Goal: Share content: Share content

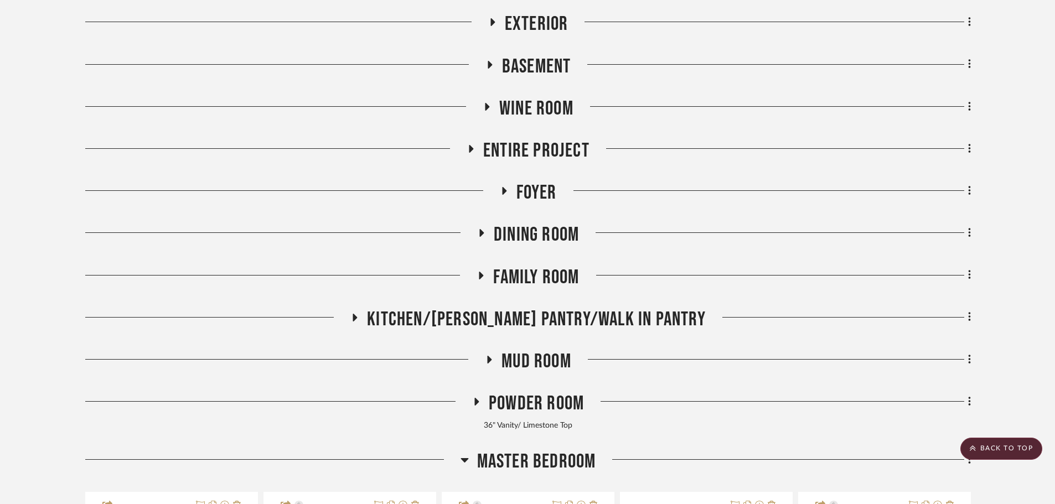
click at [499, 471] on span "Master Bedroom" at bounding box center [536, 462] width 119 height 24
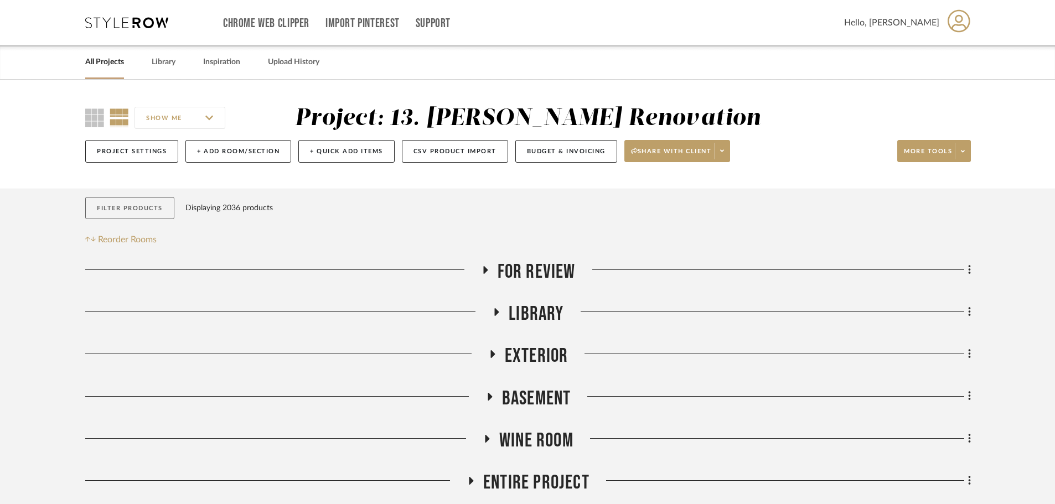
click at [114, 205] on button "Filter Products" at bounding box center [129, 208] width 89 height 23
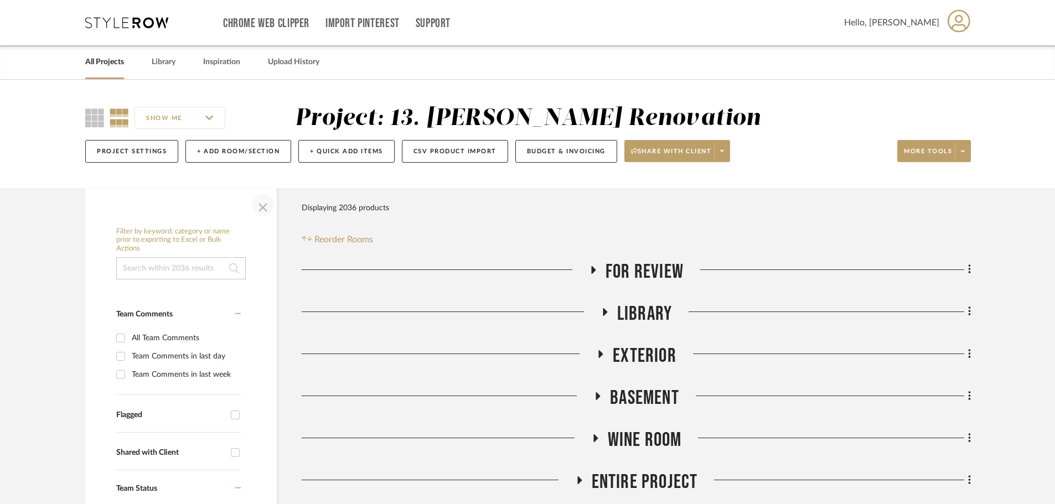
click at [257, 206] on span "button" at bounding box center [263, 205] width 27 height 27
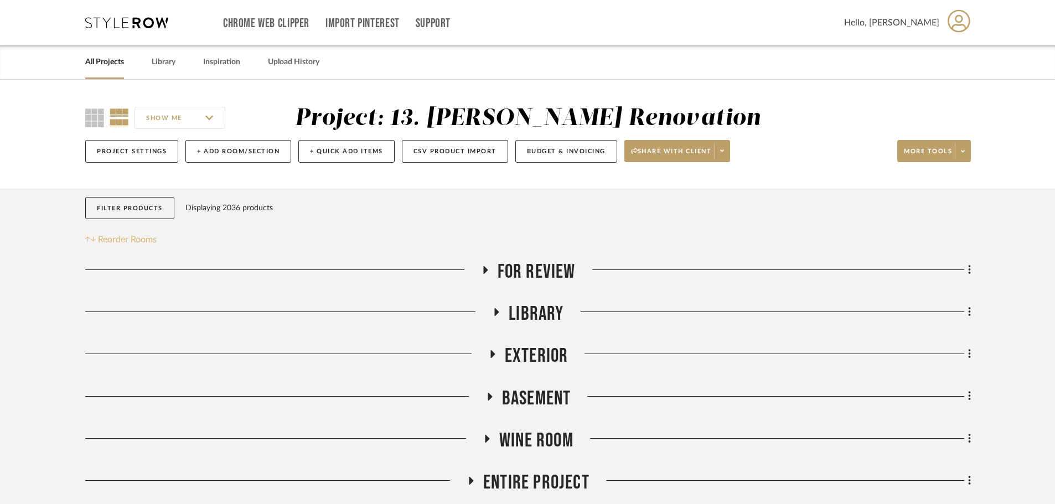
click at [143, 240] on span "Reorder Rooms" at bounding box center [127, 239] width 59 height 13
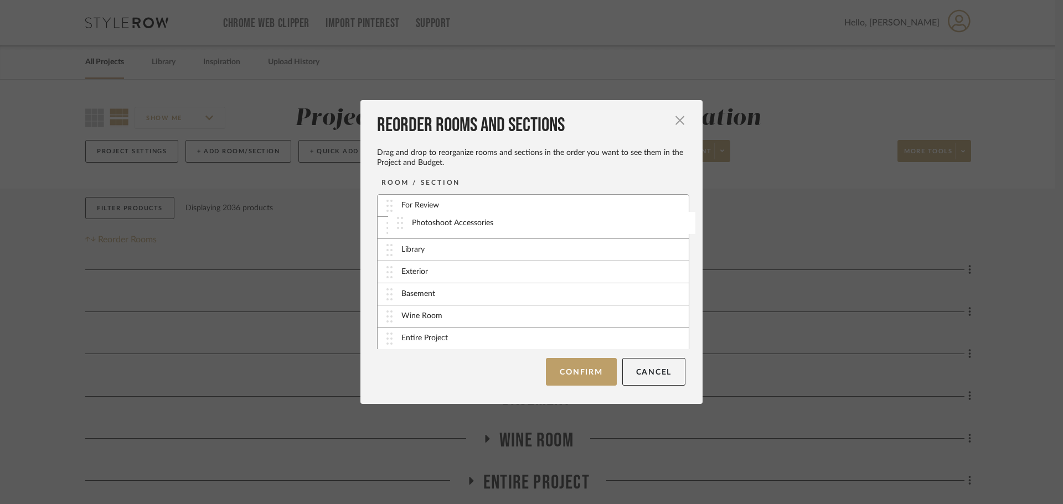
drag, startPoint x: 385, startPoint y: 300, endPoint x: 399, endPoint y: 229, distance: 72.2
click at [569, 369] on button "Confirm" at bounding box center [581, 372] width 70 height 28
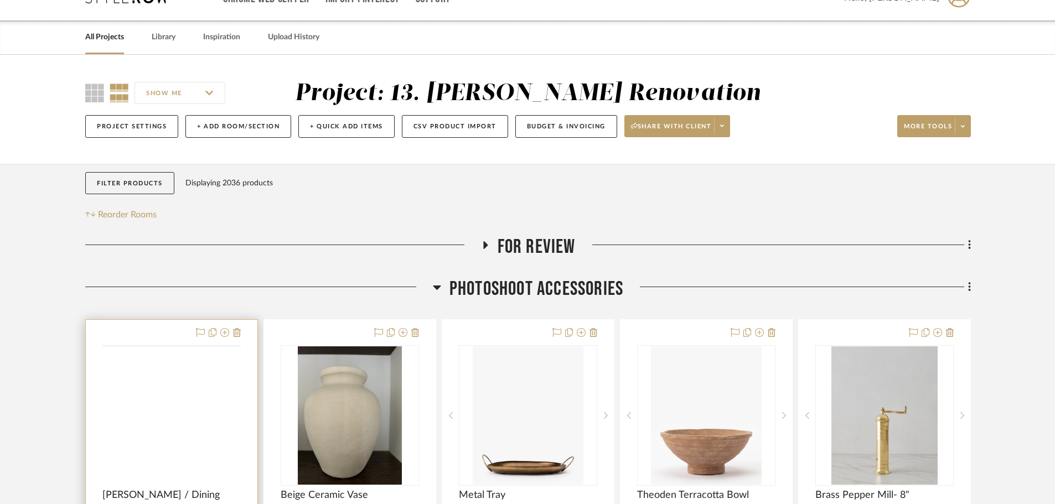
scroll to position [277, 0]
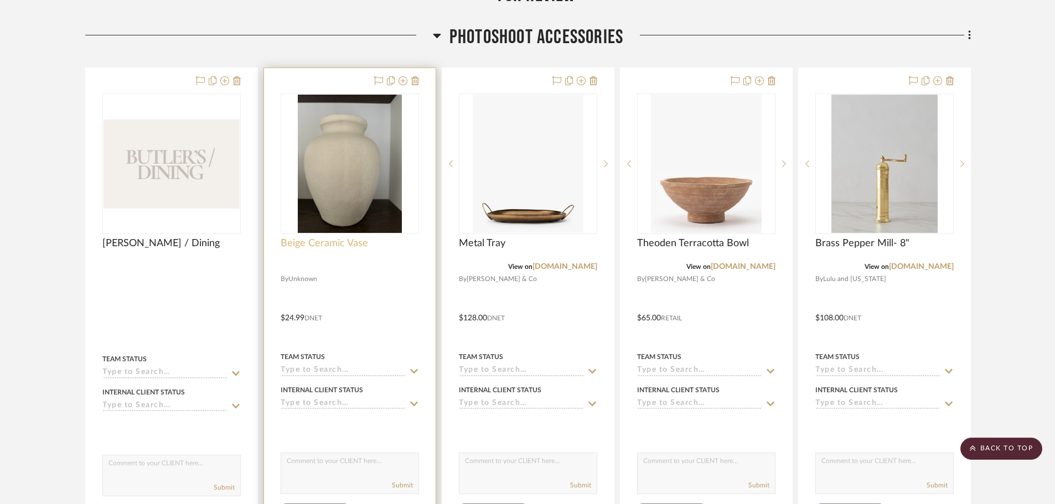
click at [336, 243] on span "Beige Ceramic Vase" at bounding box center [324, 244] width 87 height 12
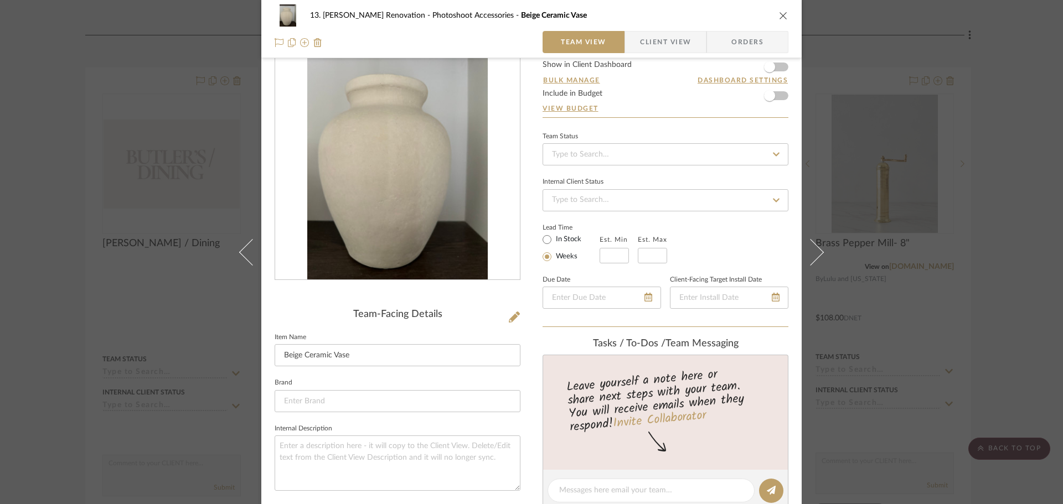
scroll to position [0, 0]
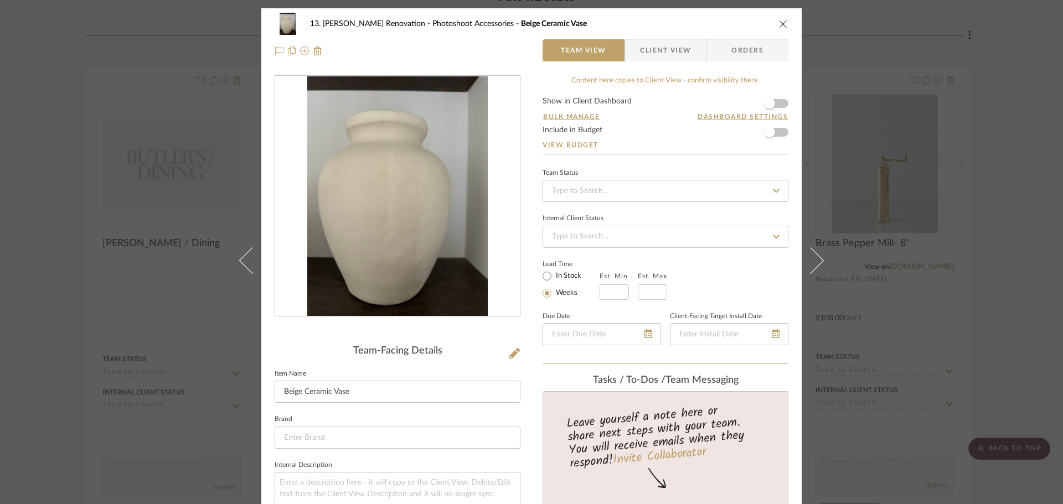
click at [1022, 240] on div "13. [PERSON_NAME] Renovation Photoshoot Accessories Beige Ceramic Vase Team Vie…" at bounding box center [531, 252] width 1063 height 504
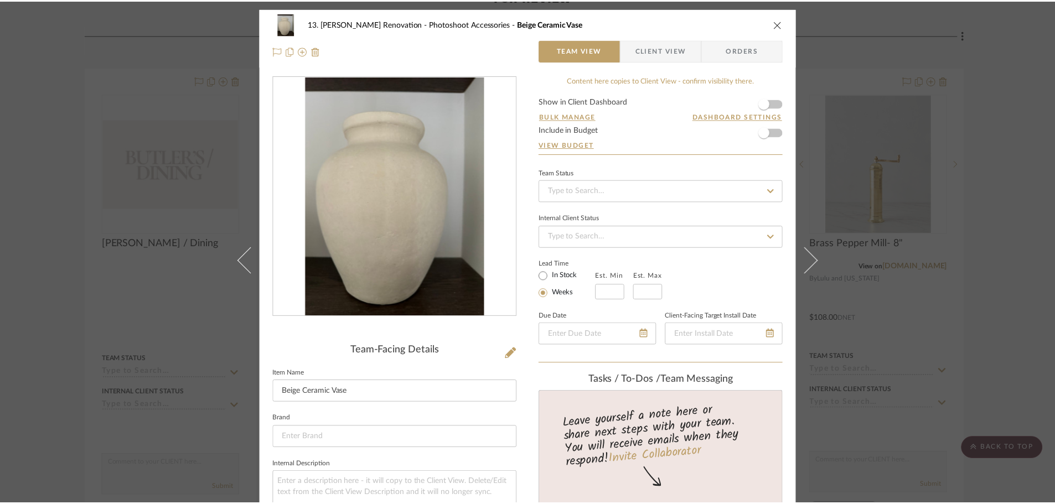
scroll to position [277, 0]
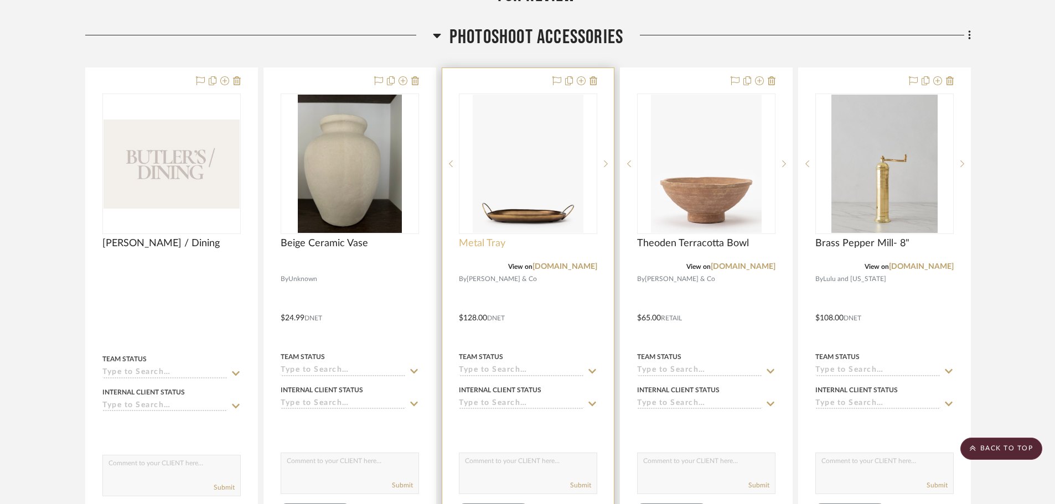
click at [481, 241] on span "Metal Tray" at bounding box center [482, 244] width 47 height 12
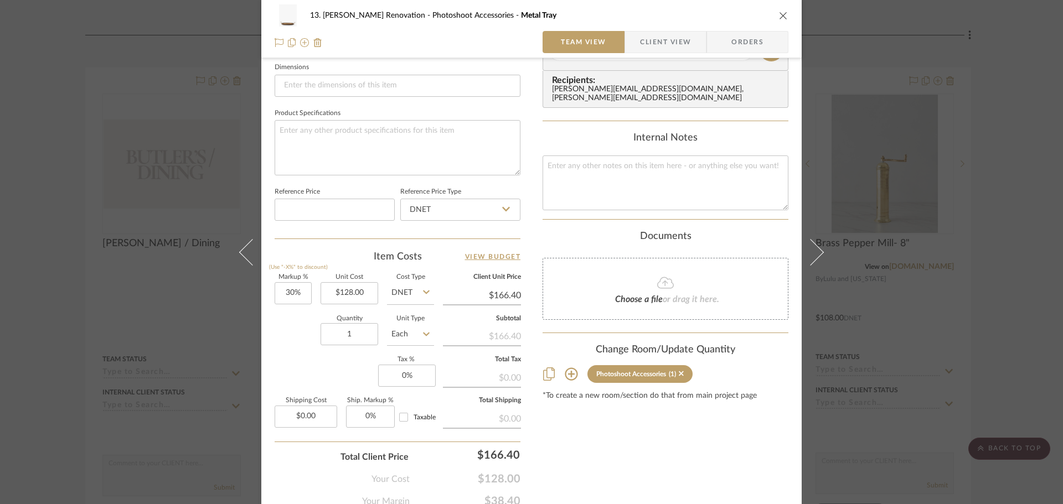
scroll to position [527, 0]
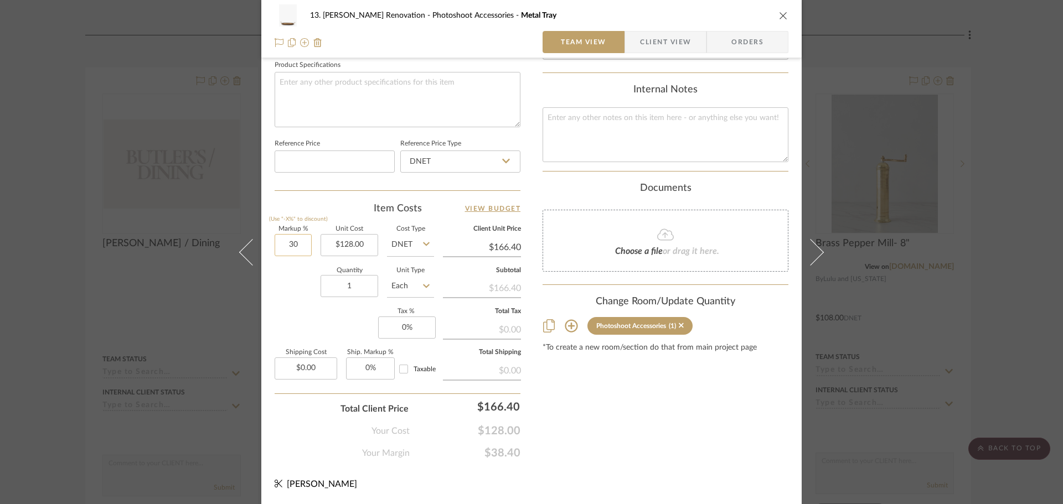
click at [288, 246] on input "30" at bounding box center [293, 245] width 37 height 22
type input "20%"
click at [320, 332] on div "Markup % (Use "-X%" to discount) 20% Unit Cost $128.00 Cost Type DNET Client Un…" at bounding box center [398, 307] width 246 height 162
click at [41, 293] on div "13. [PERSON_NAME] Renovation Photoshoot Accessories Metal Tray Team View Client…" at bounding box center [531, 252] width 1063 height 504
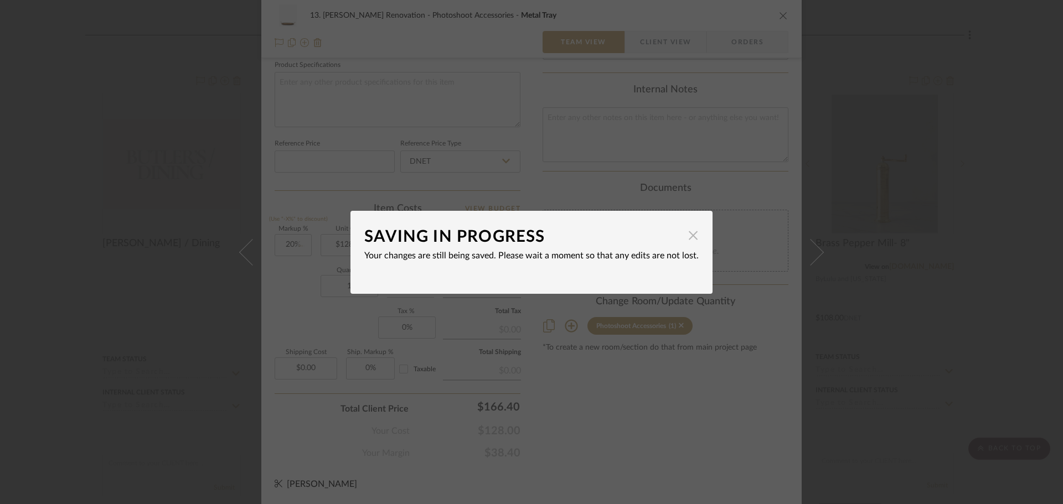
click at [687, 233] on span "button" at bounding box center [693, 236] width 22 height 22
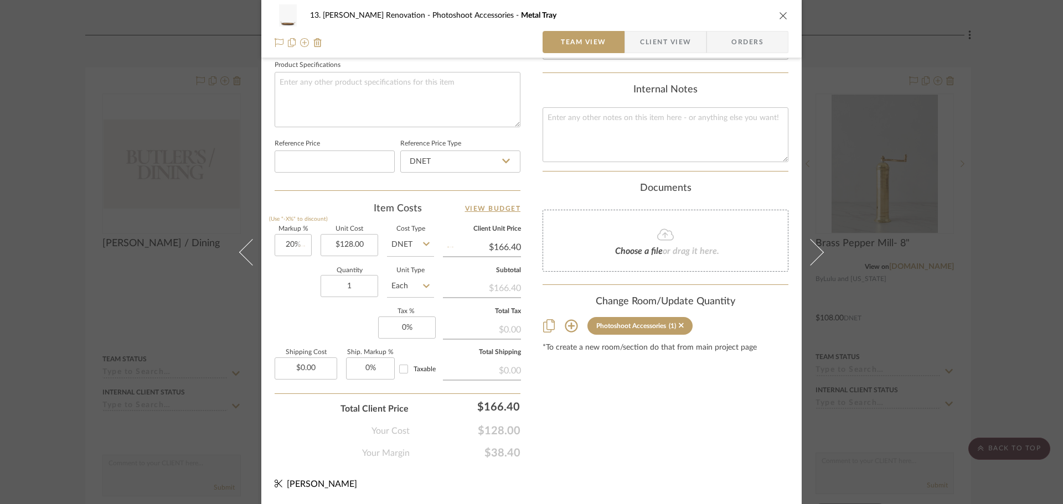
click at [714, 400] on div "Content here copies to Client View - confirm visibility there. Show in Client D…" at bounding box center [666, 4] width 246 height 911
click at [42, 260] on div "13. [PERSON_NAME] Renovation Photoshoot Accessories Metal Tray Team View Client…" at bounding box center [531, 252] width 1063 height 504
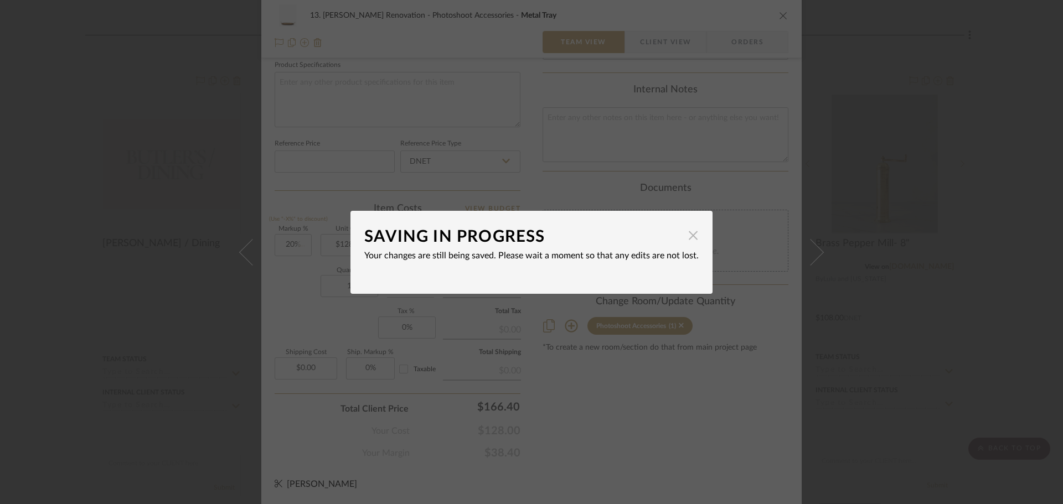
click at [690, 237] on span "button" at bounding box center [693, 236] width 22 height 22
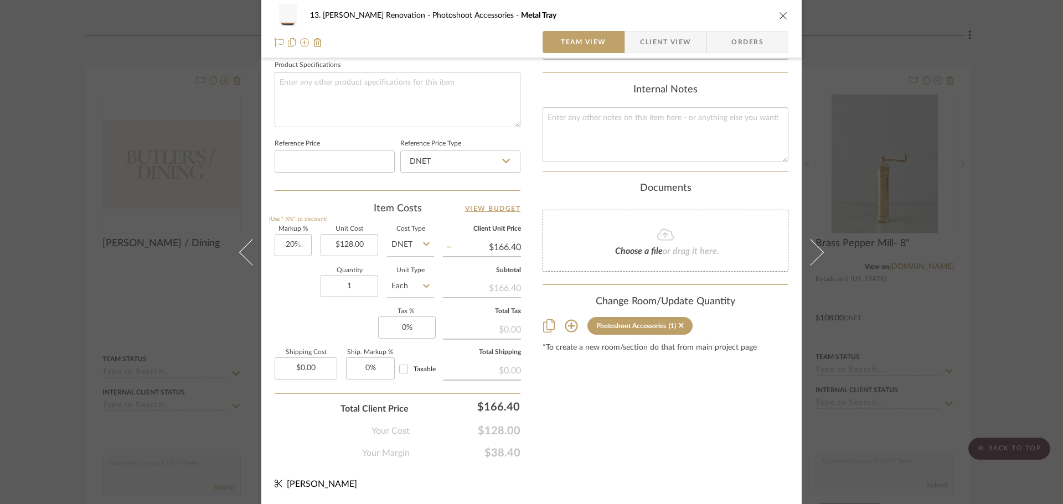
click at [669, 375] on div "Content here copies to Client View - confirm visibility there. Show in Client D…" at bounding box center [666, 4] width 246 height 911
click at [44, 261] on div "13. [PERSON_NAME] Renovation Photoshoot Accessories Metal Tray Team View Client…" at bounding box center [531, 252] width 1063 height 504
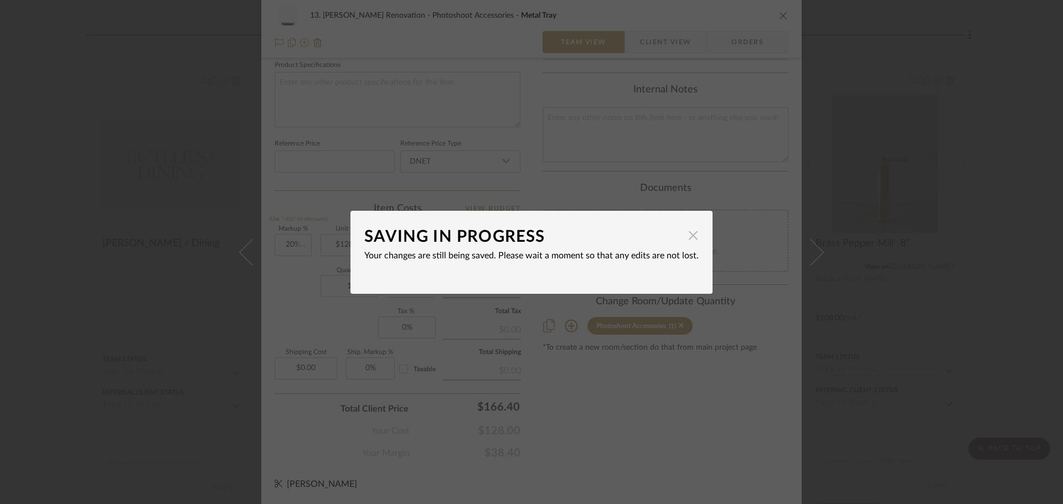
click at [690, 239] on span "button" at bounding box center [693, 236] width 22 height 22
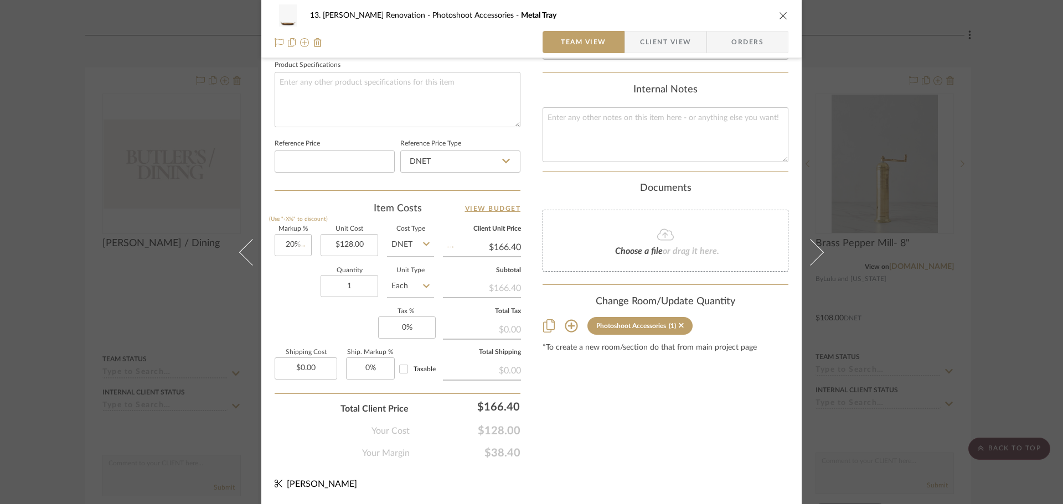
type input "$153.60"
click at [618, 400] on div "Content here copies to Client View - confirm visibility there. Show in Client D…" at bounding box center [666, 4] width 246 height 911
click at [988, 303] on div "13. [PERSON_NAME] Renovation Photoshoot Accessories Metal Tray Team View Client…" at bounding box center [531, 252] width 1063 height 504
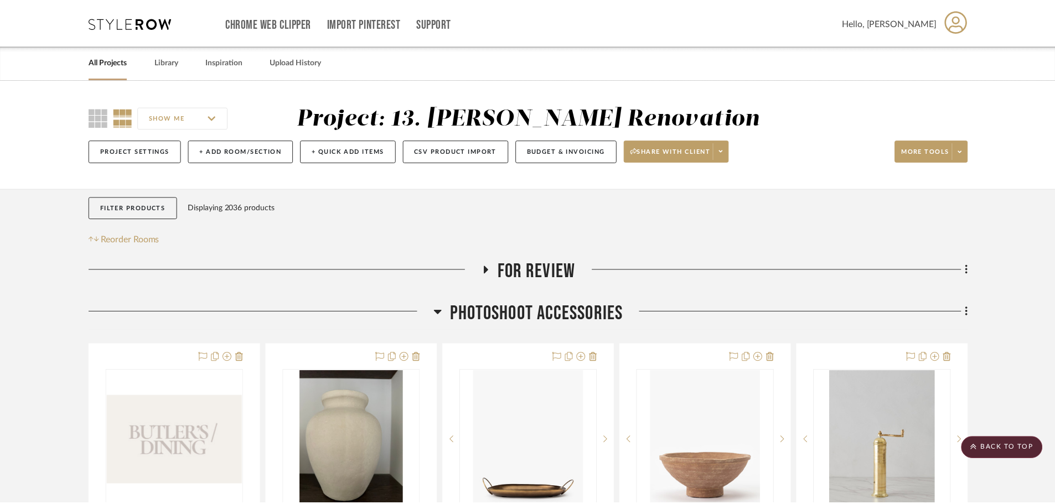
scroll to position [277, 0]
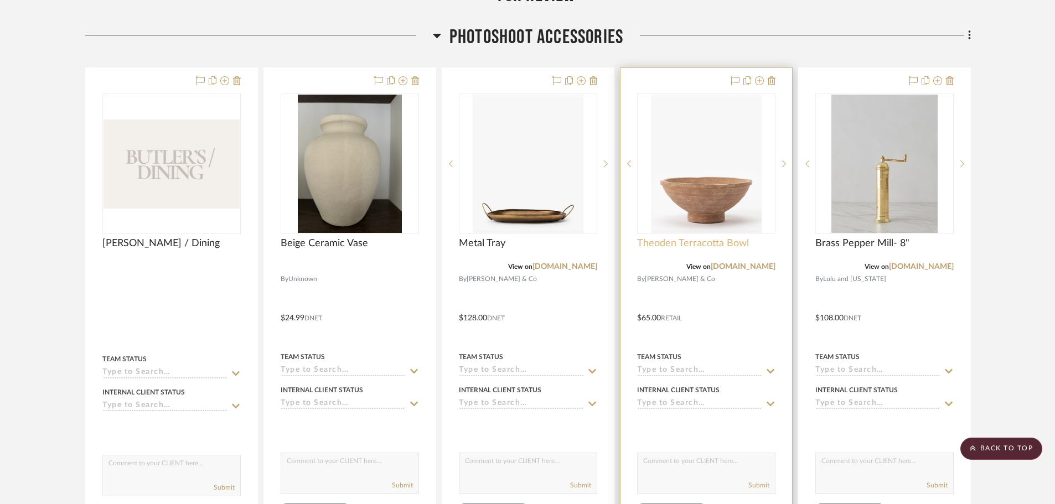
click at [697, 249] on span "Theoden Terracotta Bowl" at bounding box center [693, 244] width 112 height 12
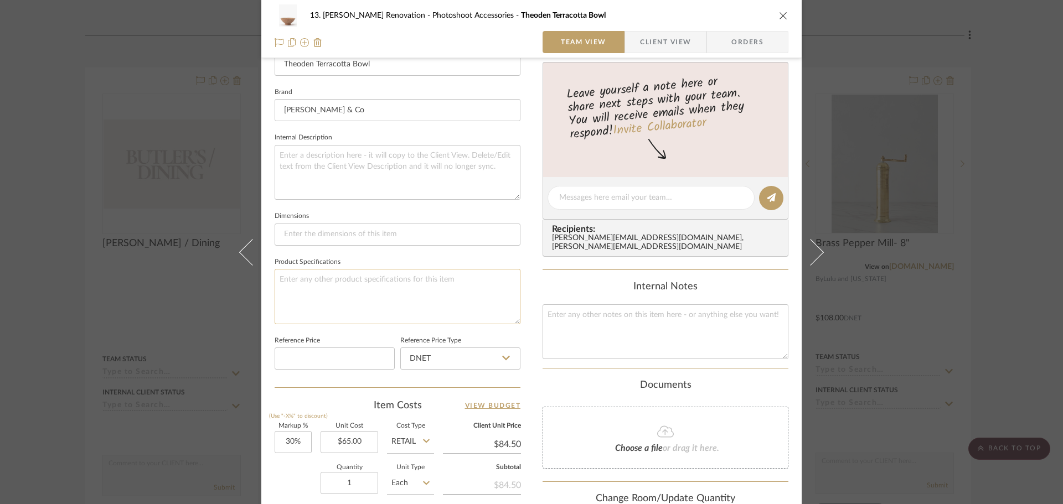
scroll to position [332, 0]
click at [298, 432] on input "30" at bounding box center [293, 440] width 37 height 22
type input "20%"
click at [280, 474] on div "Quantity 1 Unit Type Each" at bounding box center [354, 481] width 159 height 39
type input "$78.00"
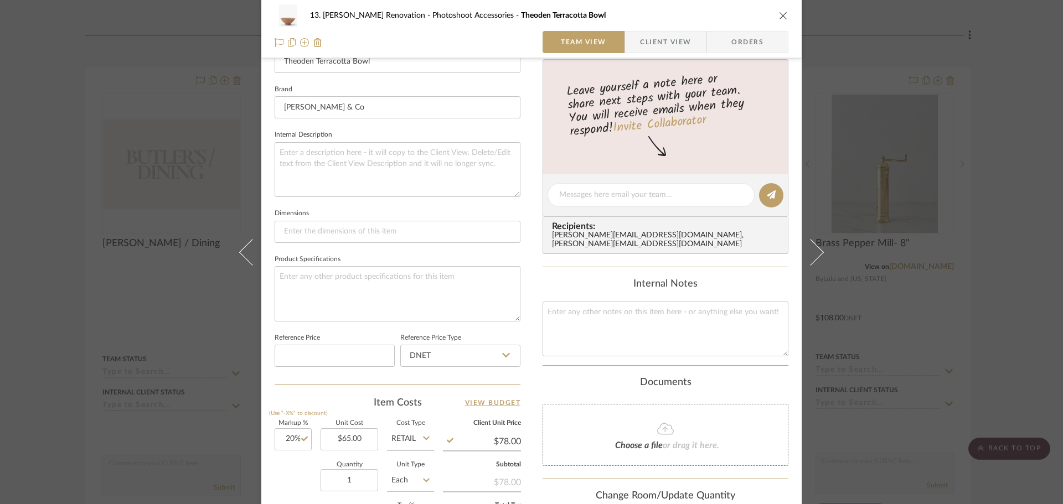
click at [1007, 326] on div "13. [PERSON_NAME] Renovation Photoshoot Accessories Theoden Terracotta Bowl Tea…" at bounding box center [531, 252] width 1063 height 504
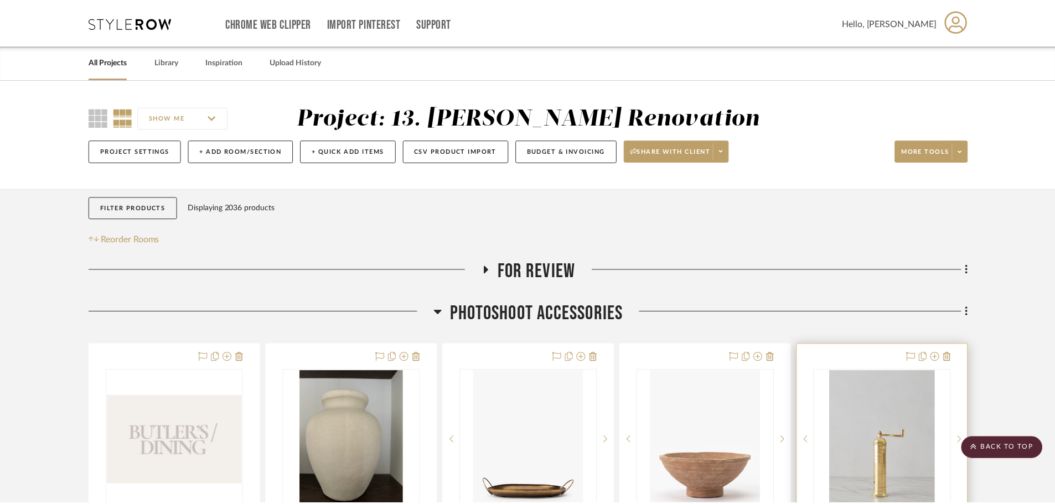
scroll to position [277, 0]
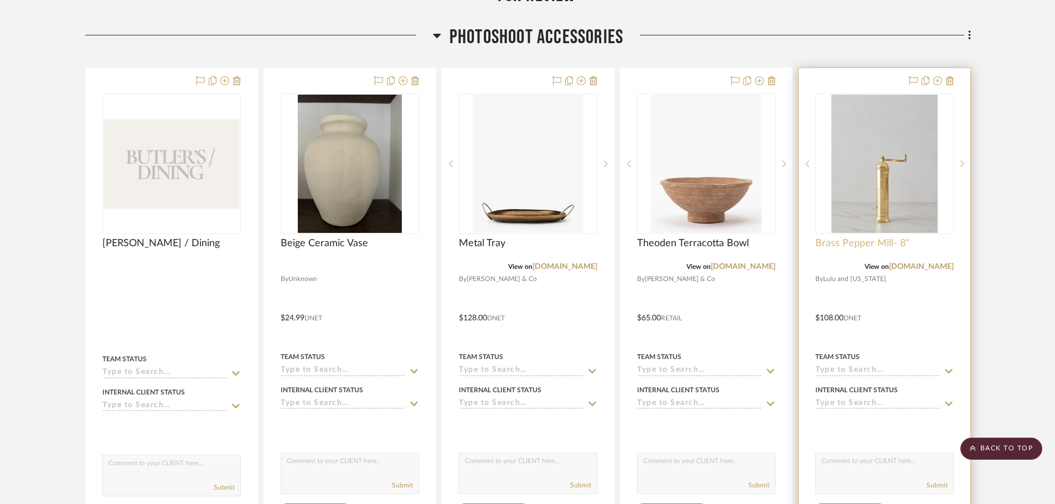
click at [858, 244] on span "Brass Pepper Mill- 8"" at bounding box center [863, 244] width 94 height 12
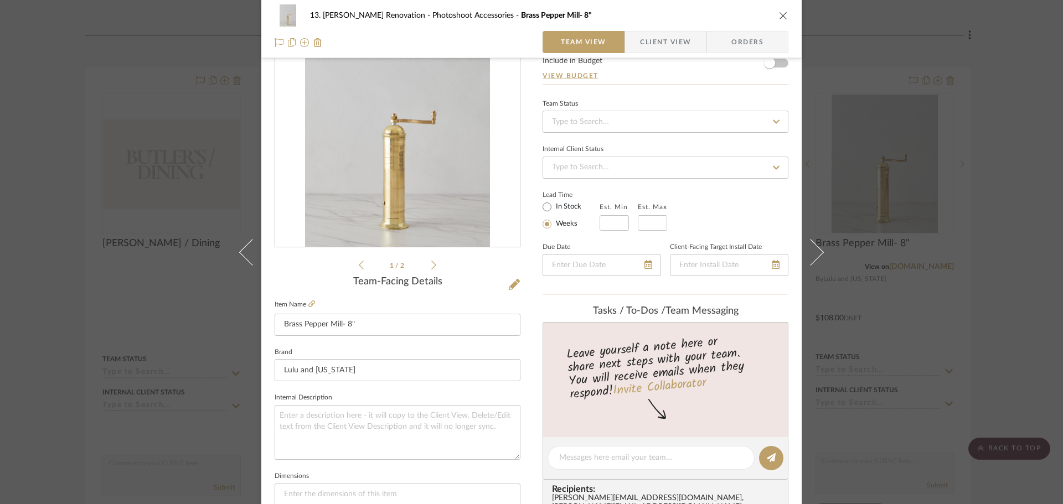
scroll to position [388, 0]
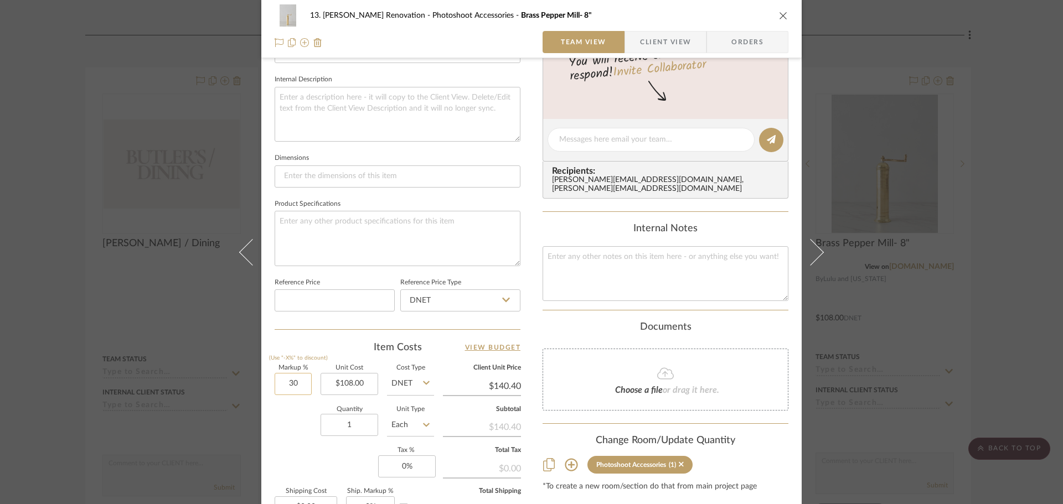
click at [289, 381] on input "30" at bounding box center [293, 384] width 37 height 22
type input "20%"
click at [298, 435] on div "Quantity 1 Unit Type Each" at bounding box center [354, 426] width 159 height 39
type input "$129.60"
click at [945, 361] on div "13. [PERSON_NAME] Renovation Photoshoot Accessories Brass Pepper Mill- 8" Team …" at bounding box center [531, 252] width 1063 height 504
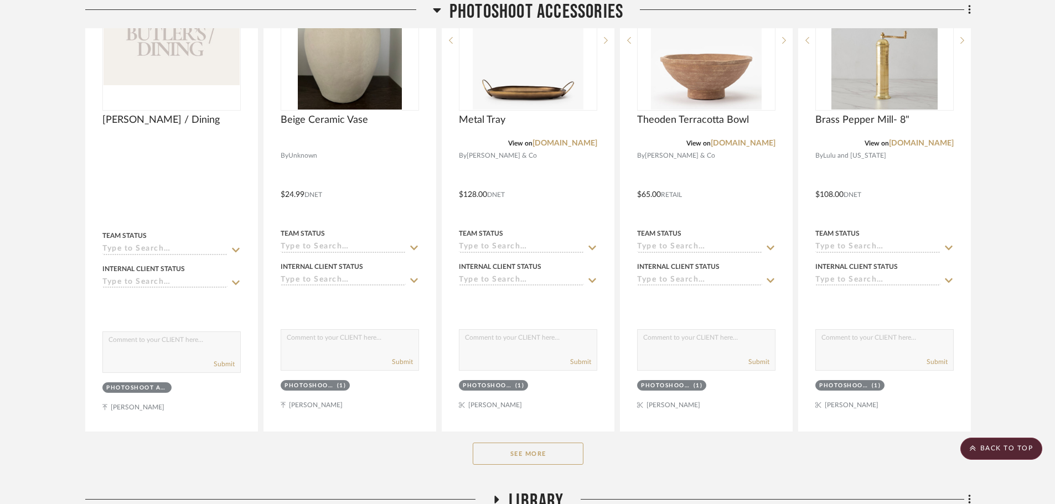
scroll to position [609, 0]
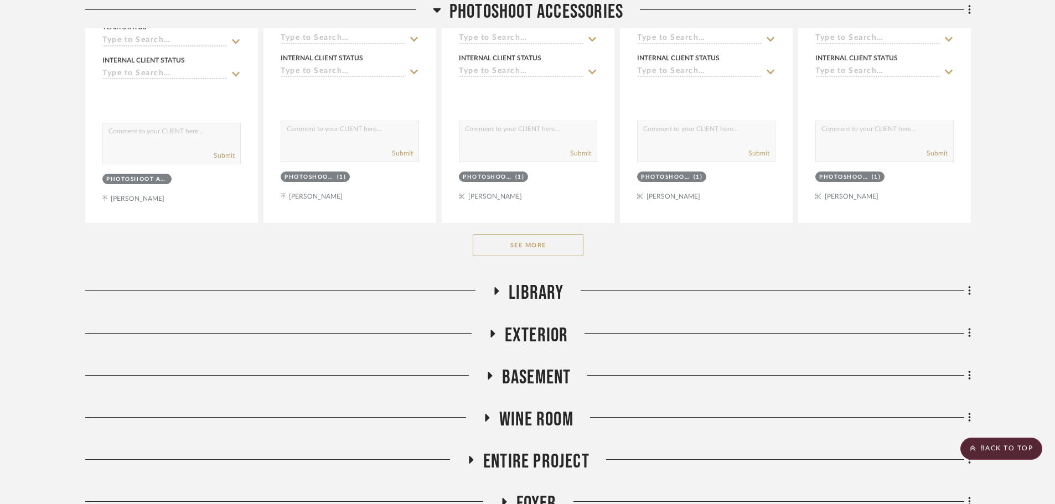
click at [526, 244] on button "See More" at bounding box center [528, 245] width 111 height 22
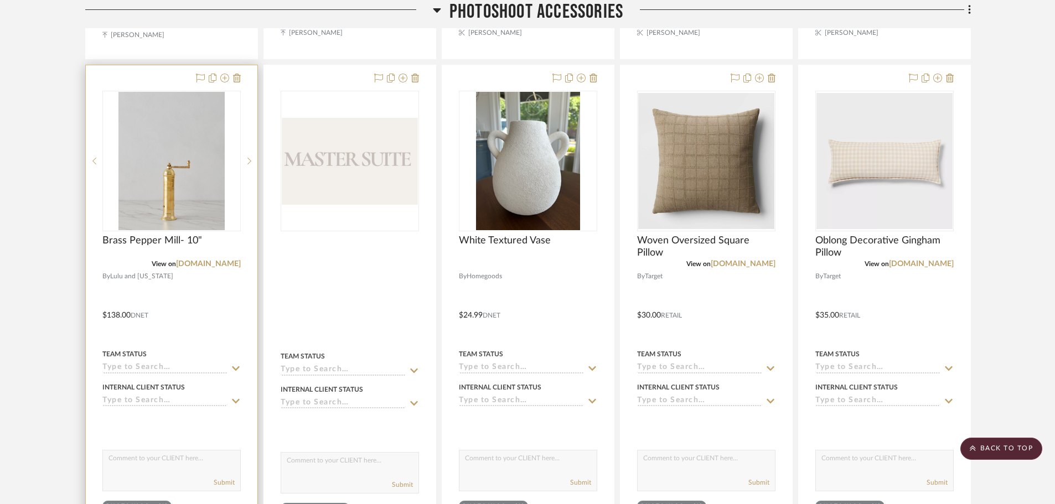
scroll to position [775, 0]
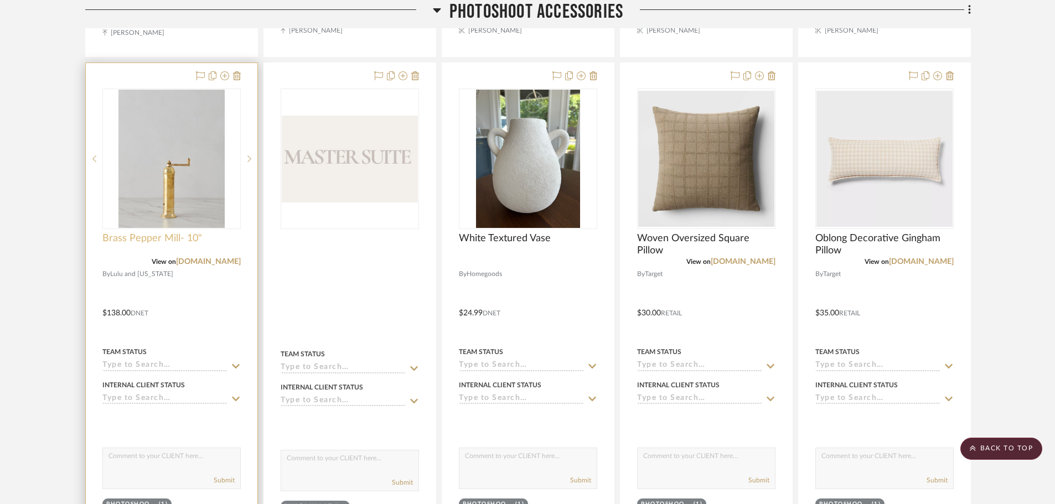
click at [137, 239] on span "Brass Pepper Mill- 10"" at bounding box center [152, 239] width 100 height 12
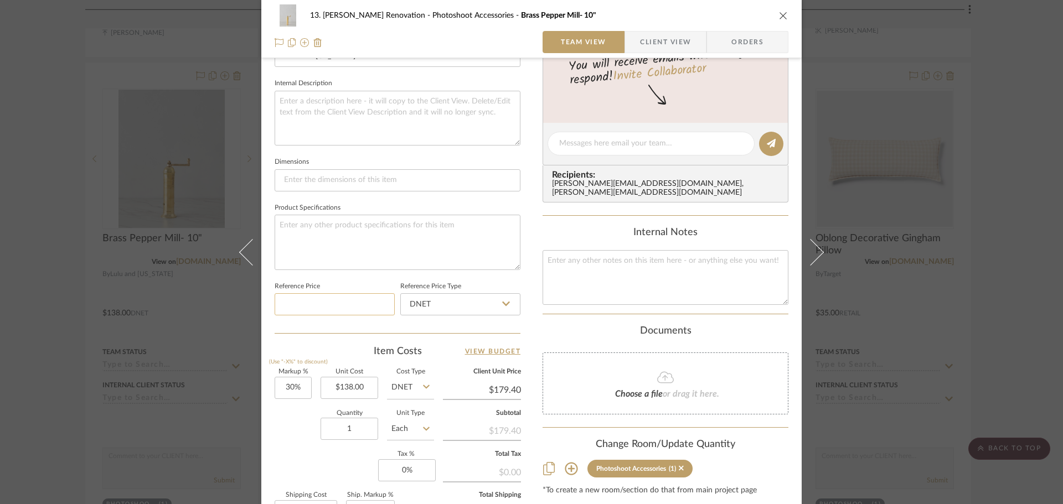
scroll to position [388, 0]
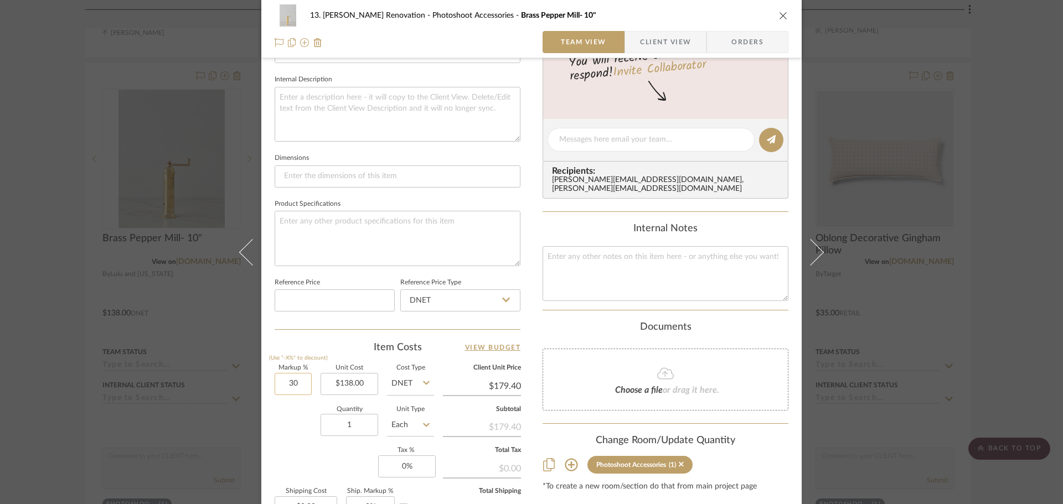
click at [285, 383] on input "30" at bounding box center [293, 384] width 37 height 22
type input "20%"
click at [327, 468] on div "Markup % (Use "-X%" to discount) 20% Unit Cost $138.00 Cost Type DNET Client Un…" at bounding box center [398, 446] width 246 height 162
type input "$165.60"
click at [41, 312] on div "13. [PERSON_NAME] Renovation Photoshoot Accessories Brass Pepper Mill- 10" Team…" at bounding box center [531, 252] width 1063 height 504
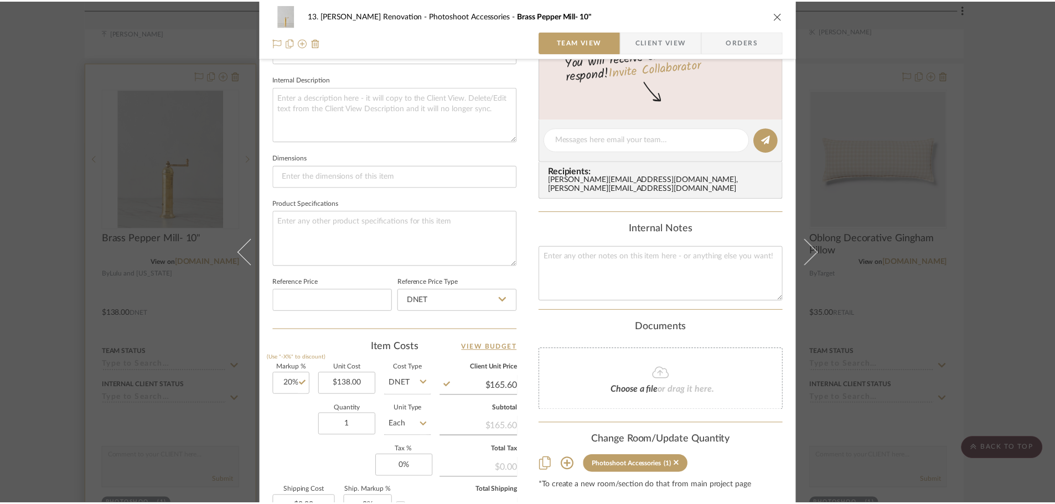
scroll to position [775, 0]
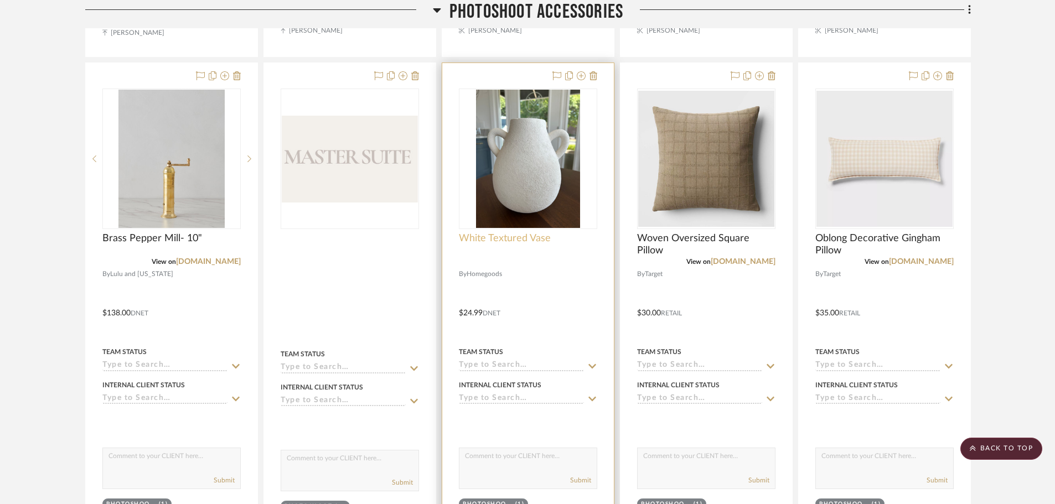
click at [498, 235] on span "White Textured Vase" at bounding box center [505, 239] width 92 height 12
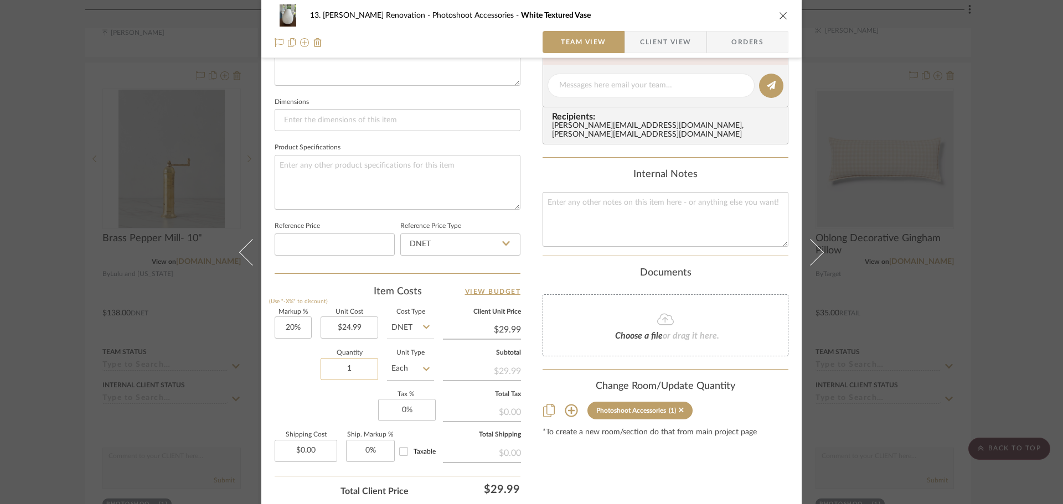
scroll to position [443, 0]
click at [51, 298] on div "13. [PERSON_NAME] Renovation Photoshoot Accessories White Textured Vase Team Vi…" at bounding box center [531, 252] width 1063 height 504
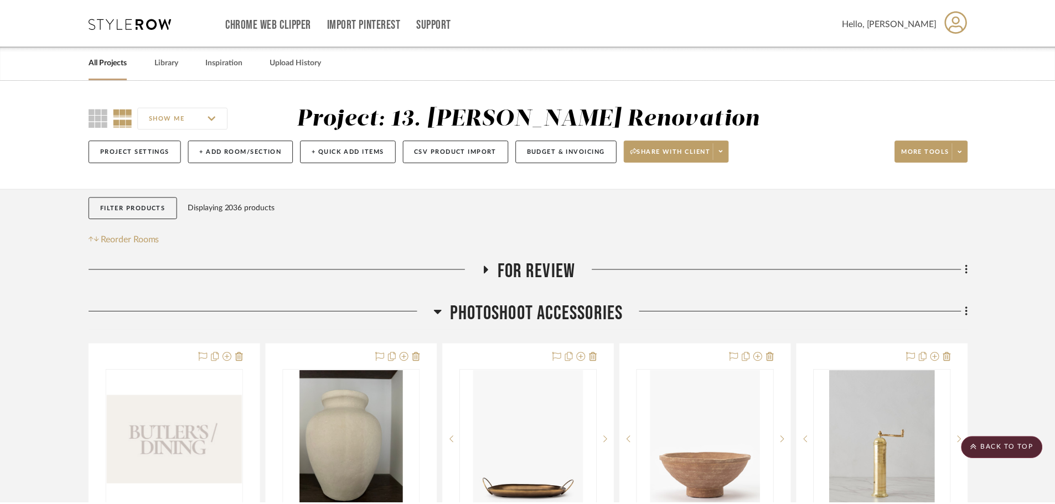
scroll to position [775, 0]
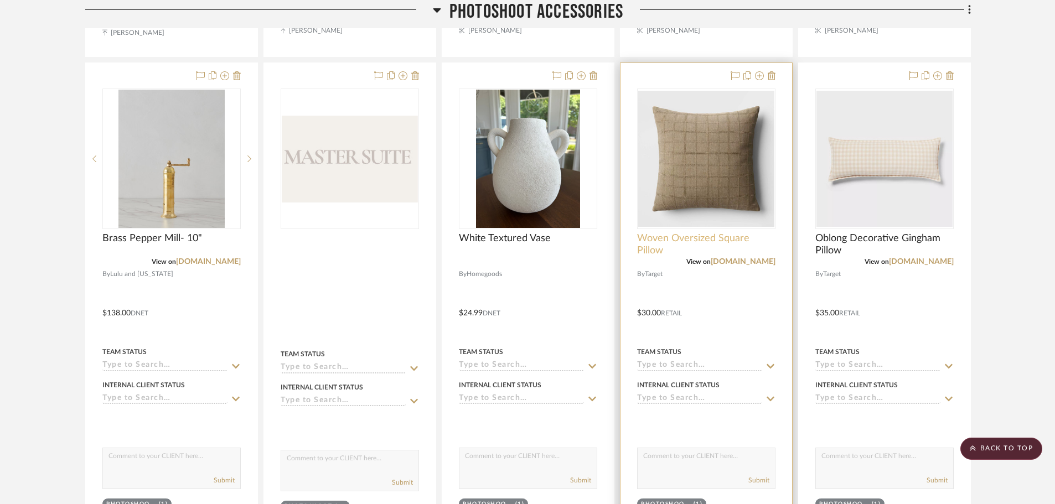
click at [680, 235] on span "Woven Oversized Square Pillow" at bounding box center [706, 245] width 138 height 24
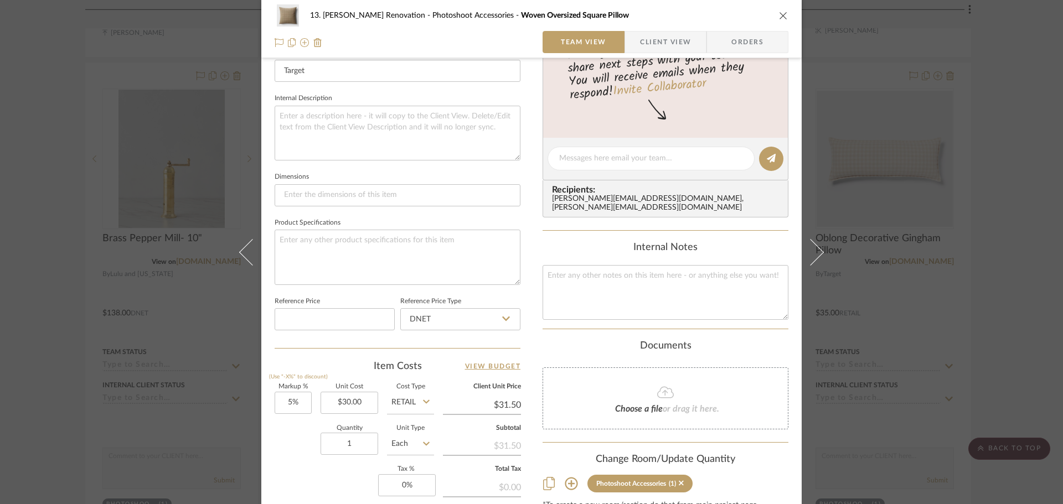
scroll to position [443, 0]
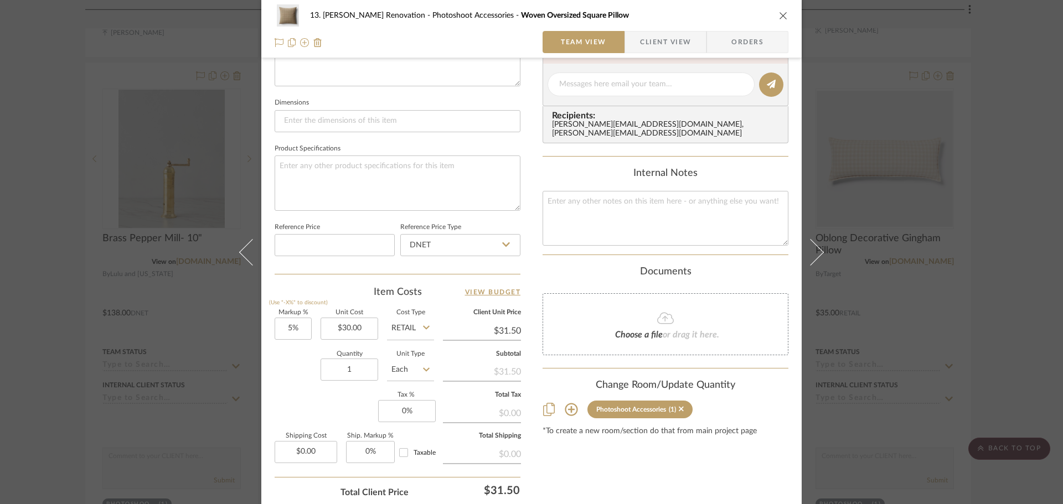
click at [695, 462] on div "Content here copies to Client View - confirm visibility there. Show in Client D…" at bounding box center [666, 87] width 246 height 911
click at [978, 300] on div "13. [PERSON_NAME] Renovation Photoshoot Accessories Woven Oversized Square Pill…" at bounding box center [531, 252] width 1063 height 504
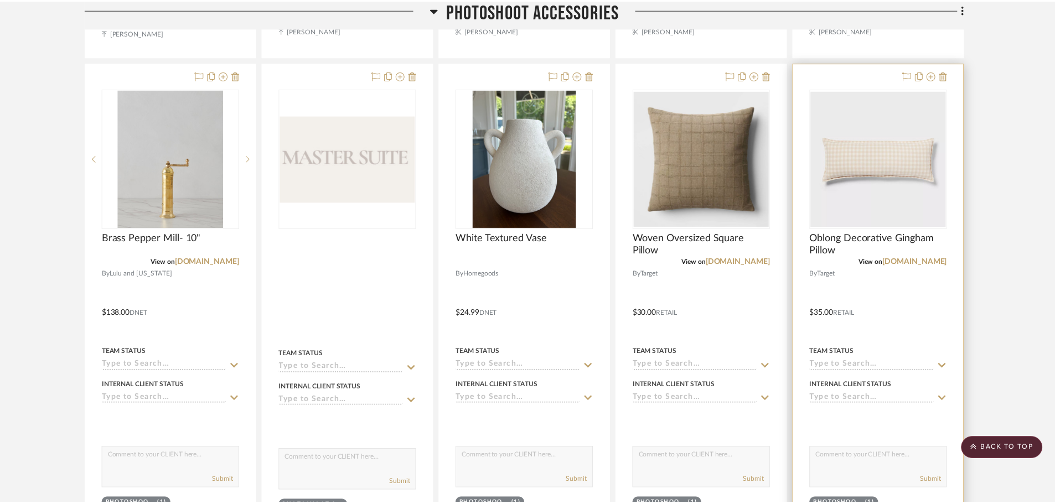
scroll to position [775, 0]
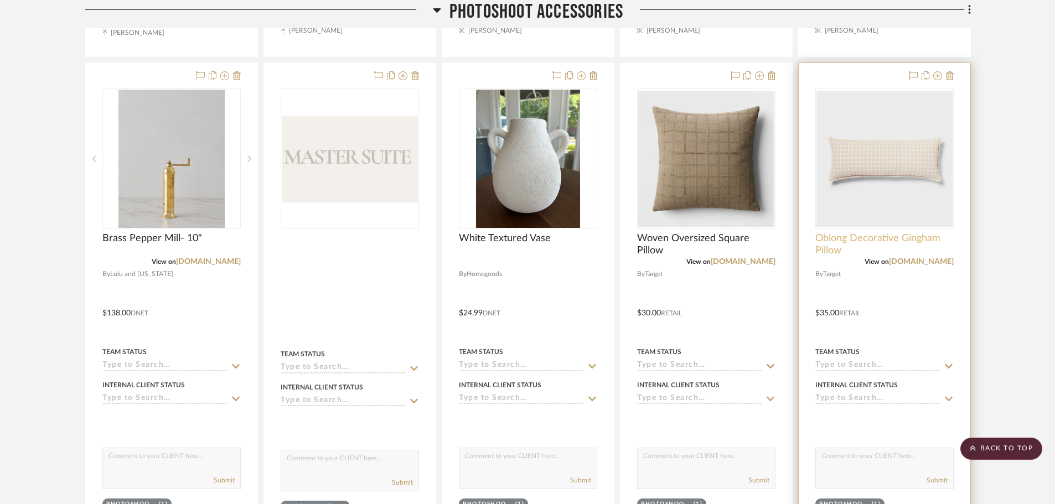
click at [885, 245] on span "Oblong Decorative Gingham Pillow" at bounding box center [885, 245] width 138 height 24
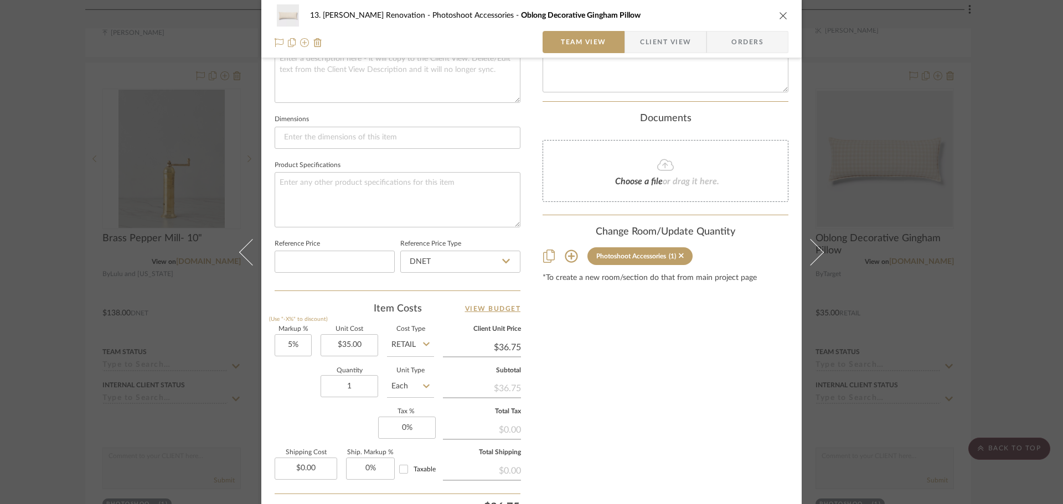
scroll to position [443, 0]
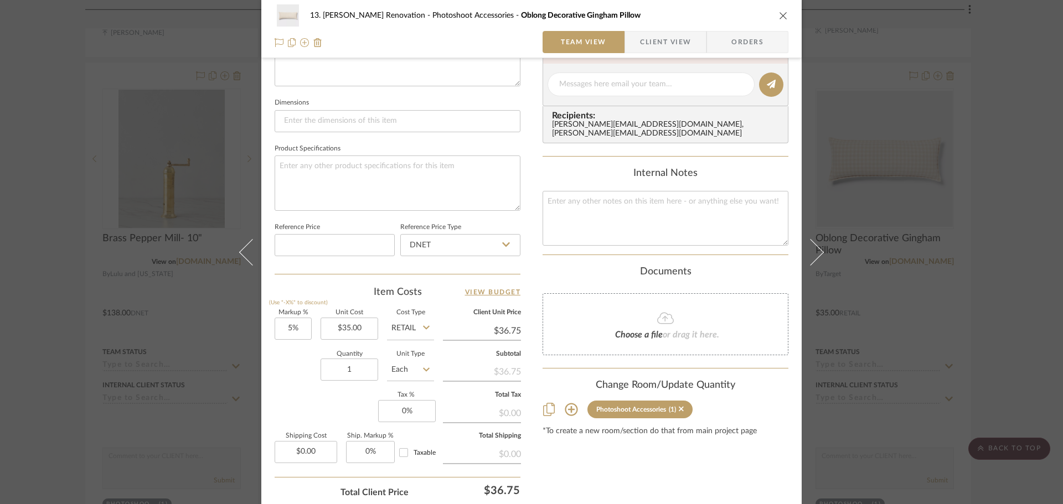
click at [988, 311] on div "13. [PERSON_NAME] Renovation Photoshoot Accessories Oblong Decorative Gingham P…" at bounding box center [531, 252] width 1063 height 504
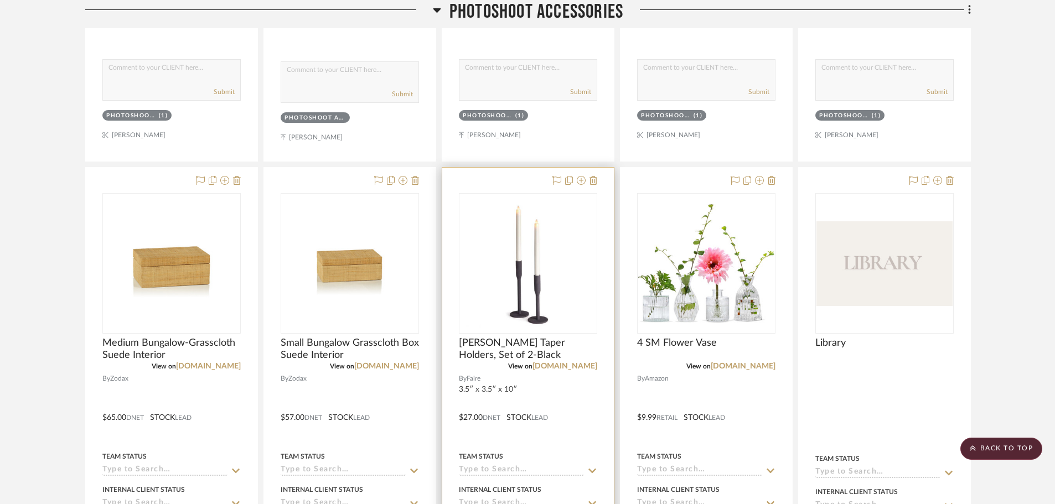
scroll to position [1218, 0]
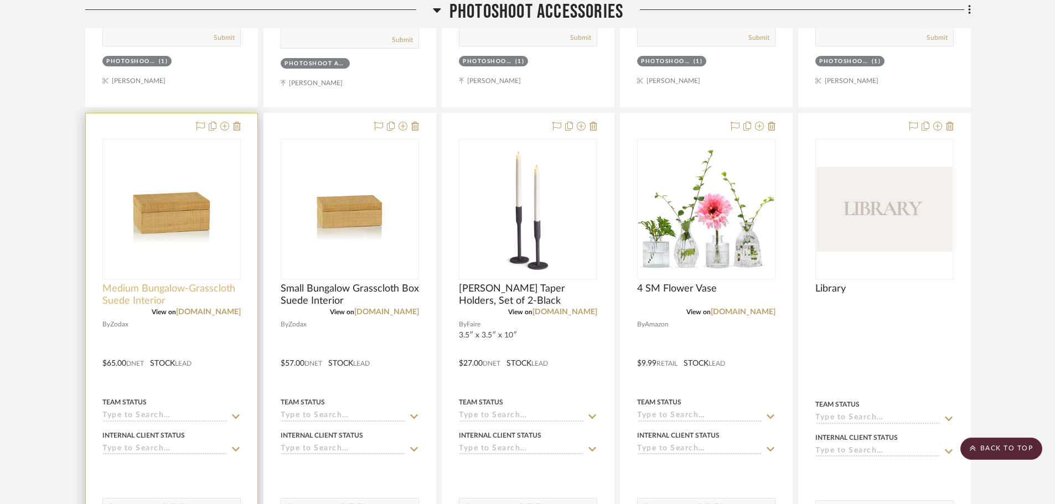
click at [120, 289] on span "Medium Bungalow-Grasscloth Suede Interior" at bounding box center [171, 295] width 138 height 24
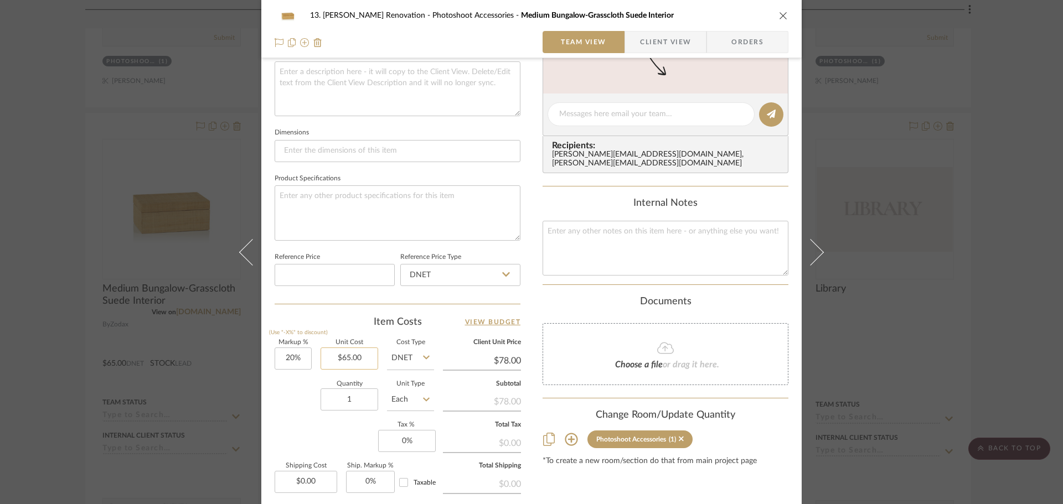
scroll to position [443, 0]
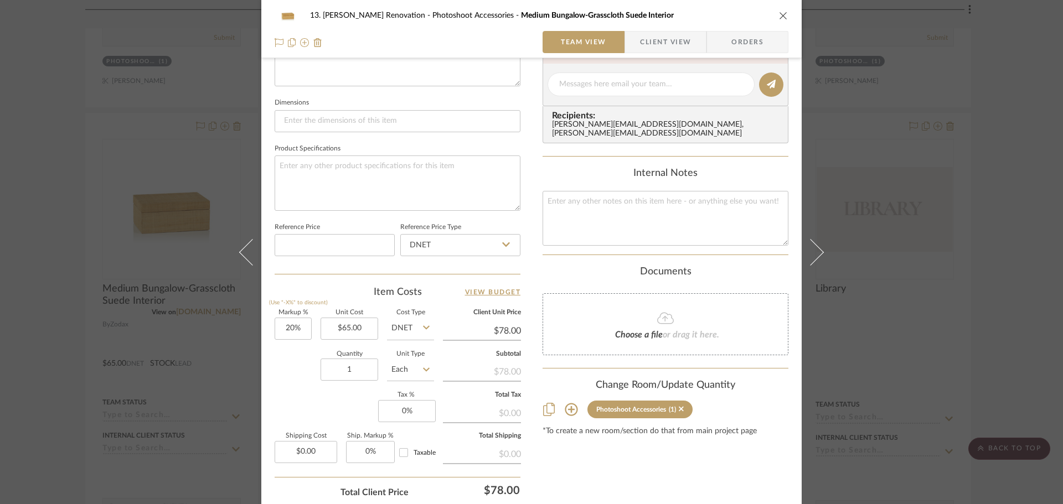
click at [65, 333] on div "13. [PERSON_NAME] Renovation Photoshoot Accessories Medium Bungalow-Grasscloth …" at bounding box center [531, 252] width 1063 height 504
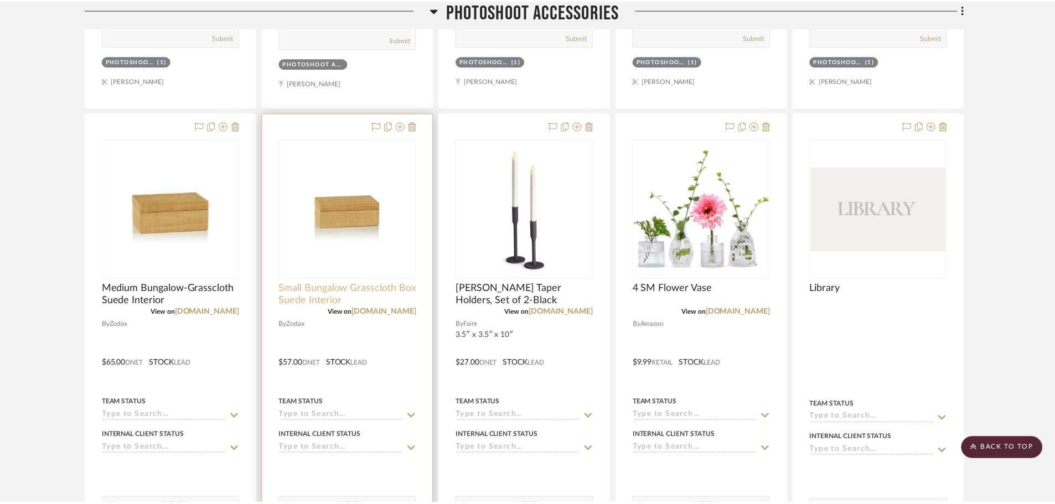
scroll to position [1218, 0]
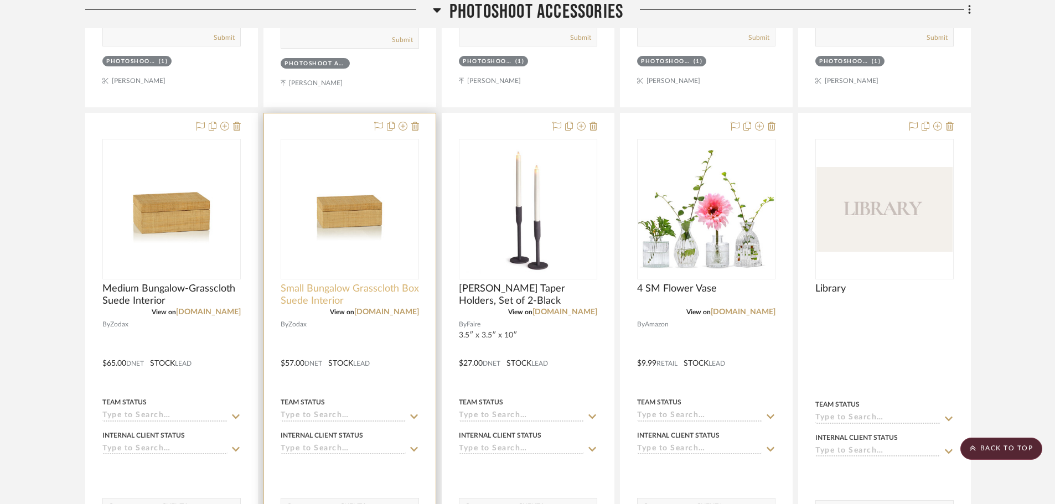
click at [334, 287] on span "Small Bungalow Grasscloth Box Suede Interior" at bounding box center [350, 295] width 138 height 24
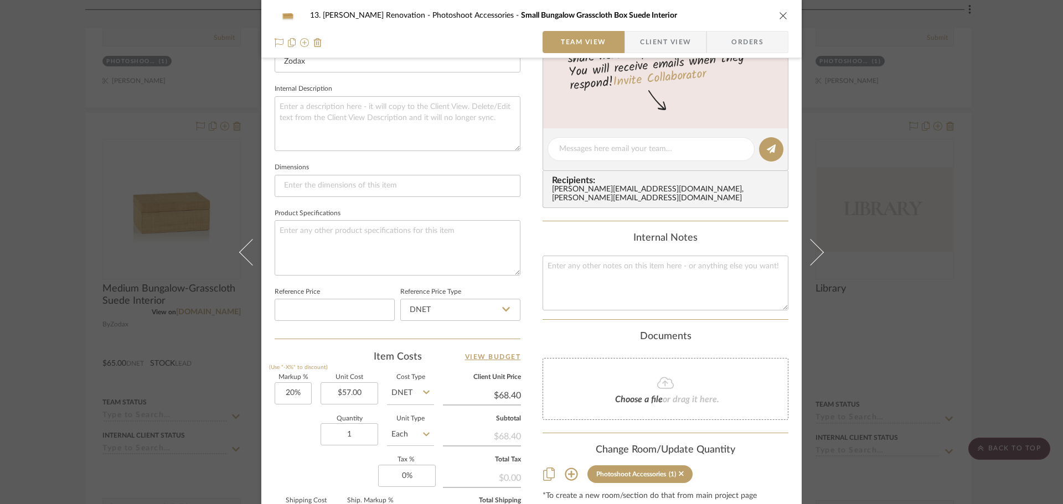
scroll to position [388, 0]
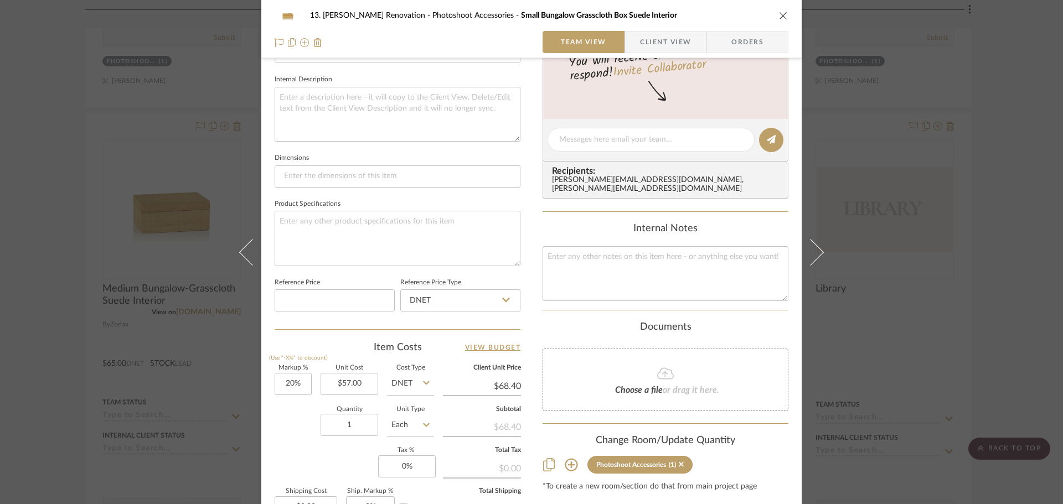
click at [42, 311] on div "13. [PERSON_NAME] Renovation Photoshoot Accessories Small Bungalow Grasscloth B…" at bounding box center [531, 252] width 1063 height 504
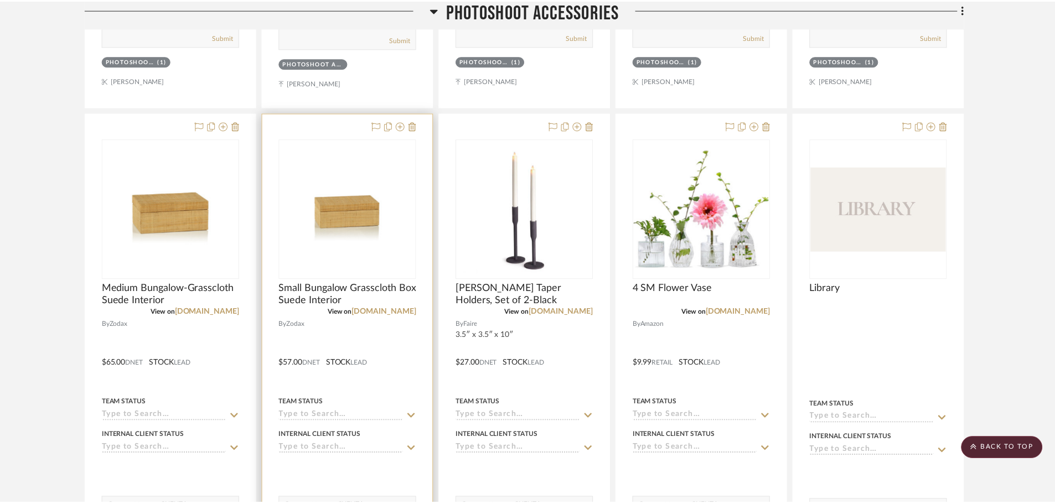
scroll to position [1218, 0]
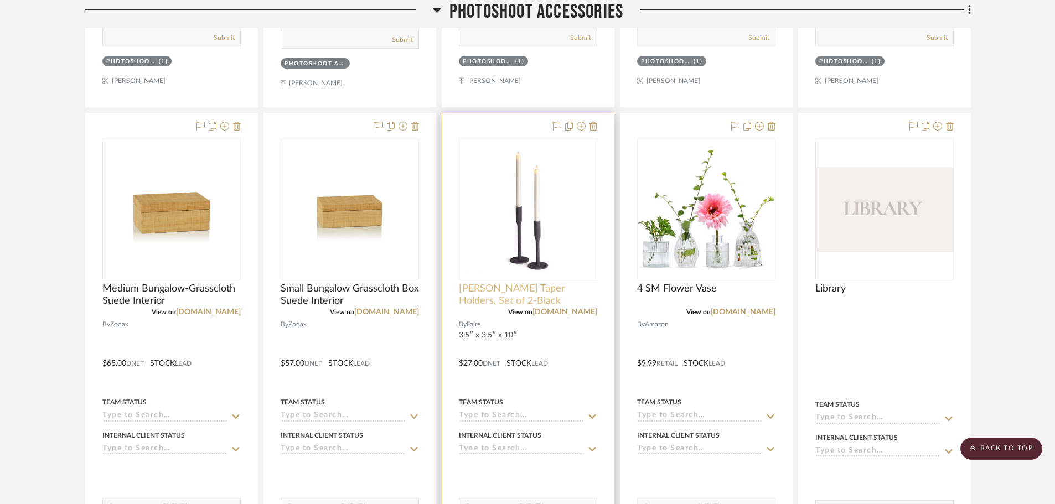
click at [478, 295] on span "[PERSON_NAME] Taper Holders, Set of 2-Black" at bounding box center [528, 295] width 138 height 24
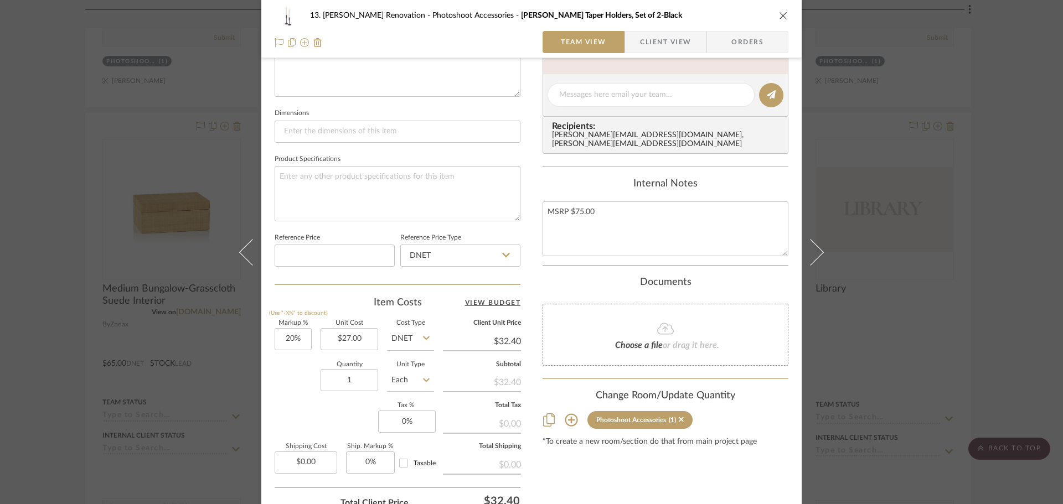
scroll to position [443, 0]
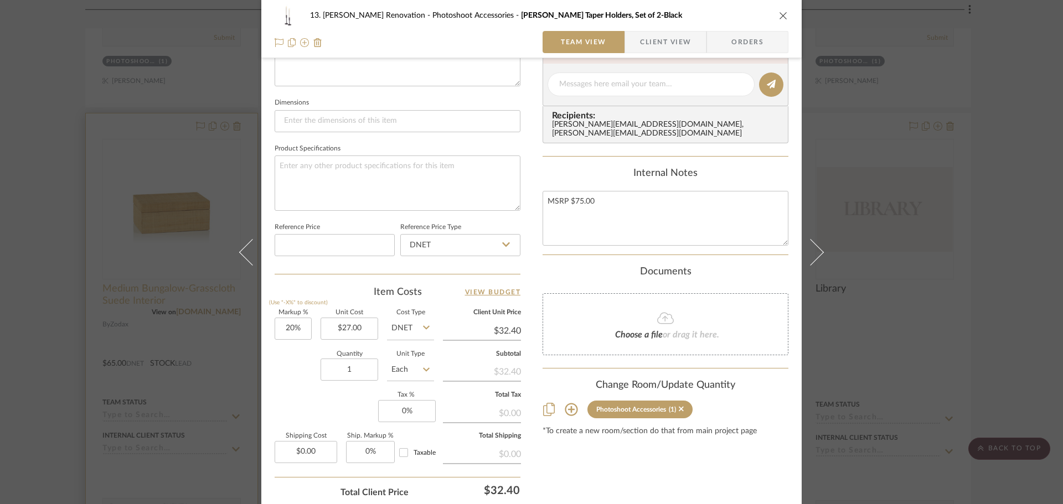
drag, startPoint x: 51, startPoint y: 296, endPoint x: 195, endPoint y: 283, distance: 144.5
click at [51, 296] on div "13. [PERSON_NAME] Renovation Photoshoot Accessories [PERSON_NAME] Taper Holders…" at bounding box center [531, 252] width 1063 height 504
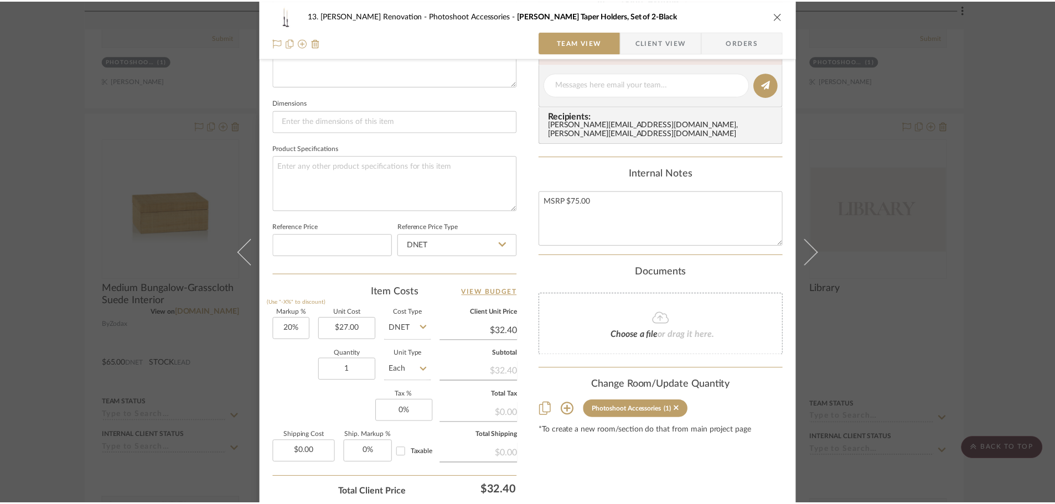
scroll to position [1218, 0]
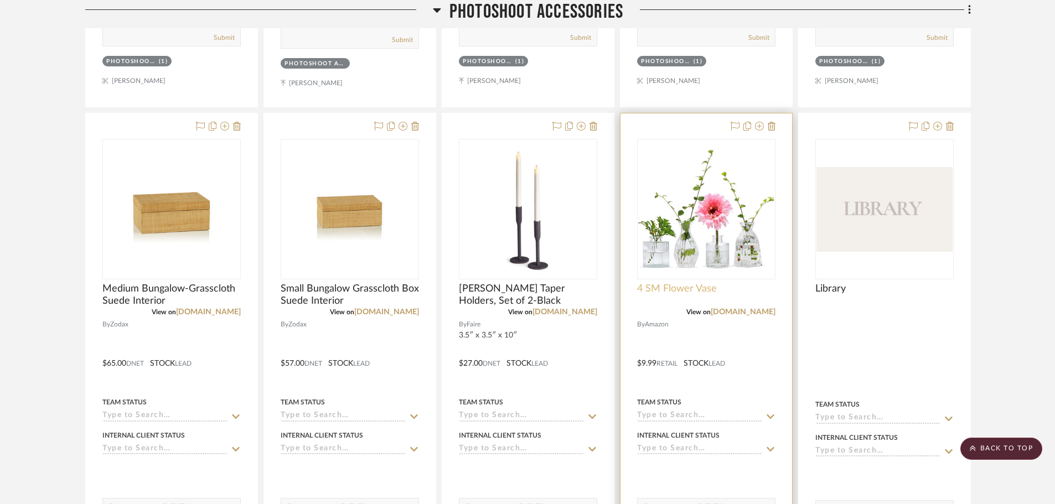
click at [646, 287] on span "4 SM Flower Vase" at bounding box center [677, 289] width 80 height 12
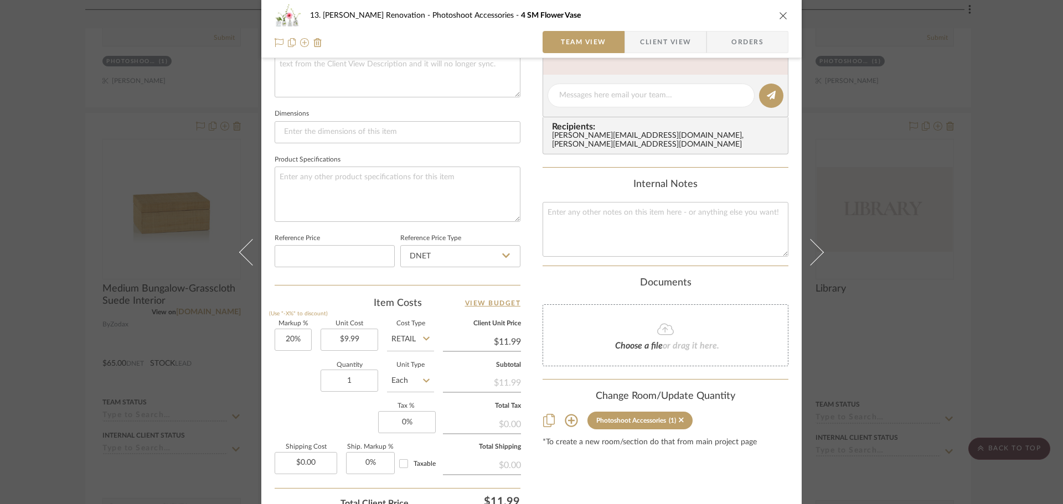
scroll to position [0, 0]
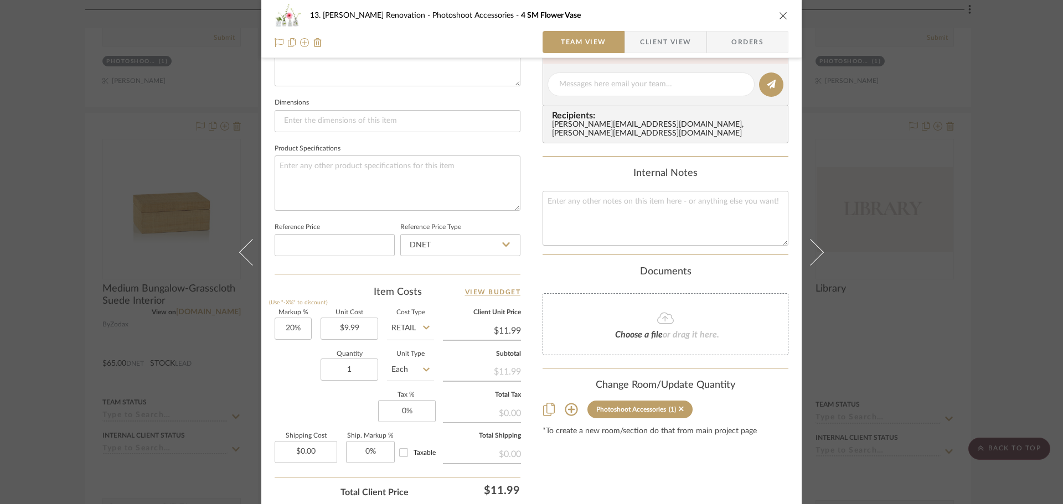
click at [58, 272] on div "13. [PERSON_NAME] Renovation Photoshoot Accessories 4 SM Flower Vase Team View …" at bounding box center [531, 252] width 1063 height 504
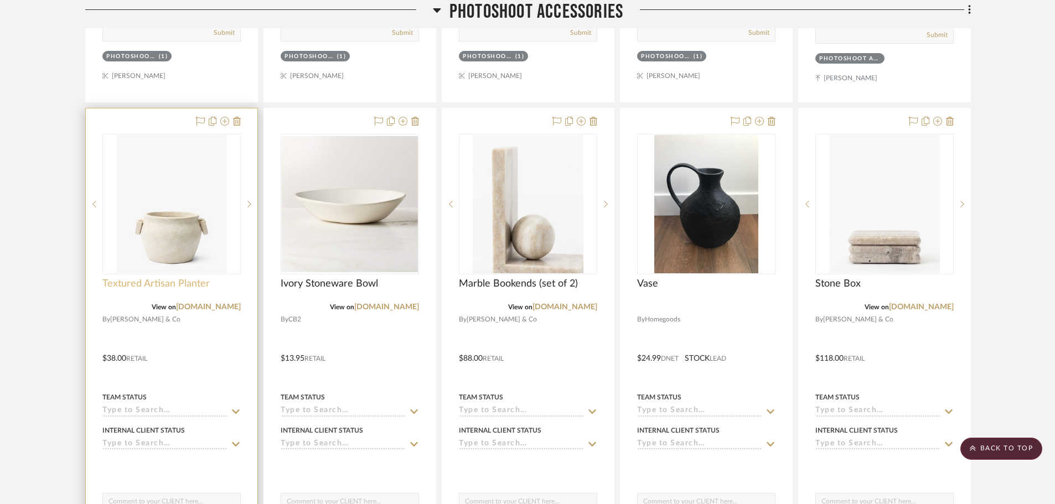
click at [189, 281] on span "Textured Artisan Planter" at bounding box center [155, 284] width 107 height 12
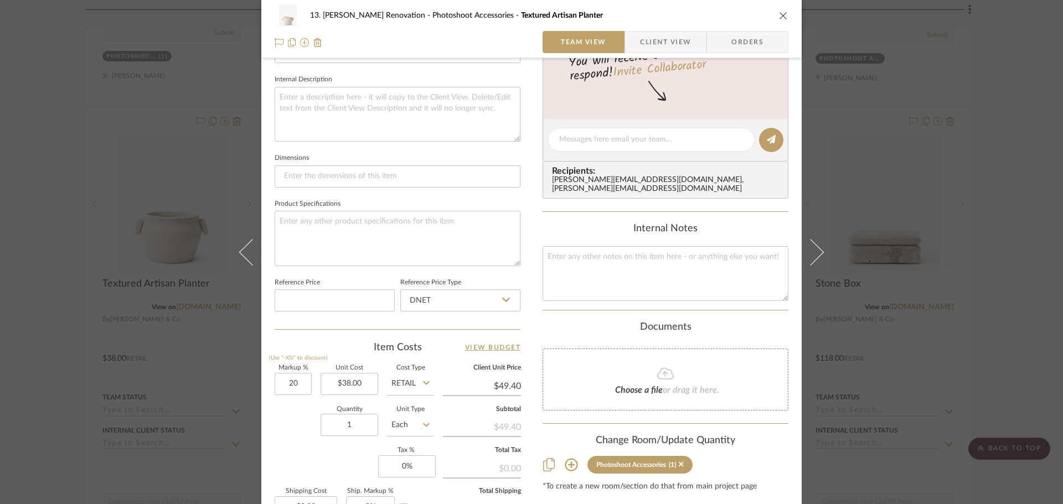
type input "20%"
click at [296, 429] on div "Quantity 1 Unit Type Each" at bounding box center [354, 426] width 159 height 39
type input "$45.60"
click at [56, 334] on div "13. [PERSON_NAME] Renovation Photoshoot Accessories Textured Artisan Planter Te…" at bounding box center [531, 252] width 1063 height 504
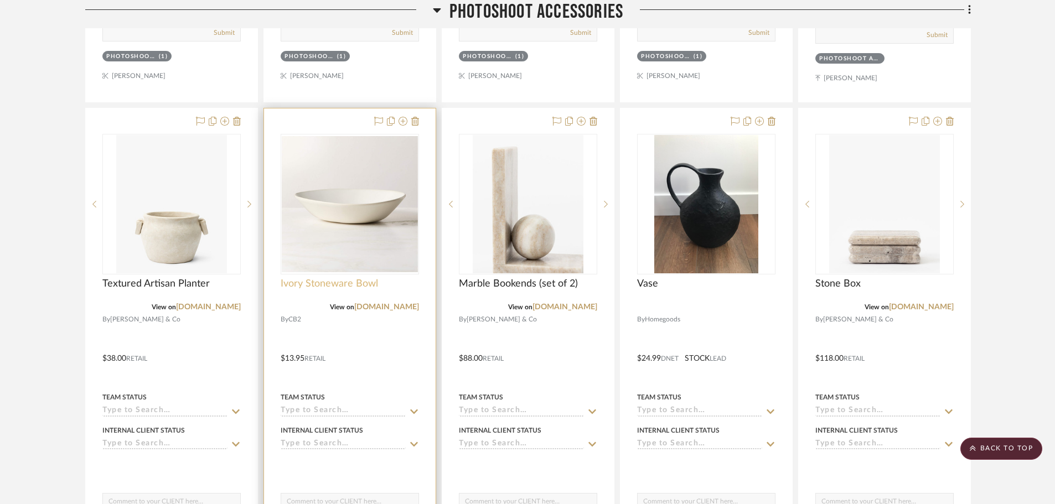
click at [345, 284] on span "Ivory Stoneware Bowl" at bounding box center [329, 284] width 97 height 12
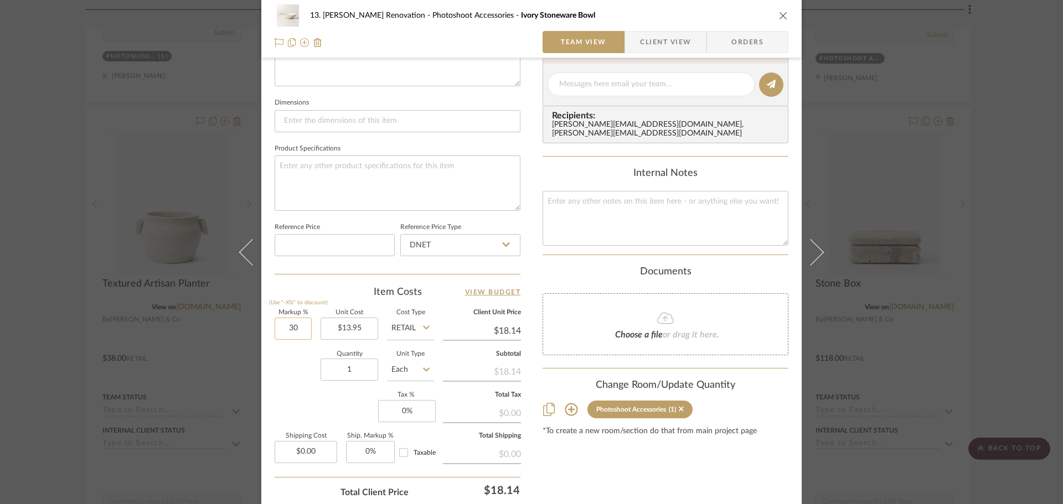
click at [304, 324] on input "30" at bounding box center [293, 329] width 37 height 22
type input "20%"
click at [297, 366] on div "Quantity 1 Unit Type Each" at bounding box center [354, 371] width 159 height 39
type input "$16.74"
click at [67, 302] on div "13. [PERSON_NAME] Renovation Photoshoot Accessories Ivory Stoneware Bowl Team V…" at bounding box center [531, 252] width 1063 height 504
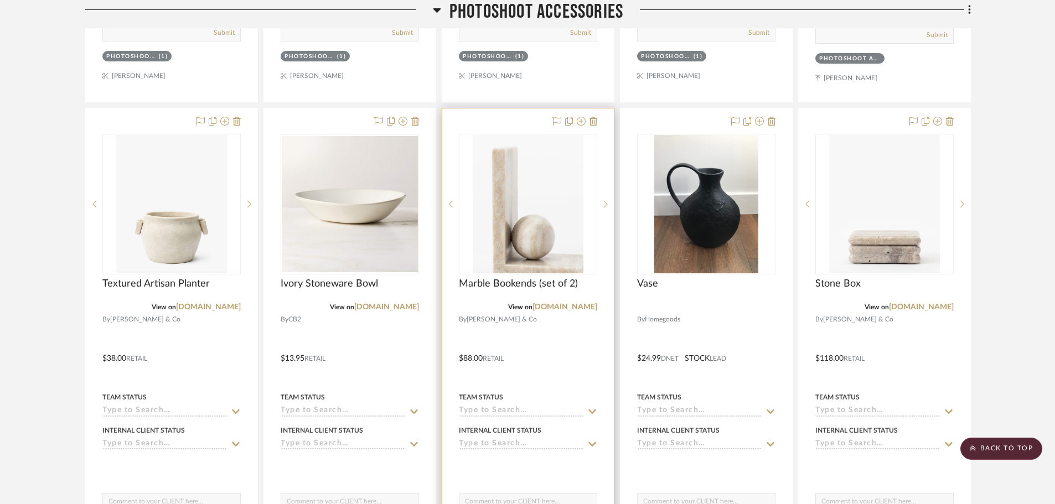
click at [556, 291] on div "Marble Bookends (set of 2)" at bounding box center [528, 290] width 138 height 24
click at [553, 287] on span "Marble Bookends (set of 2)" at bounding box center [518, 284] width 119 height 12
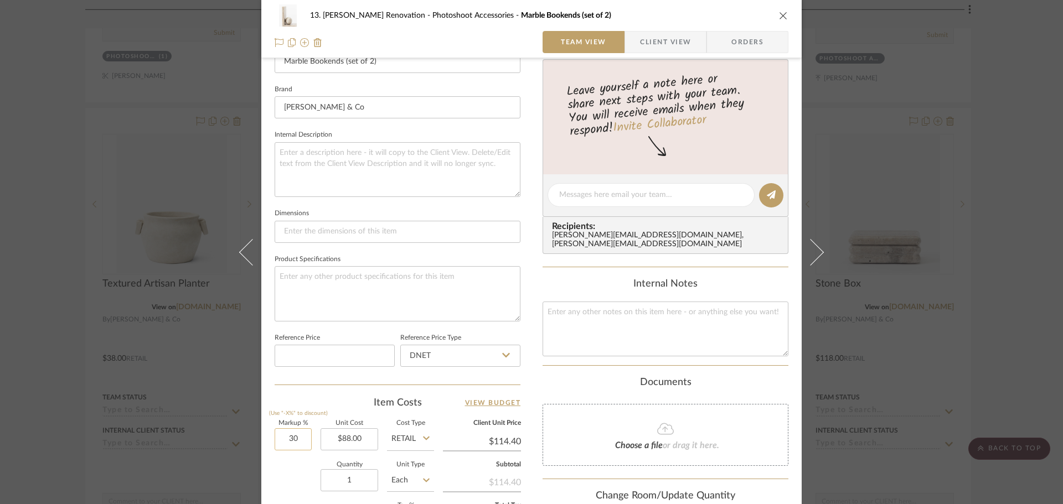
click at [292, 439] on input "30" at bounding box center [293, 440] width 37 height 22
type input "20%"
click at [292, 463] on div "Quantity 1 Unit Type Each" at bounding box center [354, 481] width 159 height 39
type input "$105.60"
click at [58, 349] on div "13. [PERSON_NAME] Renovation Photoshoot Accessories Marble Bookends (set of 2) …" at bounding box center [531, 252] width 1063 height 504
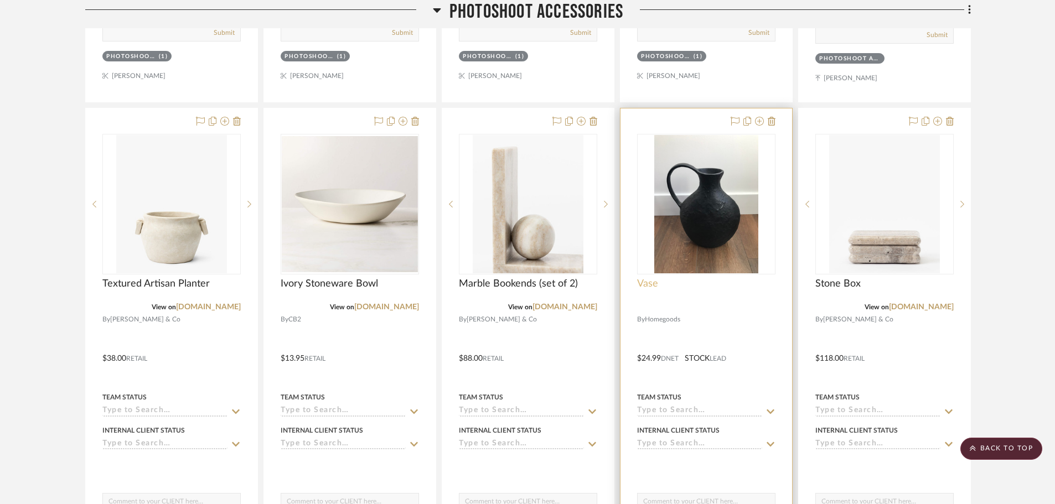
click at [641, 283] on span "Vase" at bounding box center [647, 284] width 21 height 12
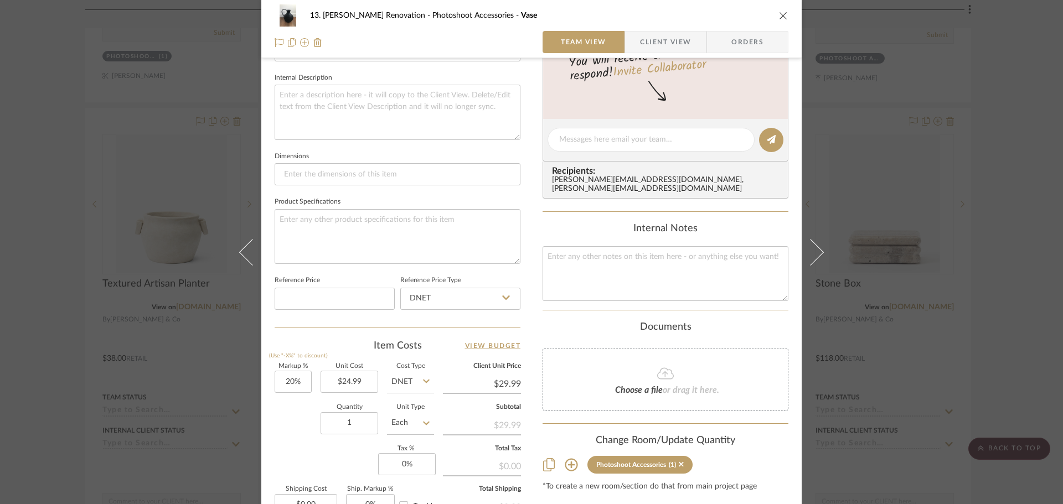
click at [70, 361] on div "13. [PERSON_NAME] Renovation Photoshoot Accessories Vase Team View Client View …" at bounding box center [531, 252] width 1063 height 504
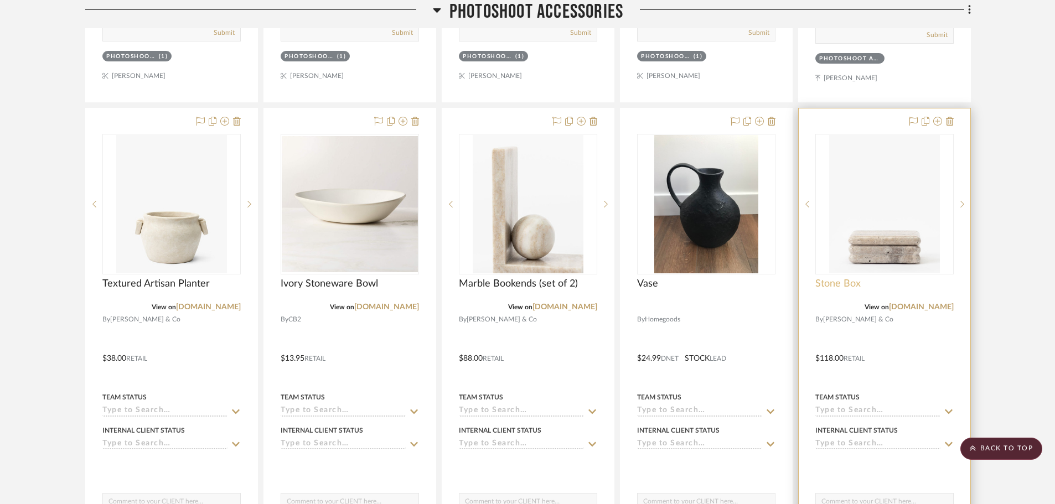
click at [828, 283] on span "Stone Box" at bounding box center [838, 284] width 45 height 12
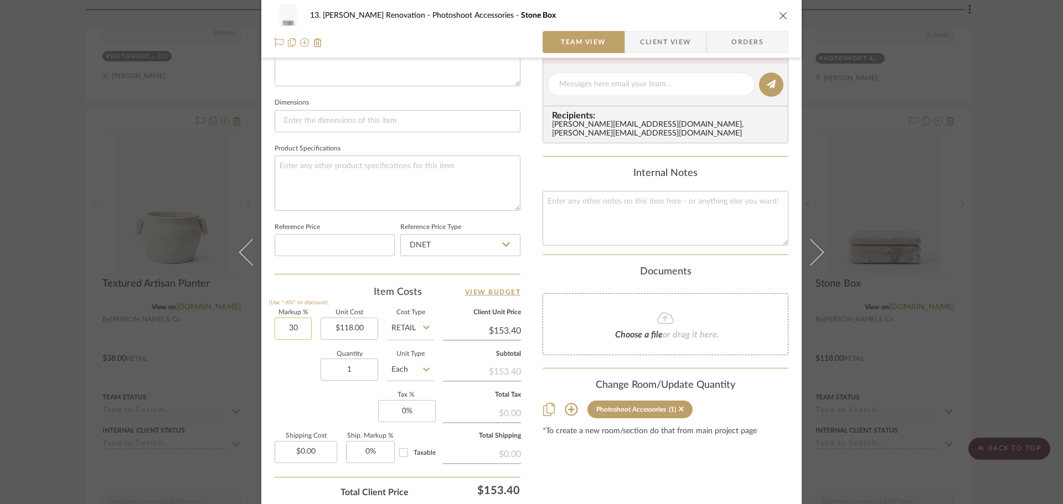
click at [292, 328] on input "30" at bounding box center [293, 329] width 37 height 22
type input "20%"
click at [293, 390] on div "Quantity 1 Unit Type Each" at bounding box center [354, 371] width 159 height 39
type input "$141.60"
click at [61, 278] on div "13. [PERSON_NAME] Renovation Photoshoot Accessories Stone Box Team View Client …" at bounding box center [531, 252] width 1063 height 504
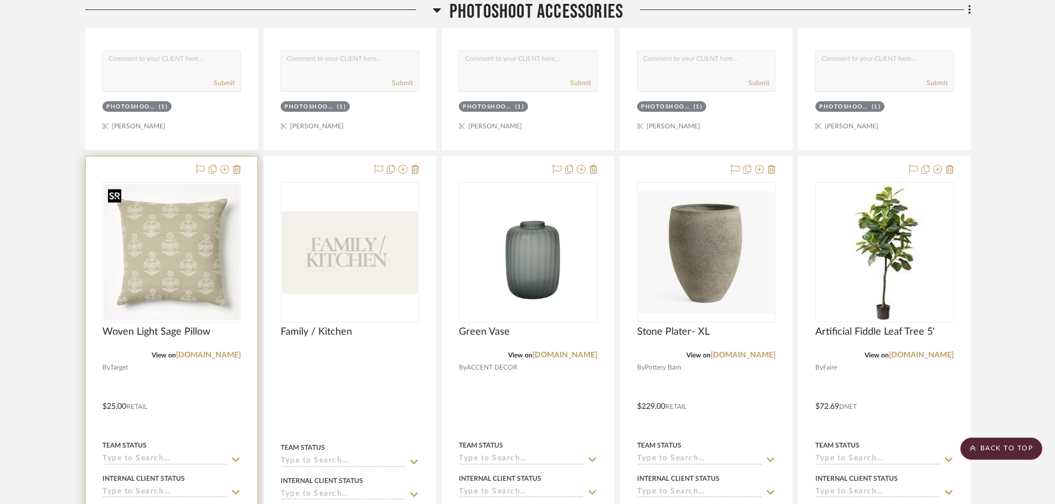
click at [146, 325] on div at bounding box center [172, 400] width 172 height 487
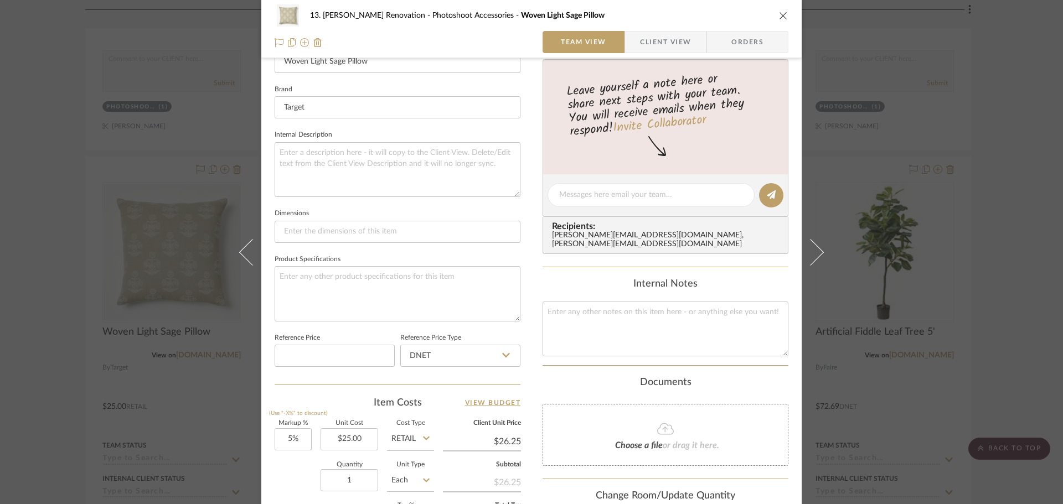
click at [33, 350] on div "13. [PERSON_NAME] Renovation Photoshoot Accessories Woven Light Sage Pillow Tea…" at bounding box center [531, 252] width 1063 height 504
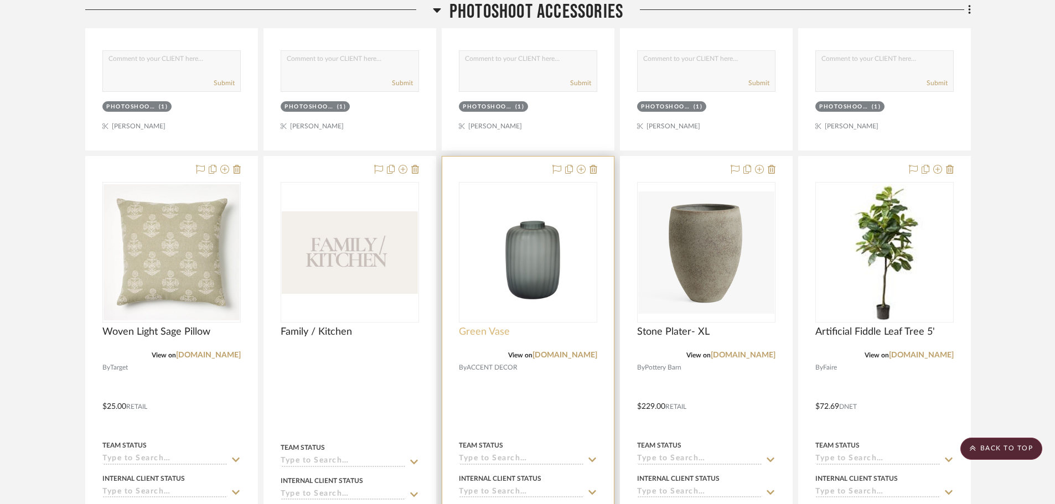
click at [487, 334] on span "Green Vase" at bounding box center [484, 332] width 51 height 12
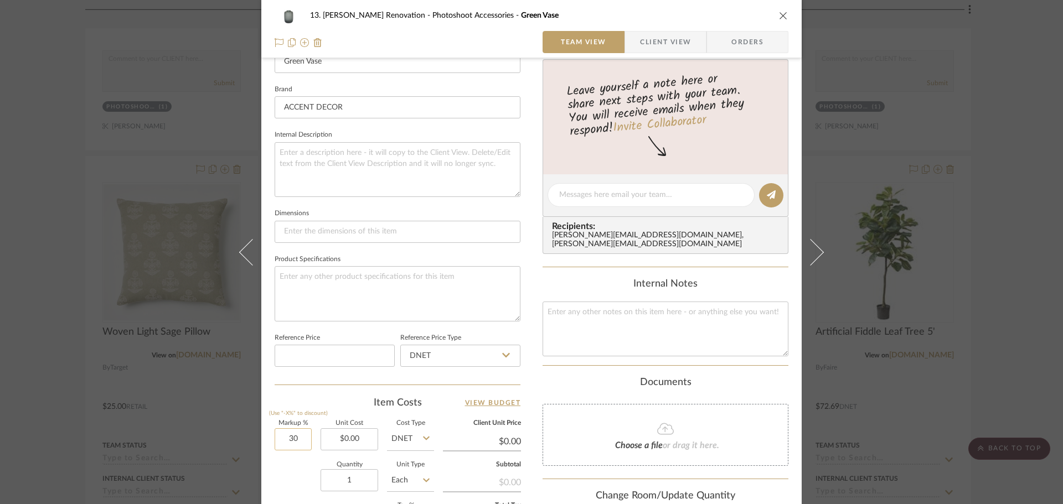
click at [300, 441] on input "30" at bounding box center [293, 440] width 37 height 22
type input "20%"
click at [296, 491] on div "Quantity 1 Unit Type Each" at bounding box center [354, 481] width 159 height 39
click at [54, 350] on div "13. [PERSON_NAME] Renovation Photoshoot Accessories Green Vase Team View Client…" at bounding box center [531, 252] width 1063 height 504
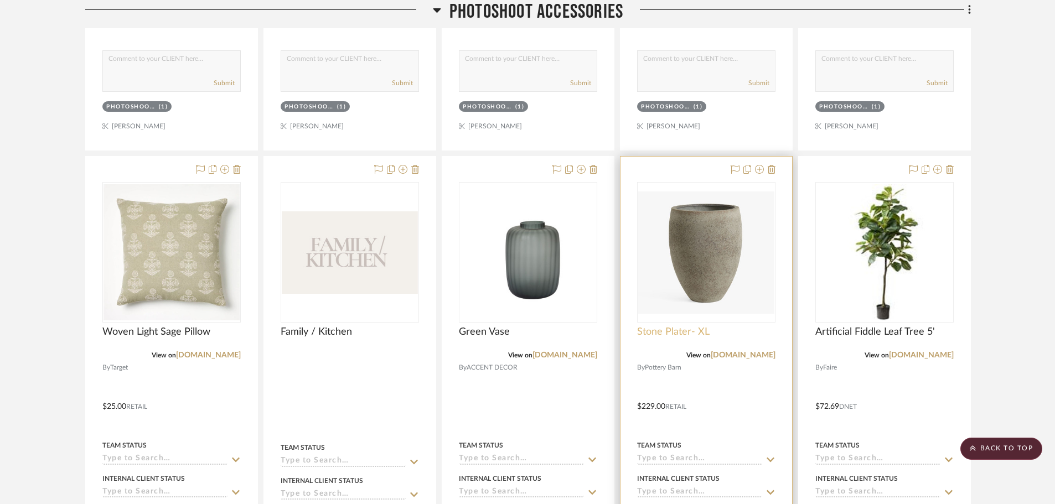
click at [687, 334] on span "Stone Plater- XL" at bounding box center [673, 332] width 73 height 12
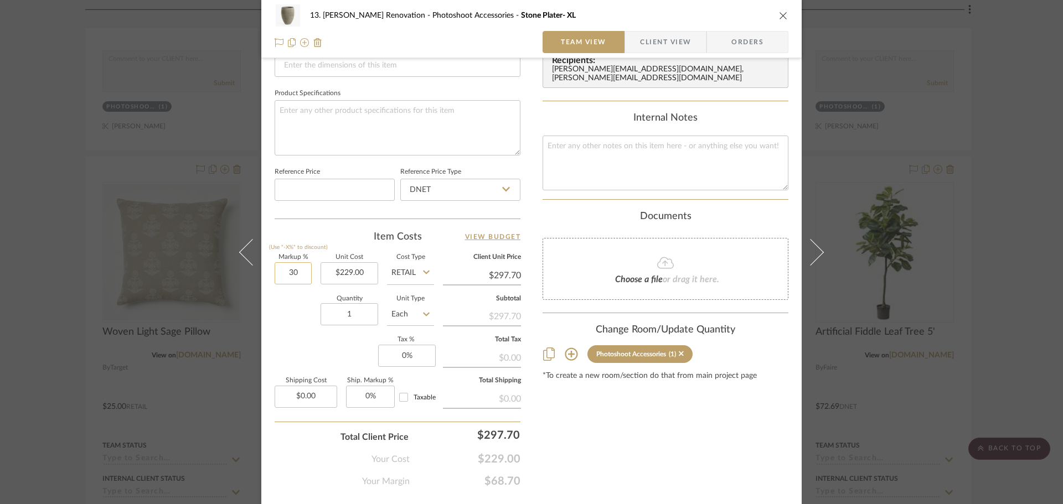
click at [295, 274] on input "30" at bounding box center [293, 273] width 37 height 22
type input "20%"
click at [301, 341] on div "Markup % (Use "-X%" to discount) 20% Unit Cost $229.00 Cost Type Retail Client …" at bounding box center [398, 336] width 246 height 162
type input "$274.80"
click at [44, 282] on div "13. [PERSON_NAME] Renovation Photoshoot Accessories Stone Plater- XL Team View …" at bounding box center [531, 252] width 1063 height 504
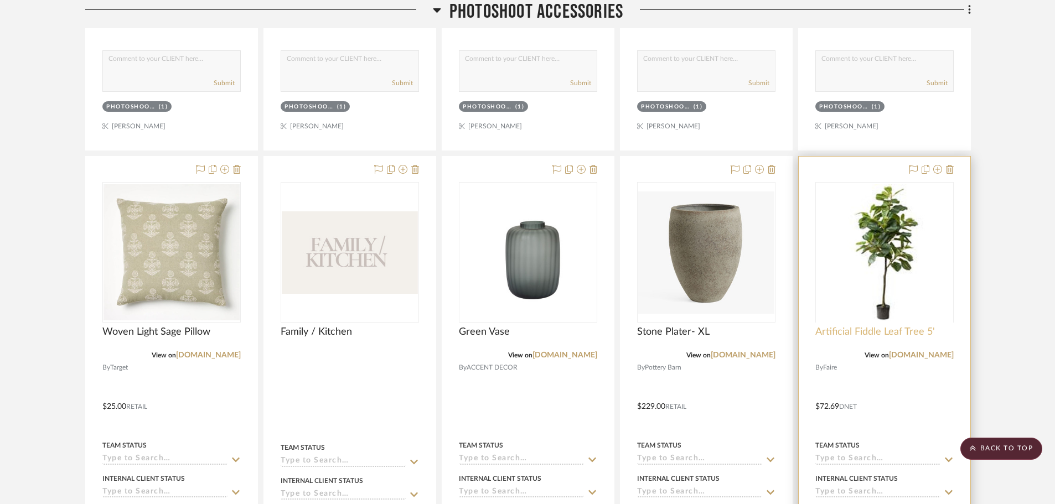
click at [881, 330] on span "Artificial Fiddle Leaf Tree 5'" at bounding box center [876, 332] width 120 height 12
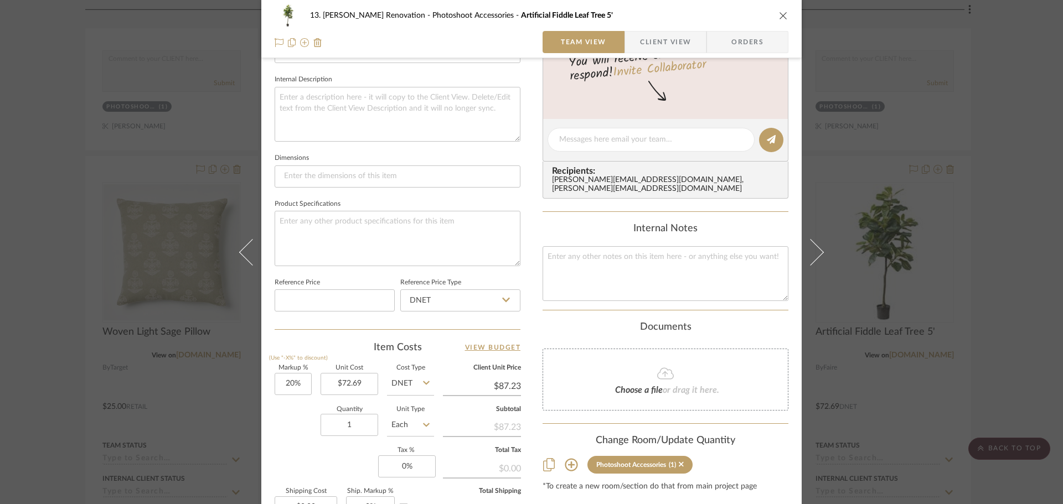
click at [73, 363] on div "13. [PERSON_NAME] Renovation Photoshoot Accessories Artificial Fiddle Leaf Tree…" at bounding box center [531, 252] width 1063 height 504
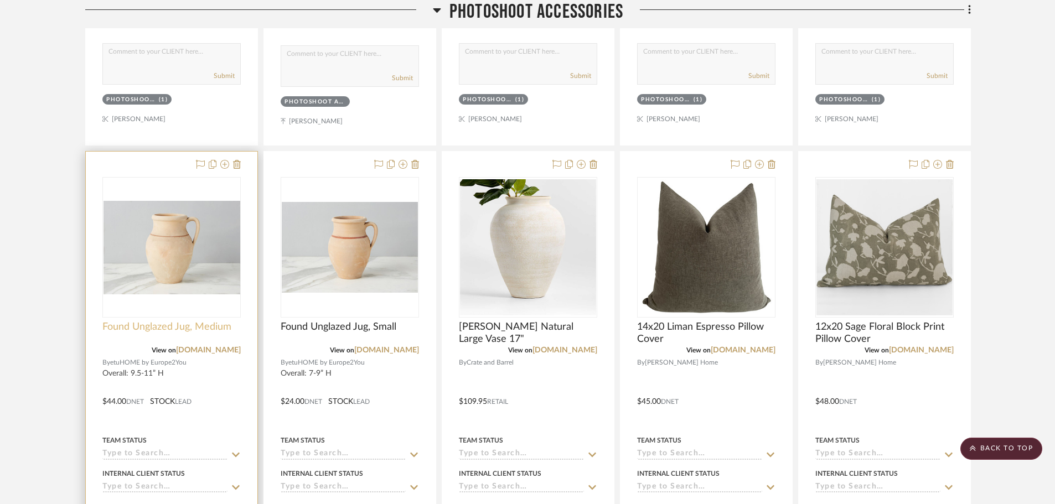
click at [150, 323] on span "Found Unglazed Jug, Medium" at bounding box center [166, 327] width 129 height 12
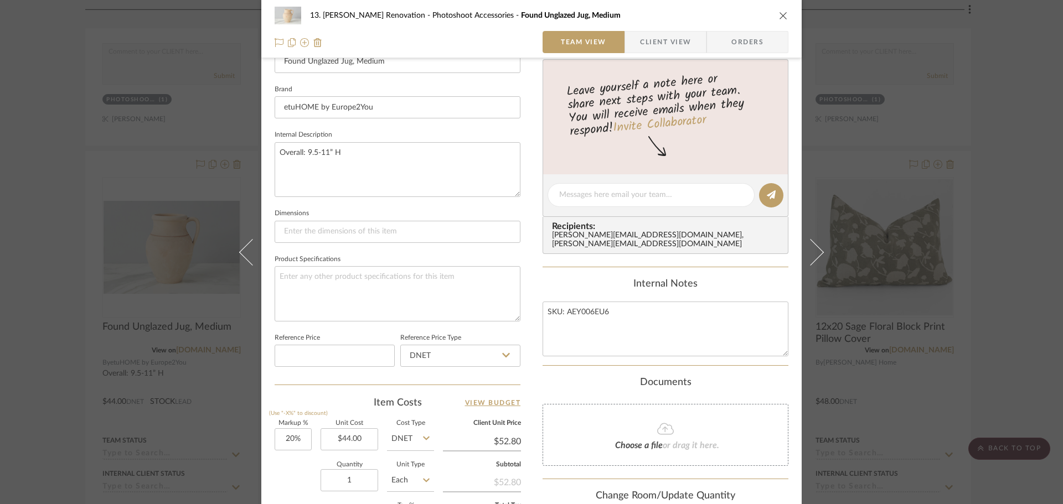
click at [47, 316] on div "13. [PERSON_NAME] Renovation Photoshoot Accessories Found Unglazed Jug, Medium …" at bounding box center [531, 252] width 1063 height 504
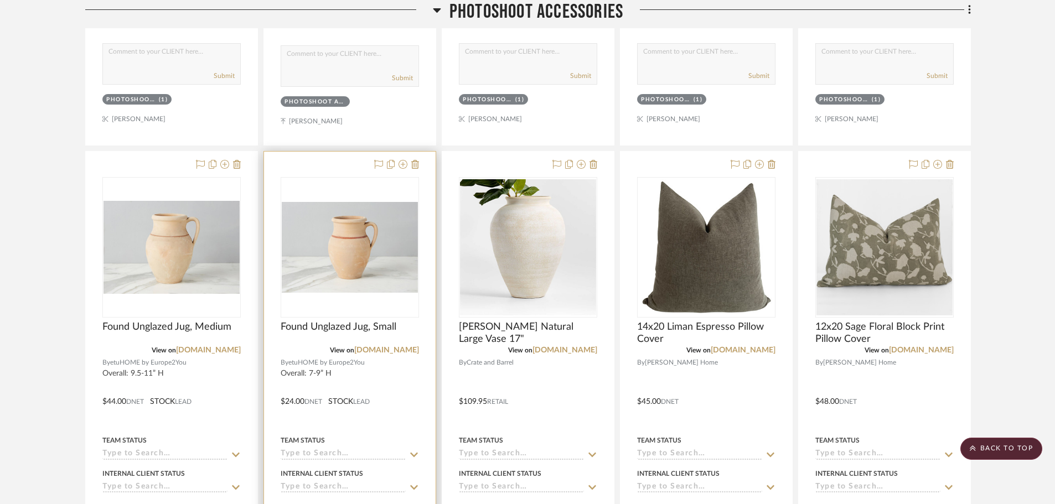
click at [308, 321] on div at bounding box center [350, 394] width 172 height 484
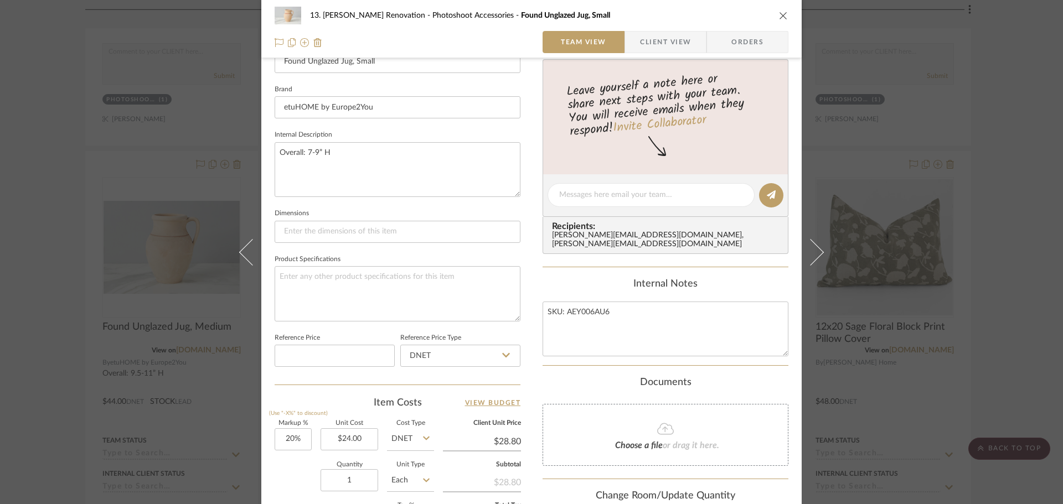
click at [11, 282] on div "13. [PERSON_NAME] Renovation Photoshoot Accessories Found Unglazed Jug, Small T…" at bounding box center [531, 252] width 1063 height 504
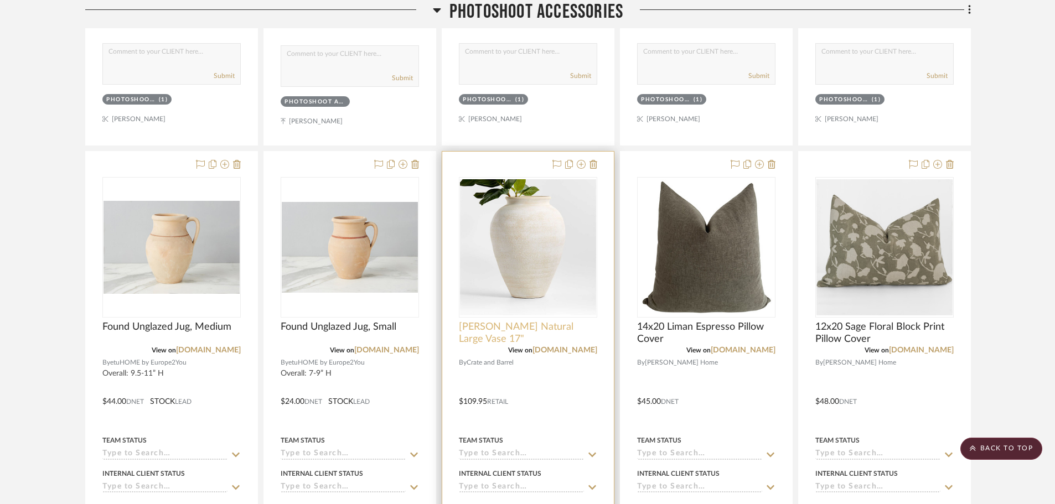
click at [532, 331] on span "[PERSON_NAME] Natural Large Vase 17"" at bounding box center [528, 333] width 138 height 24
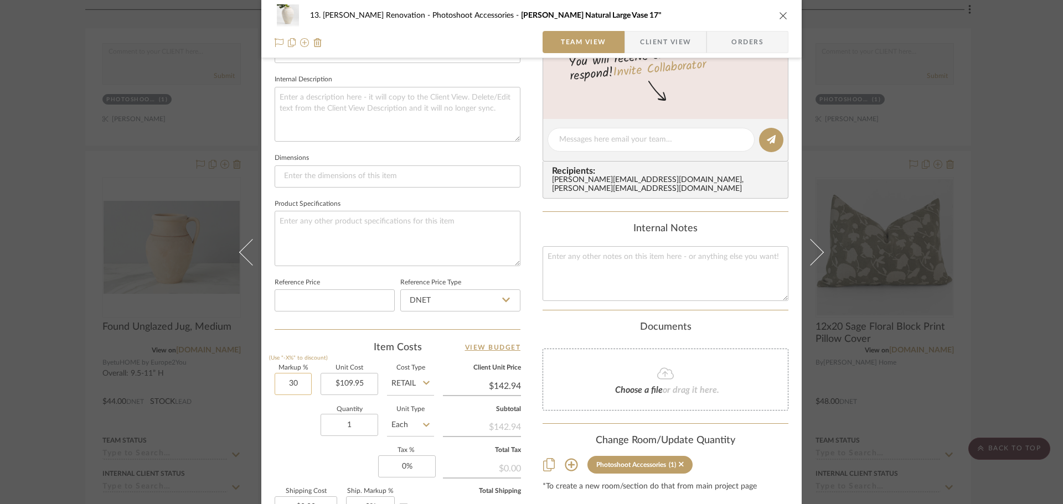
click at [307, 389] on input "30" at bounding box center [293, 384] width 37 height 22
type input "20%"
click at [311, 437] on div "Quantity 1 Unit Type Each" at bounding box center [354, 426] width 159 height 39
type input "$131.94"
click at [63, 331] on div "13. [PERSON_NAME] Renovation Photoshoot Accessories [PERSON_NAME] Natural Large…" at bounding box center [531, 252] width 1063 height 504
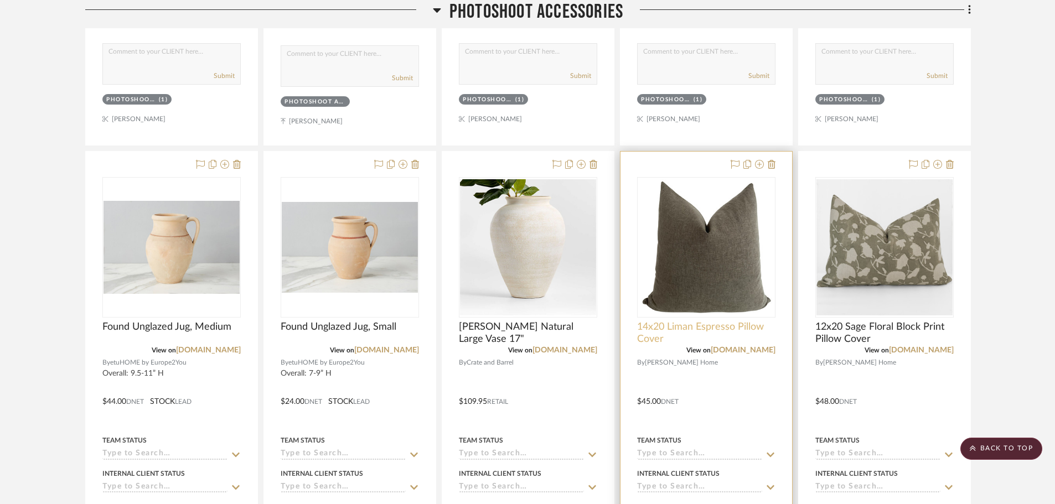
click at [654, 336] on span "14x20 Liman Espresso Pillow Cover" at bounding box center [706, 333] width 138 height 24
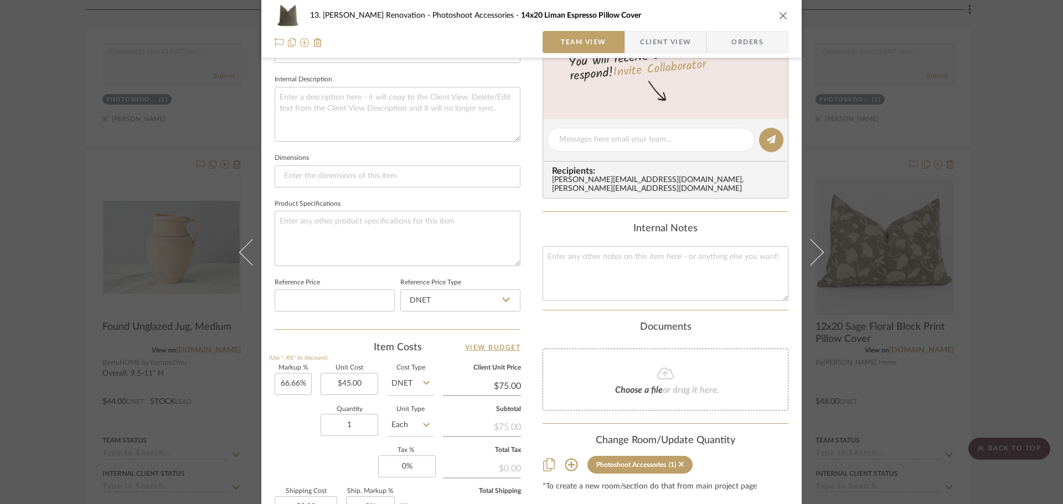
click at [76, 319] on div "13. [PERSON_NAME] Renovation Photoshoot Accessories 14x20 Liman Espresso Pillow…" at bounding box center [531, 252] width 1063 height 504
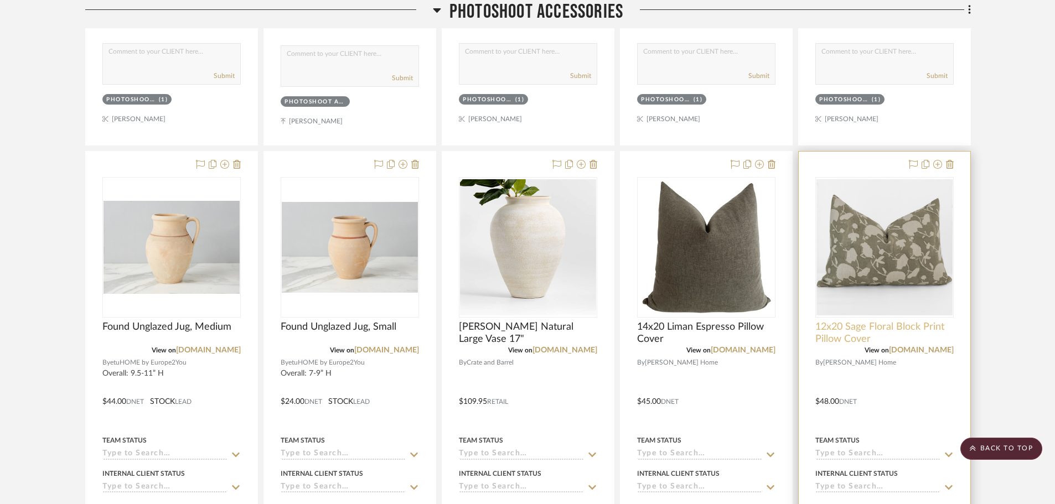
click at [869, 328] on span "12x20 Sage Floral Block Print Pillow Cover" at bounding box center [885, 333] width 138 height 24
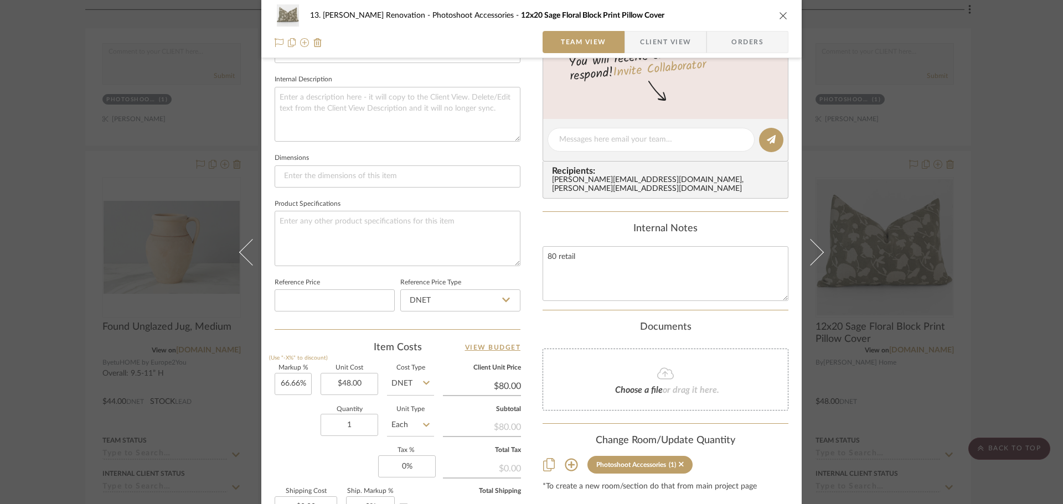
click at [45, 325] on div "13. [PERSON_NAME] Renovation Photoshoot Accessories 12x20 Sage Floral Block Pri…" at bounding box center [531, 252] width 1063 height 504
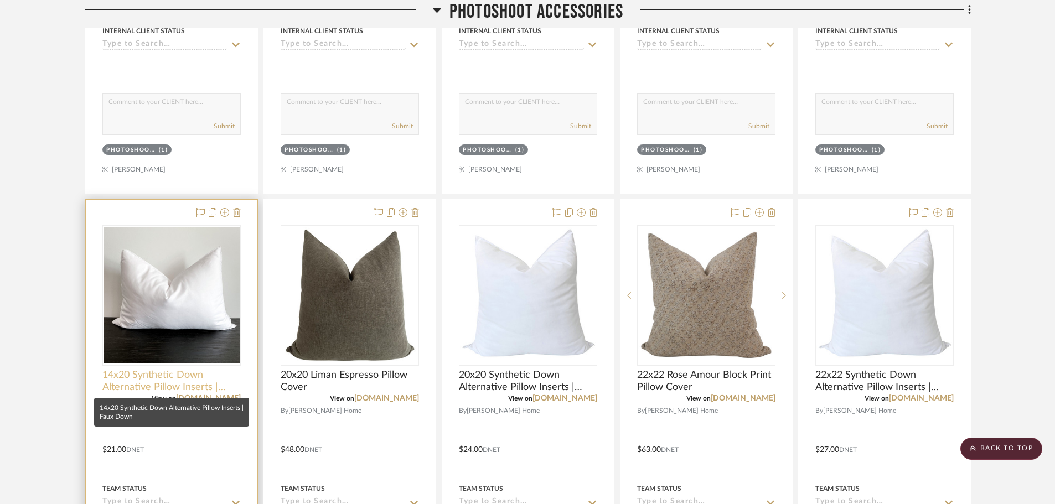
click at [166, 383] on span "14x20 Synthetic Down Alternative Pillow Inserts | Faux Down" at bounding box center [171, 381] width 138 height 24
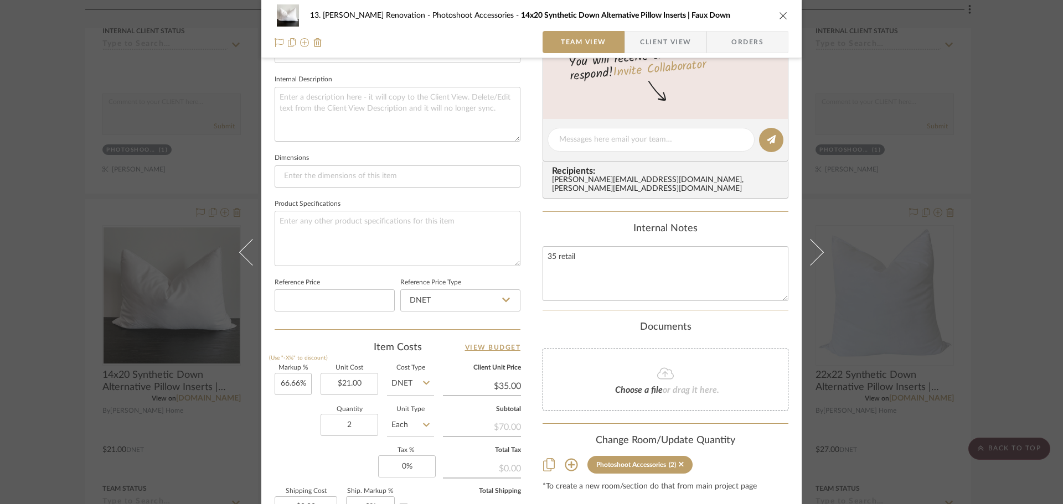
click at [56, 310] on div "13. [PERSON_NAME] Renovation Photoshoot Accessories 14x20 Synthetic Down Altern…" at bounding box center [531, 252] width 1063 height 504
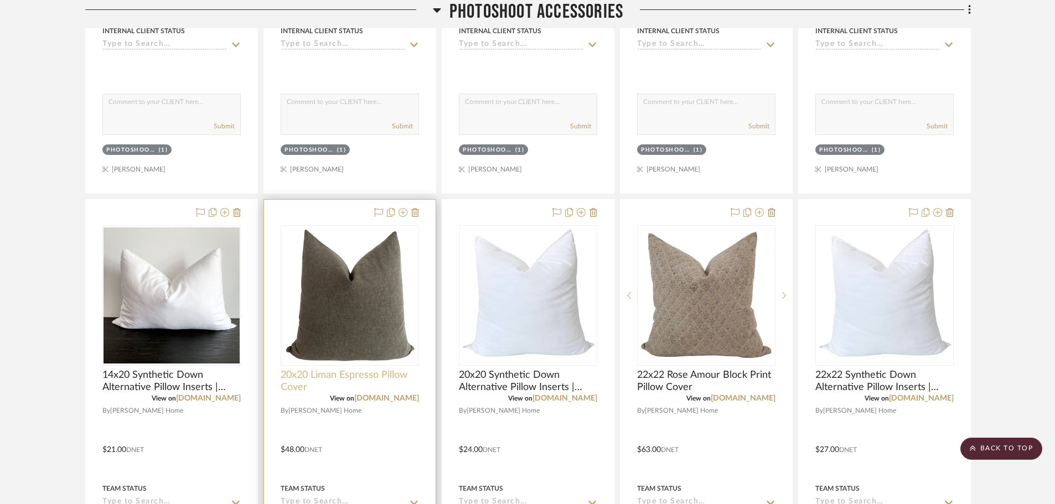
click at [317, 376] on span "20x20 Liman Espresso Pillow Cover" at bounding box center [350, 381] width 138 height 24
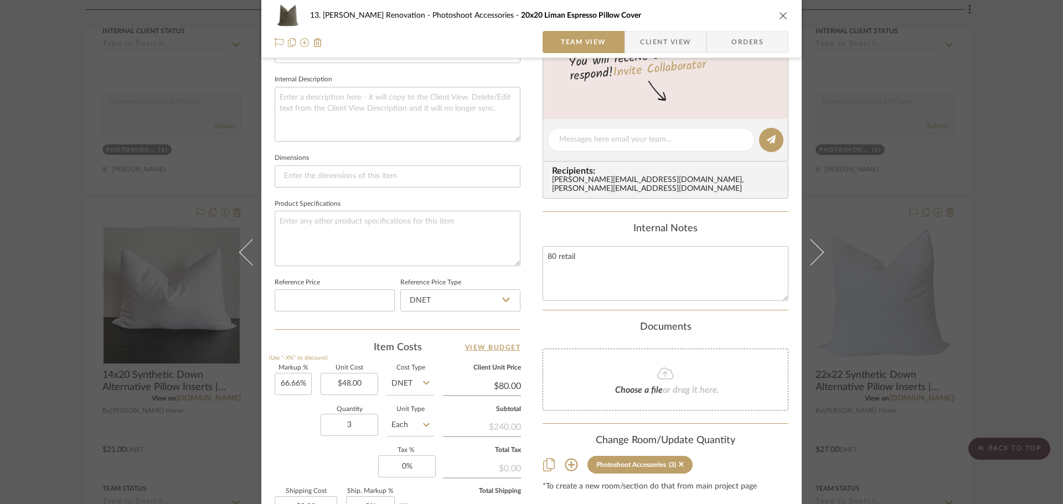
click at [53, 373] on div "13. [PERSON_NAME] Renovation Photoshoot Accessories 20x20 Liman Espresso Pillow…" at bounding box center [531, 252] width 1063 height 504
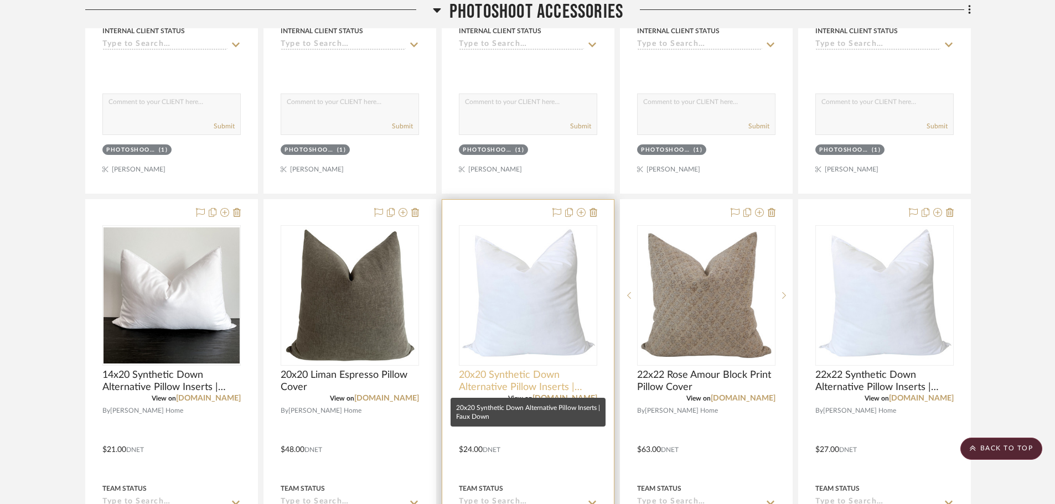
click at [524, 383] on span "20x20 Synthetic Down Alternative Pillow Inserts | Faux Down" at bounding box center [528, 381] width 138 height 24
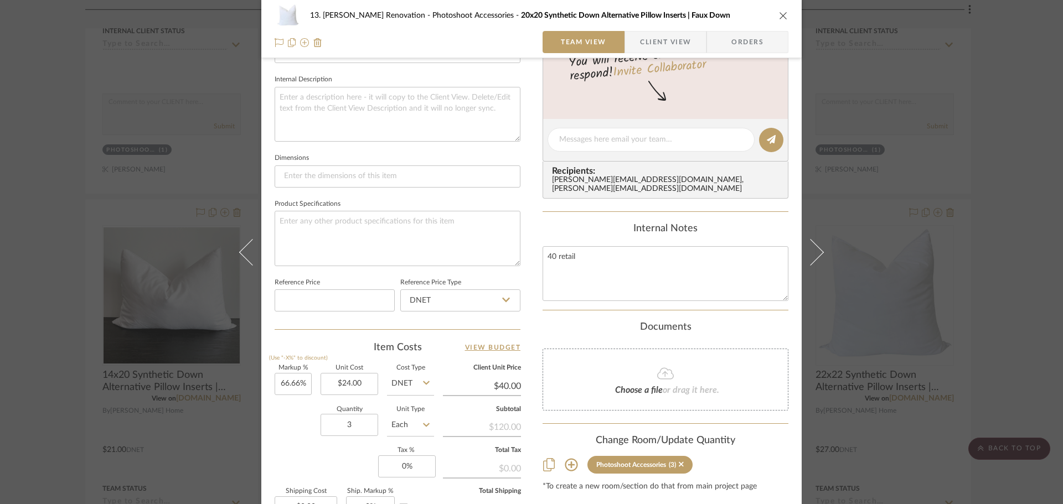
click at [73, 333] on div "13. [PERSON_NAME] Renovation Photoshoot Accessories 20x20 Synthetic Down Altern…" at bounding box center [531, 252] width 1063 height 504
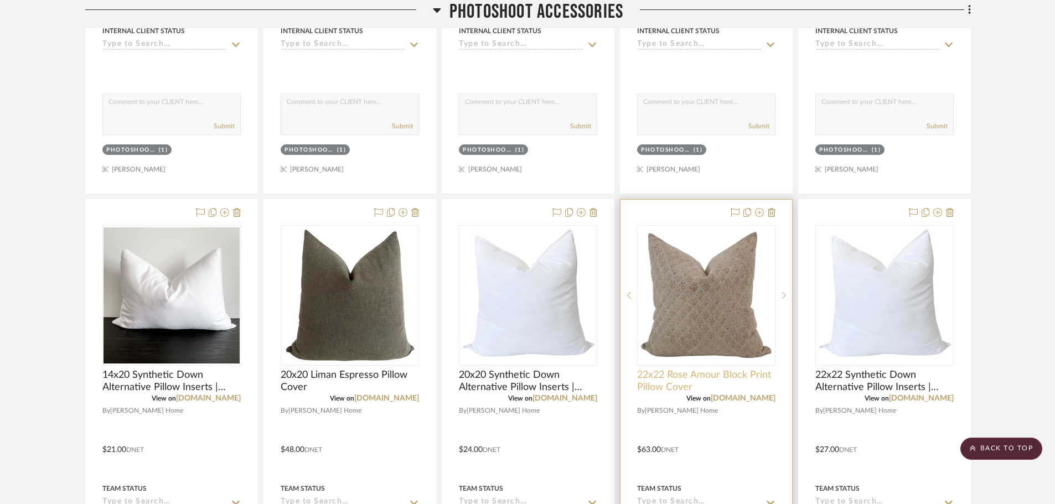
click at [678, 370] on span "22x22 Rose Amour Block Print Pillow Cover" at bounding box center [706, 381] width 138 height 24
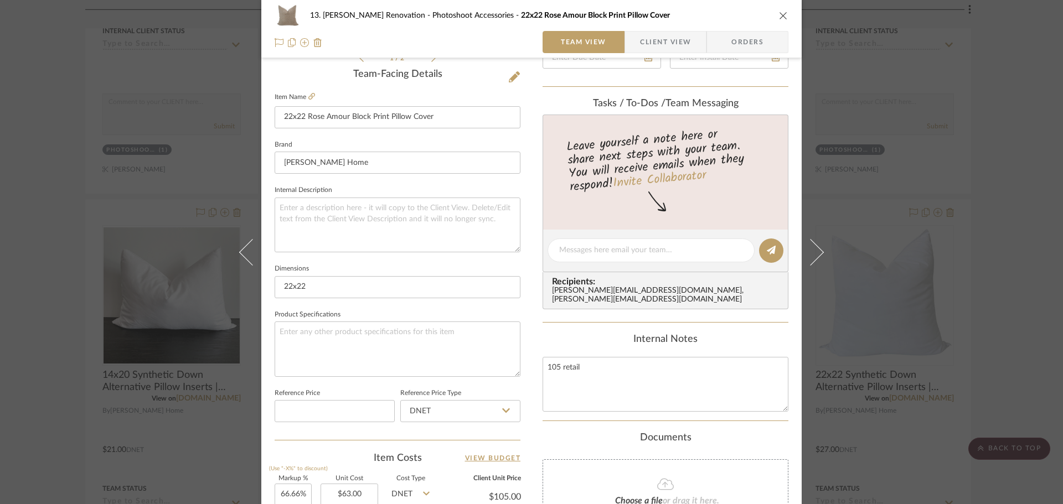
click at [54, 343] on div "13. [PERSON_NAME] Renovation Photoshoot Accessories 22x22 Rose Amour Block Prin…" at bounding box center [531, 252] width 1063 height 504
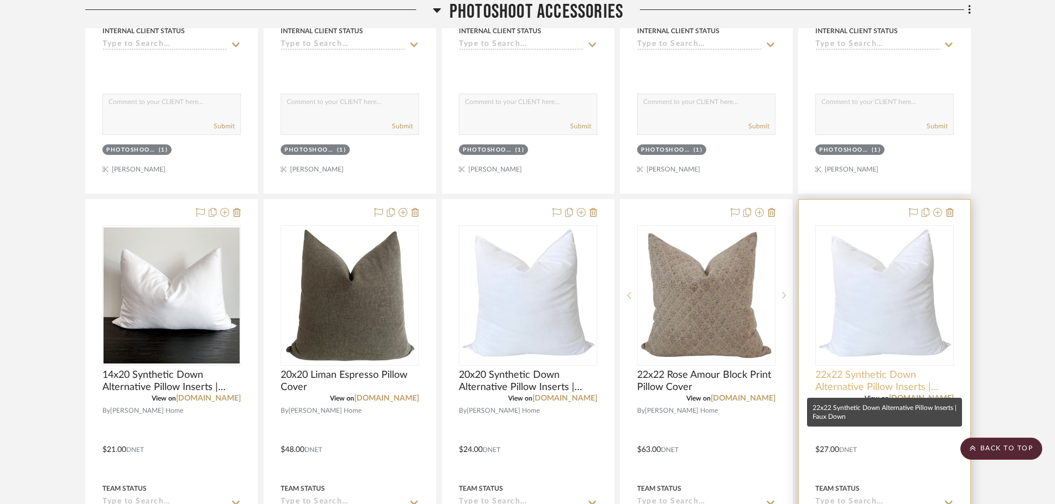
click at [913, 378] on span "22x22 Synthetic Down Alternative Pillow Inserts | Faux Down" at bounding box center [885, 381] width 138 height 24
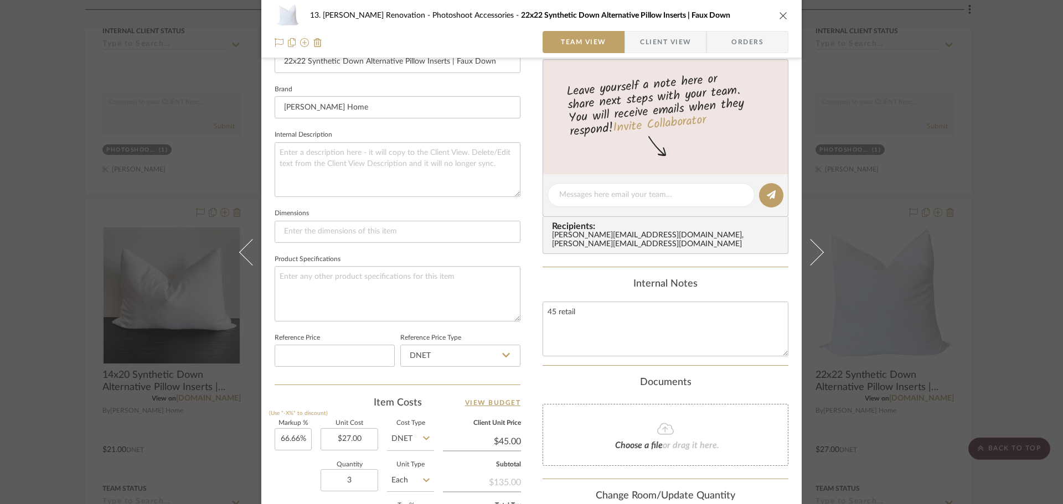
click at [101, 301] on div "13. [PERSON_NAME] Renovation Photoshoot Accessories 22x22 Synthetic Down Altern…" at bounding box center [531, 252] width 1063 height 504
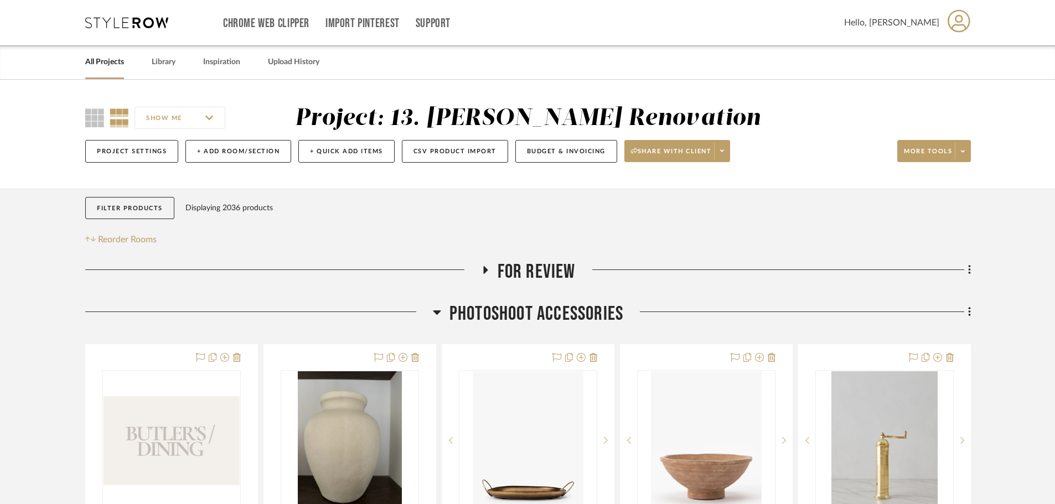
click at [969, 311] on icon at bounding box center [969, 312] width 3 height 12
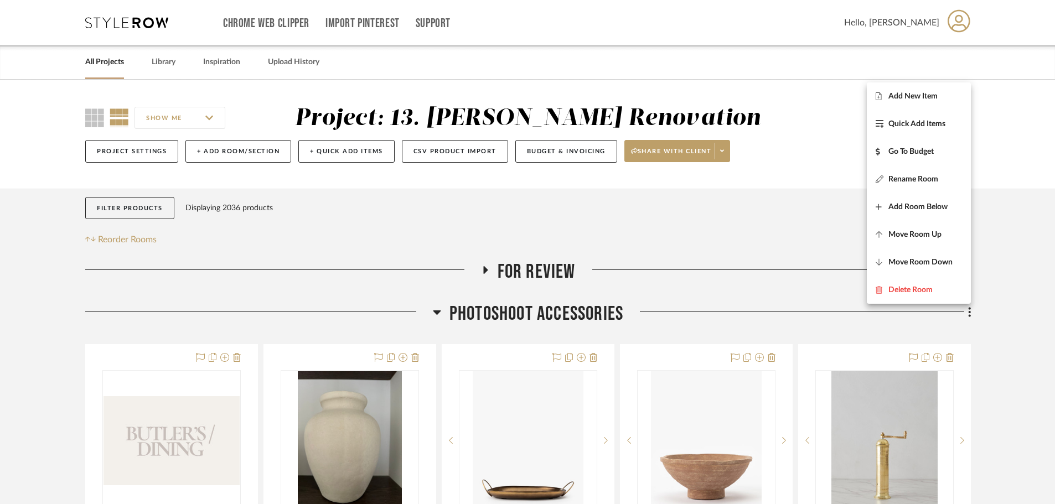
click at [991, 213] on div at bounding box center [527, 252] width 1055 height 504
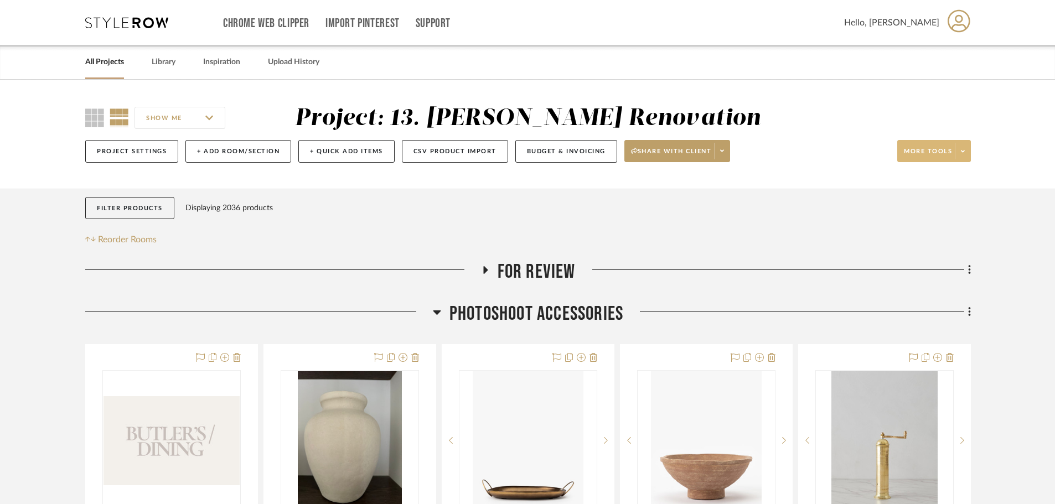
click at [958, 151] on span at bounding box center [963, 151] width 16 height 17
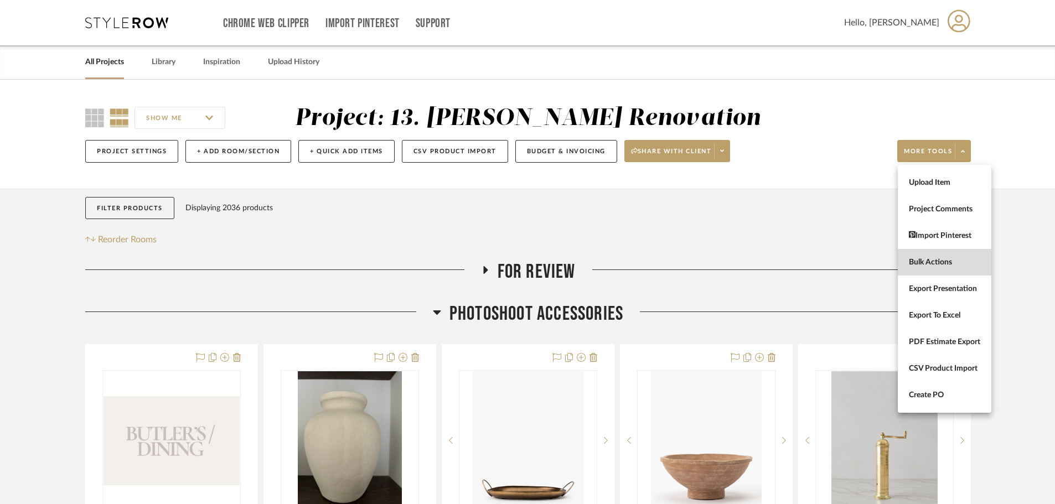
click at [938, 262] on span "Bulk Actions" at bounding box center [944, 262] width 71 height 9
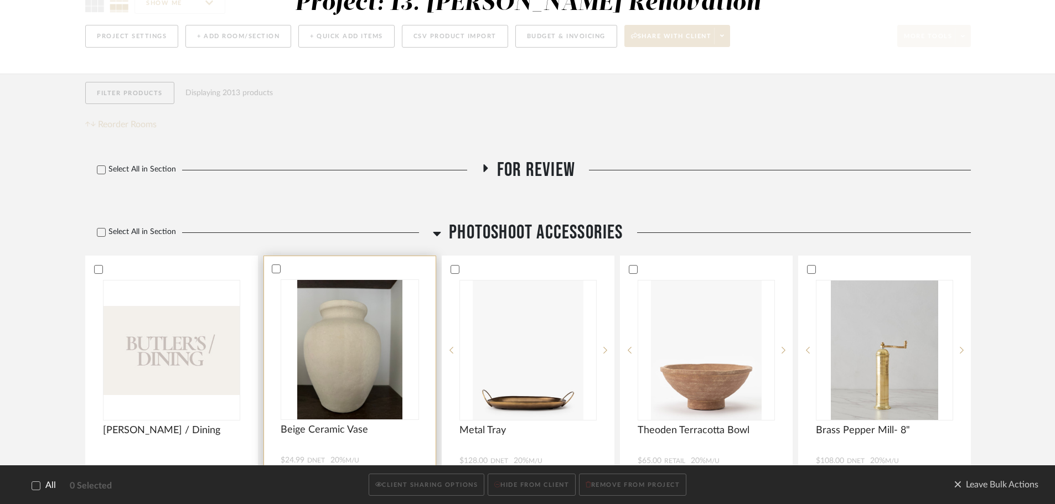
scroll to position [166, 0]
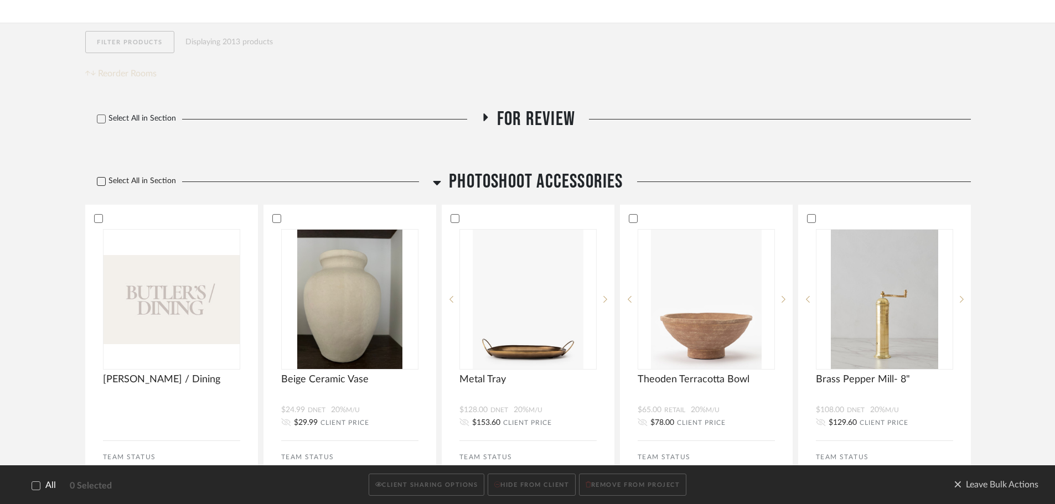
click at [105, 180] on icon at bounding box center [101, 182] width 8 height 8
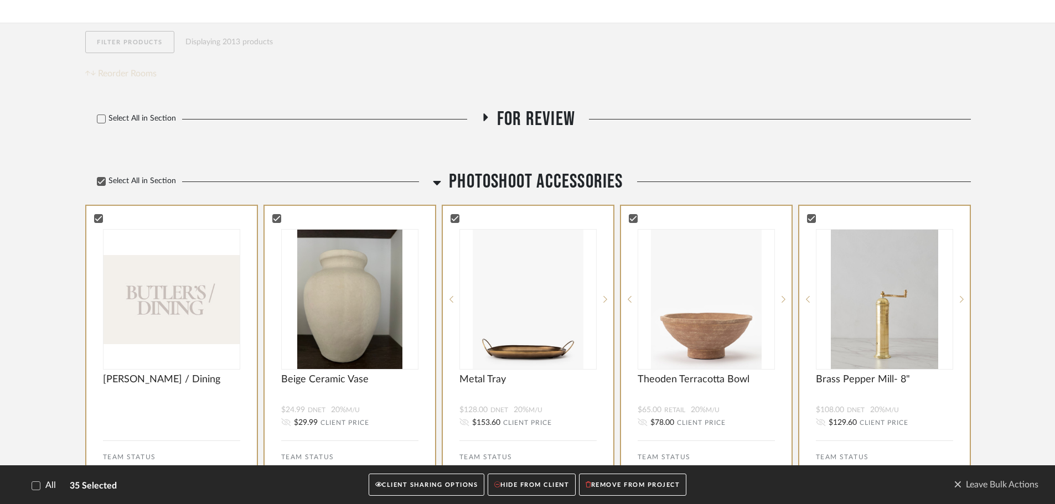
click at [455, 498] on div "All 35 Selected CLIENT SHARING OPTIONS HIDE FROM CLIENT REMOVE FROM PROJECT Lea…" at bounding box center [527, 485] width 1055 height 39
click at [456, 490] on button "CLIENT SHARING OPTIONS" at bounding box center [427, 485] width 116 height 23
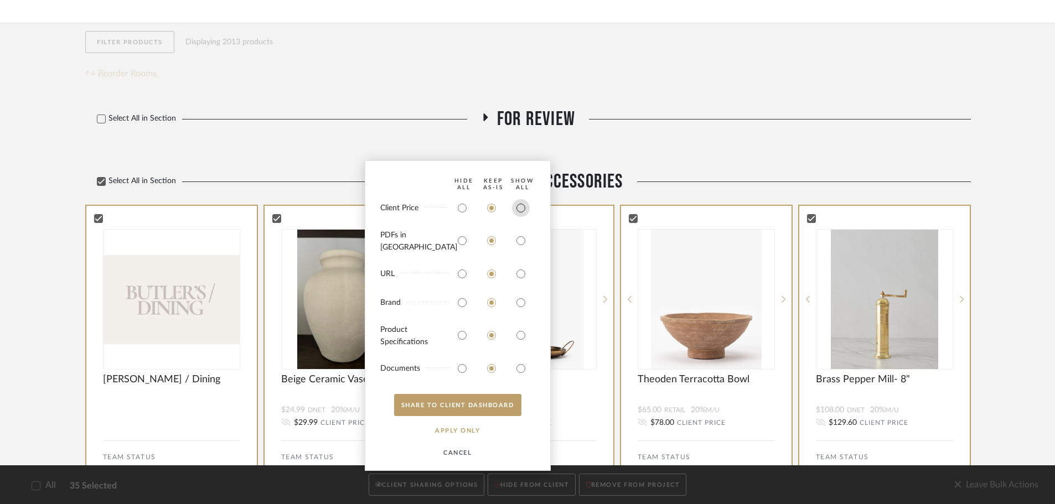
click at [523, 217] on input "radio" at bounding box center [521, 208] width 18 height 18
radio input "true"
click at [522, 246] on input "radio" at bounding box center [521, 241] width 18 height 18
radio input "true"
click at [494, 412] on button "SHARE TO CLIENT Dashboard" at bounding box center [457, 405] width 127 height 22
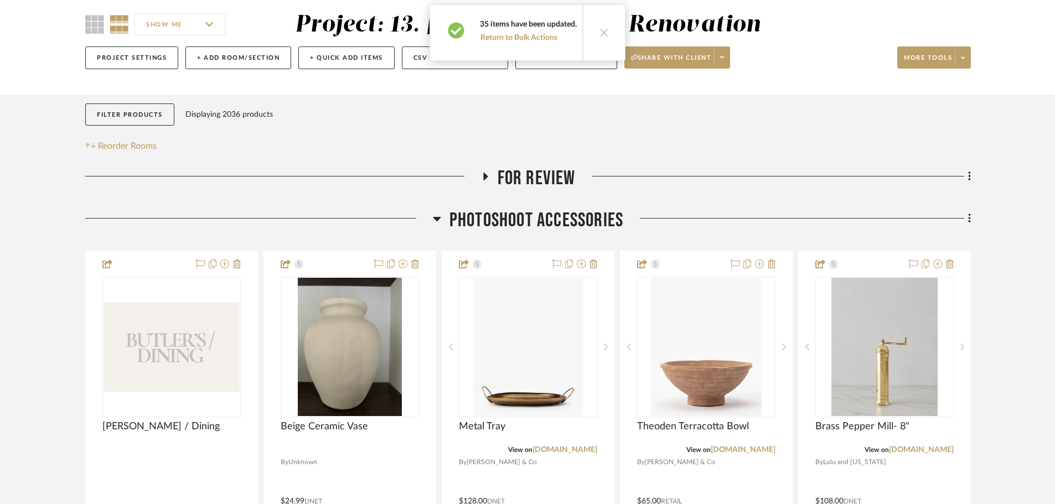
scroll to position [0, 0]
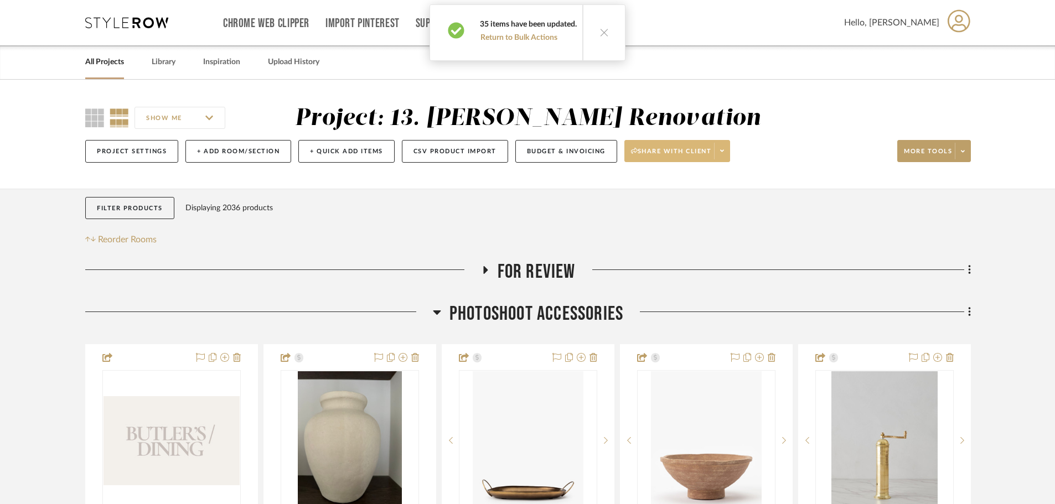
click at [724, 151] on icon at bounding box center [722, 151] width 4 height 2
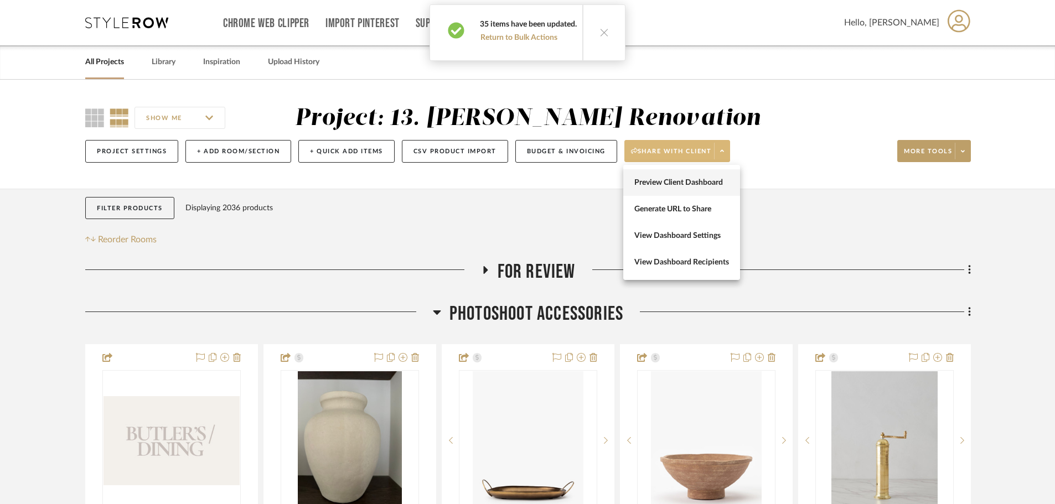
click at [706, 182] on span "Preview Client Dashboard" at bounding box center [682, 182] width 95 height 9
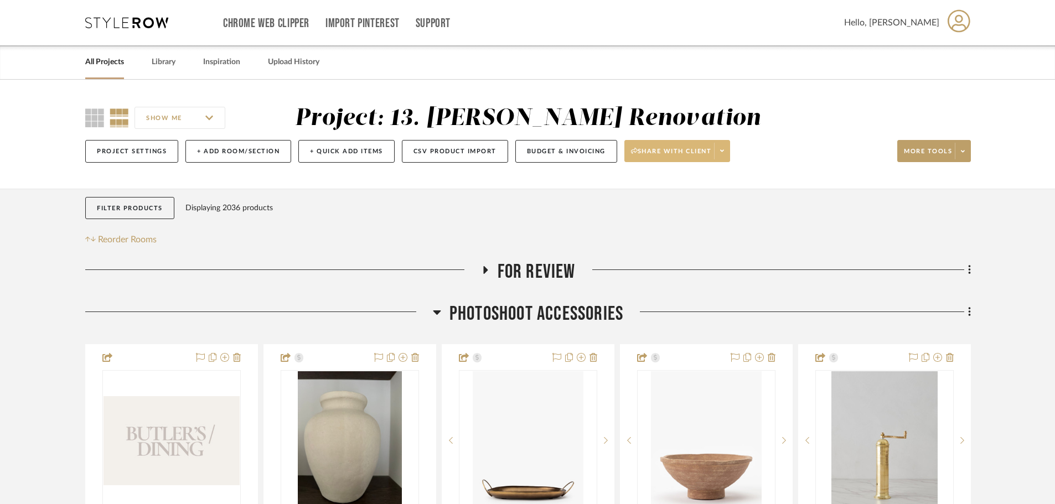
click at [494, 312] on span "Photoshoot Accessories" at bounding box center [537, 314] width 174 height 24
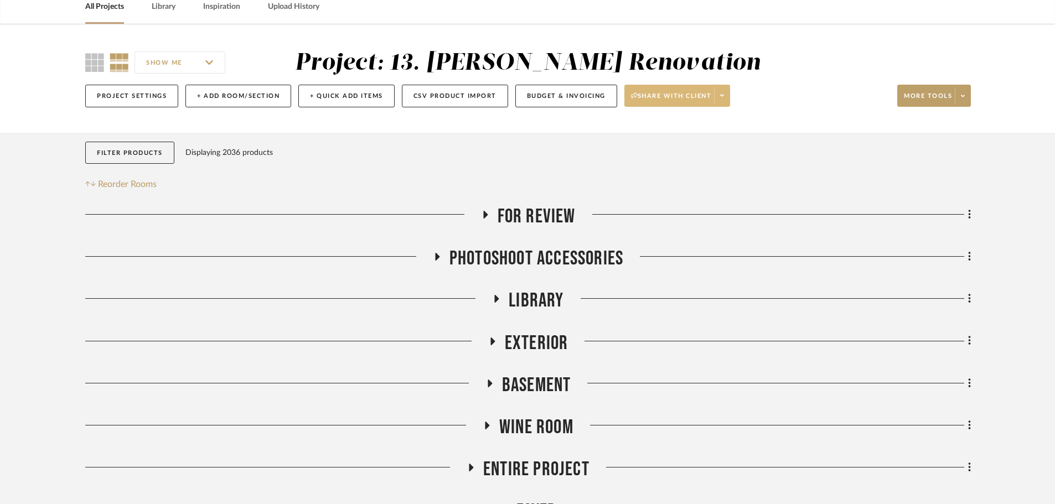
click at [539, 335] on span "Exterior" at bounding box center [537, 344] width 64 height 24
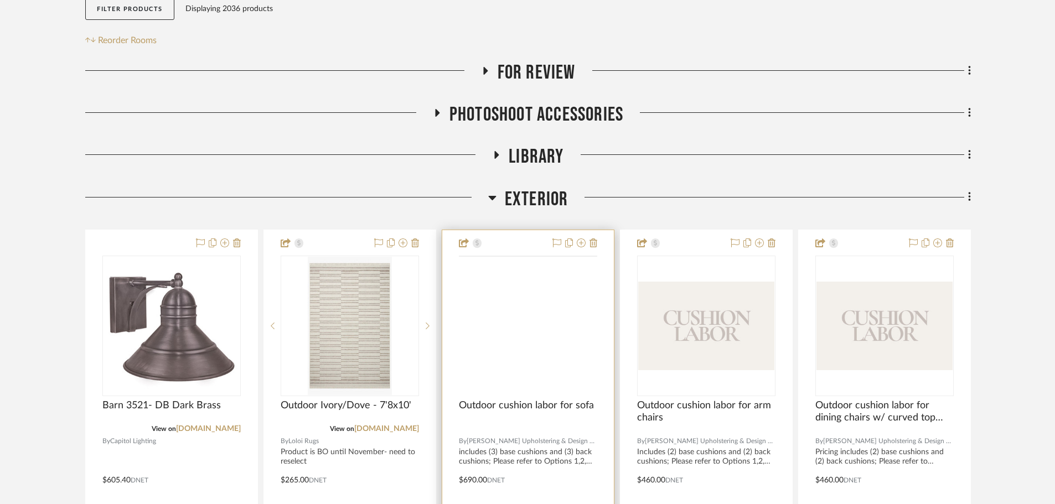
scroll to position [277, 0]
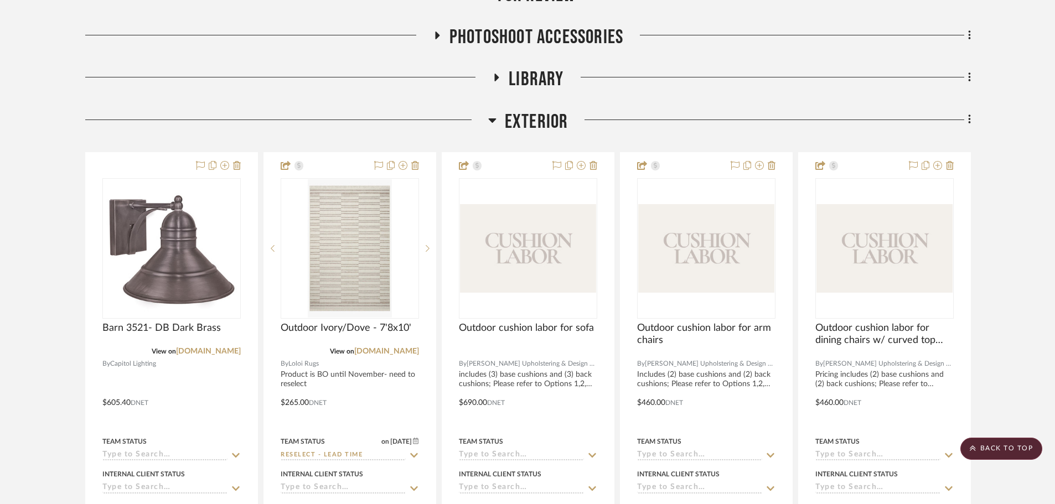
click at [537, 127] on span "Exterior" at bounding box center [537, 122] width 64 height 24
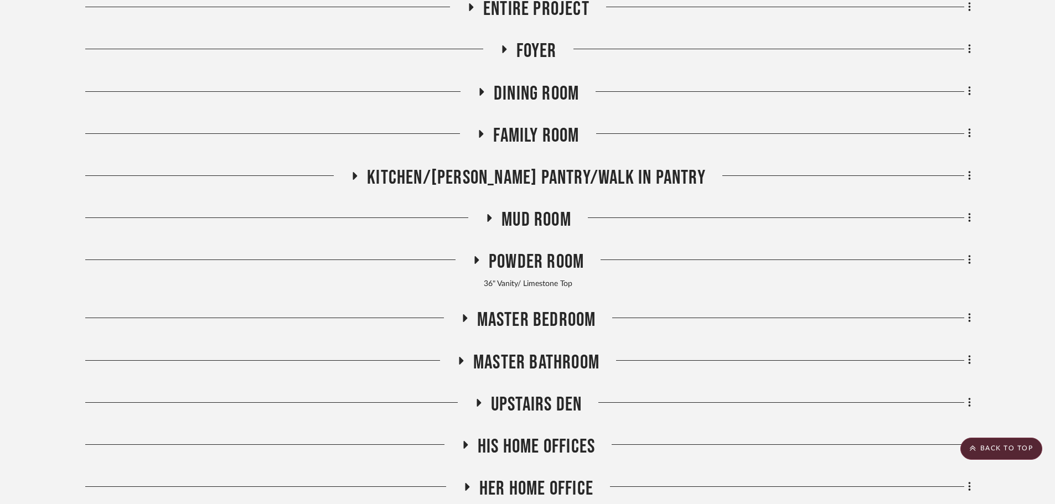
scroll to position [221, 0]
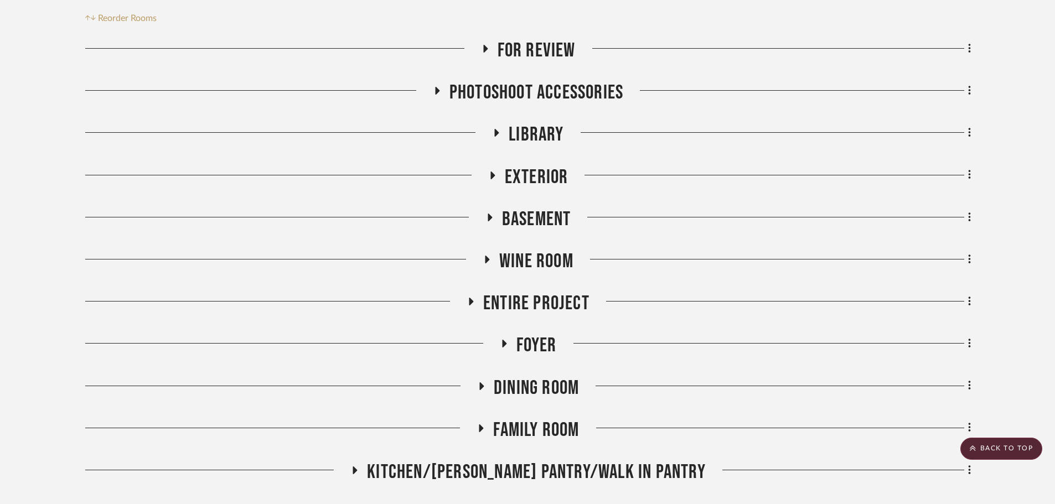
click at [545, 123] on span "Library" at bounding box center [536, 135] width 55 height 24
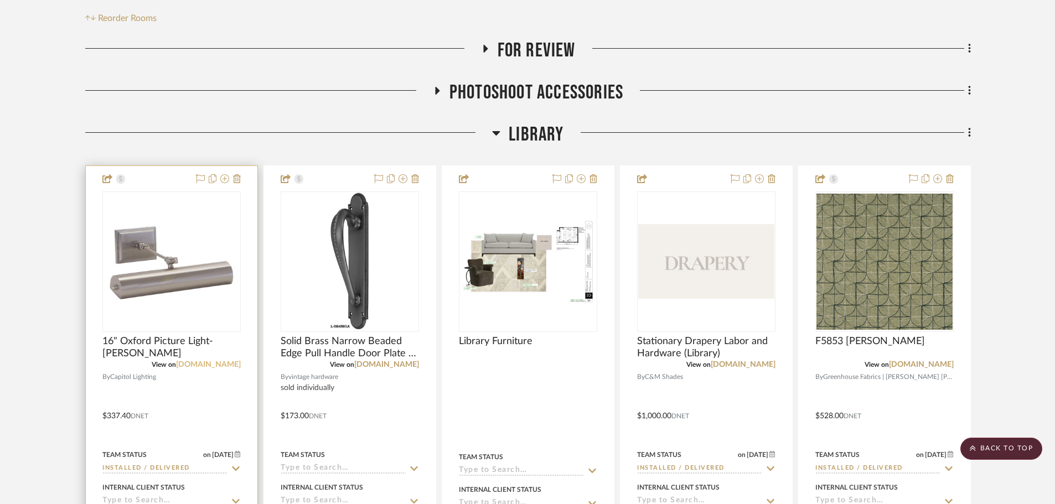
click at [218, 367] on link "[DOMAIN_NAME]" at bounding box center [208, 365] width 65 height 8
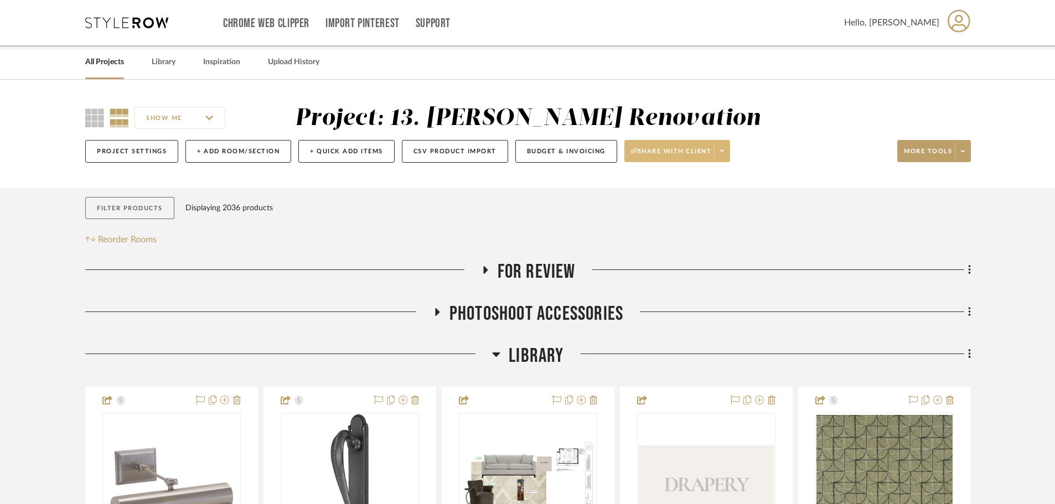
click at [129, 212] on button "Filter Products" at bounding box center [129, 208] width 89 height 23
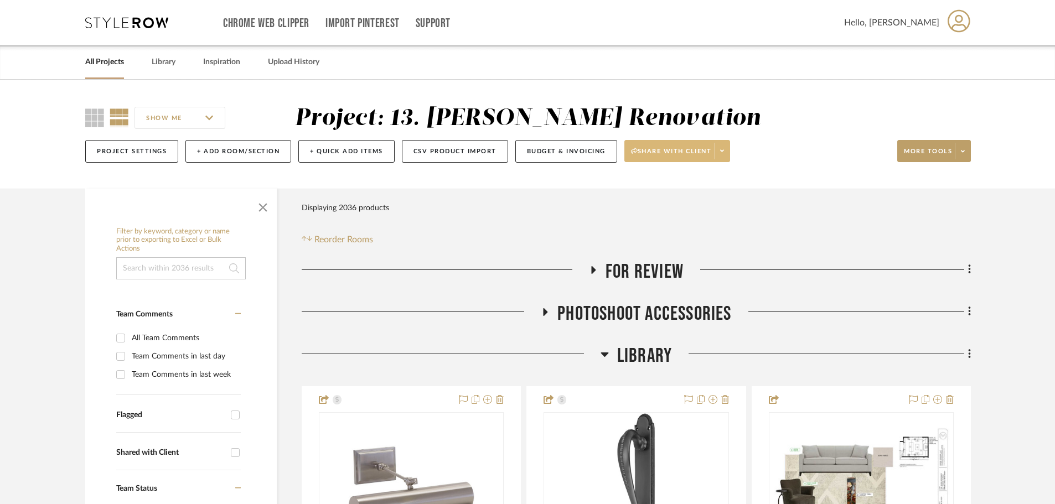
click at [167, 271] on input at bounding box center [181, 268] width 130 height 22
type input "[PERSON_NAME]"
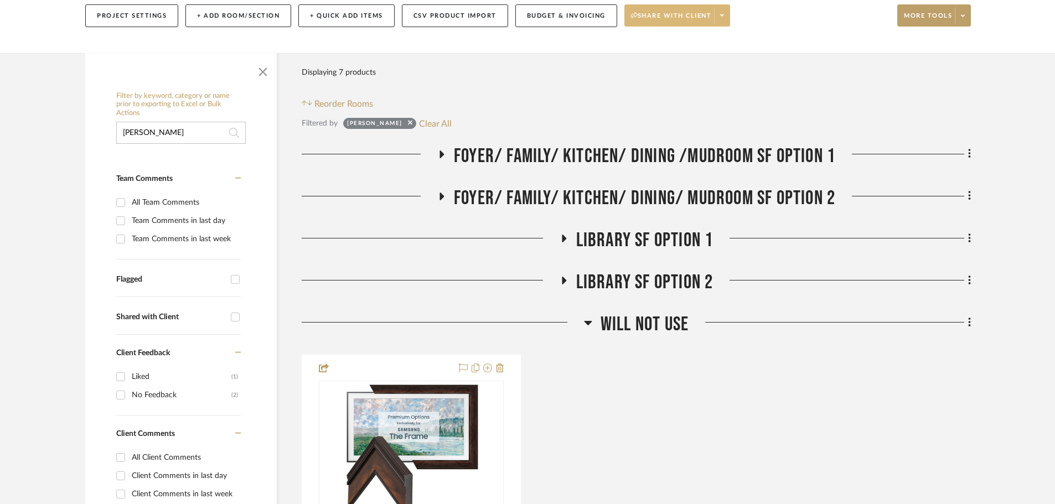
scroll to position [166, 0]
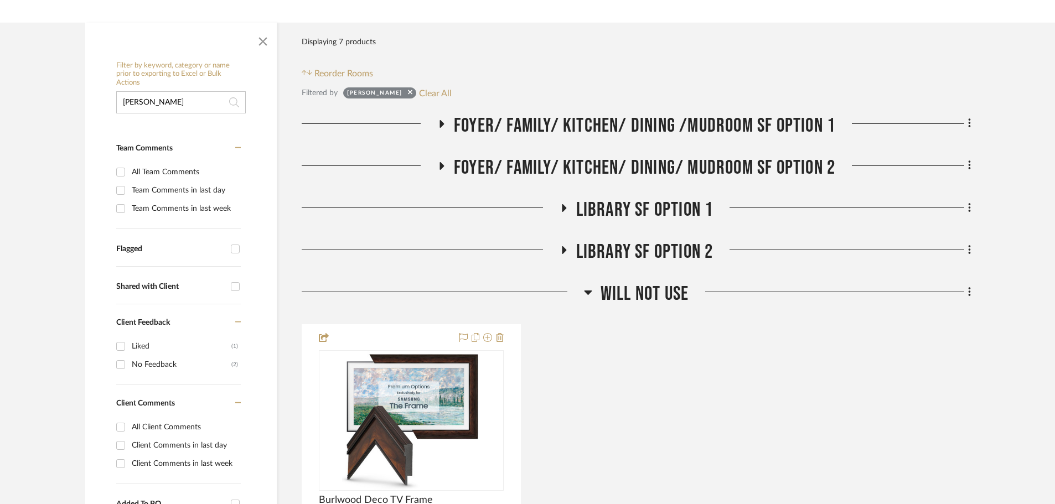
click at [619, 216] on span "Library SF Option 1" at bounding box center [644, 210] width 137 height 24
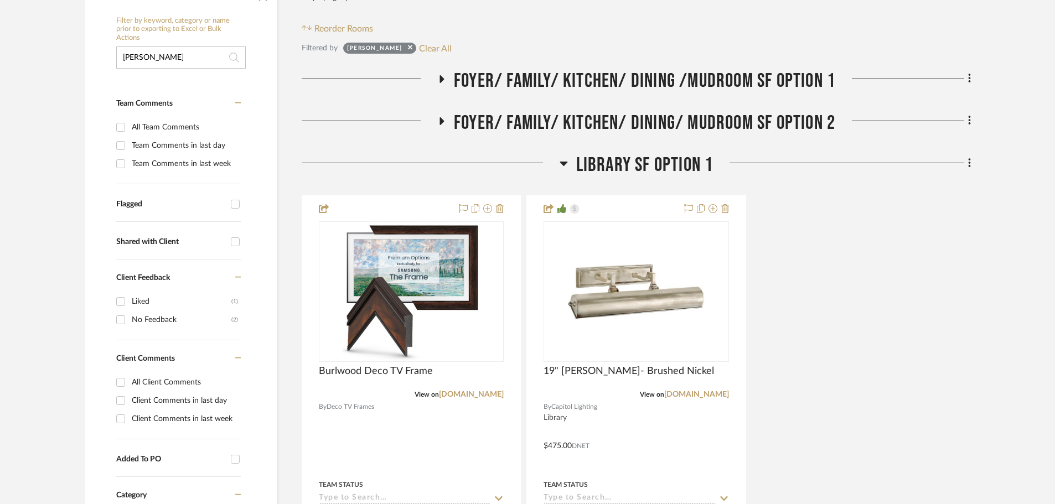
scroll to position [221, 0]
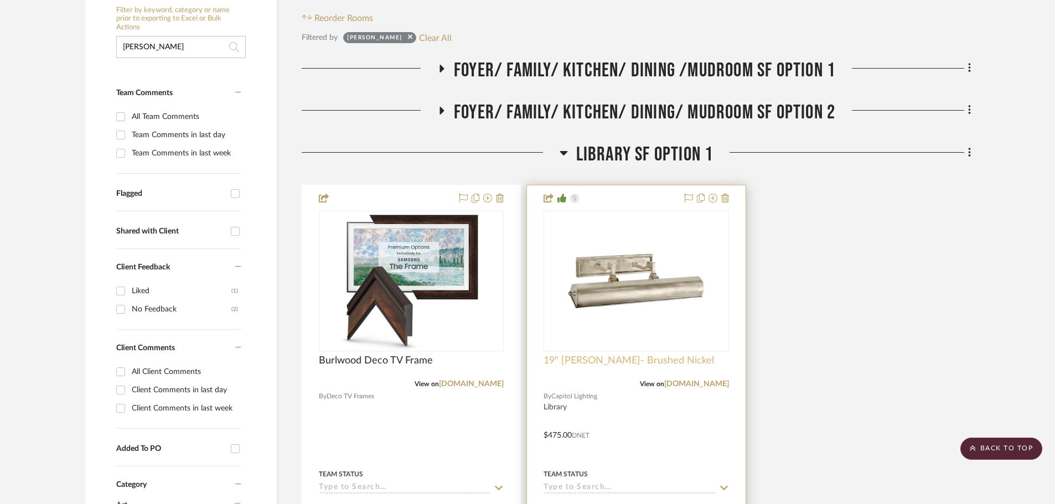
click at [581, 365] on span "19" [PERSON_NAME]- Brushed Nickel" at bounding box center [629, 361] width 171 height 12
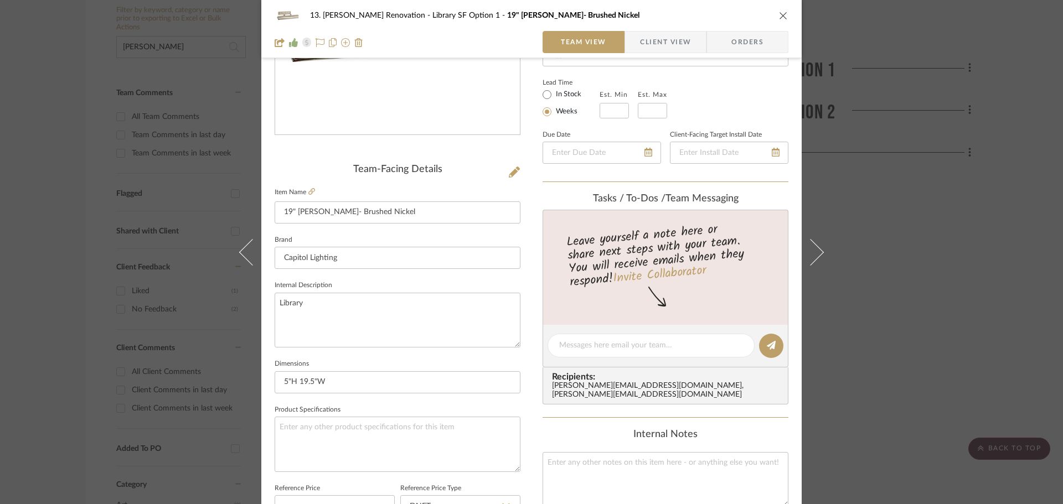
scroll to position [139, 0]
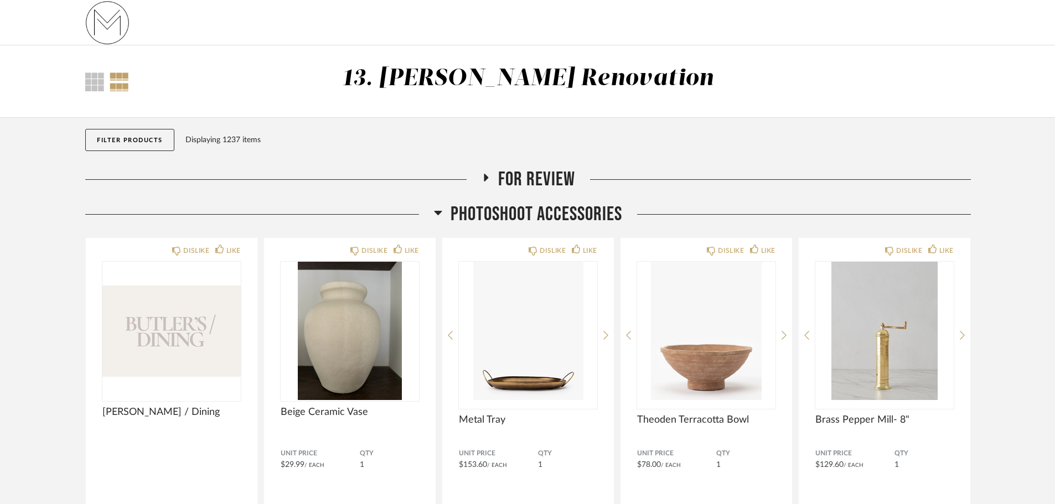
click at [508, 213] on span "Photoshoot Accessories" at bounding box center [537, 215] width 172 height 24
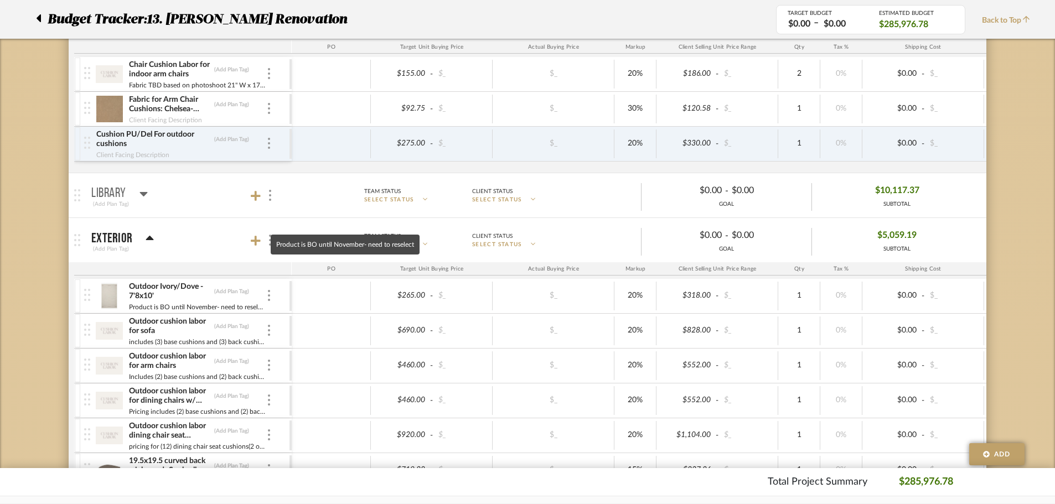
scroll to position [388, 0]
